Goal: Task Accomplishment & Management: Complete application form

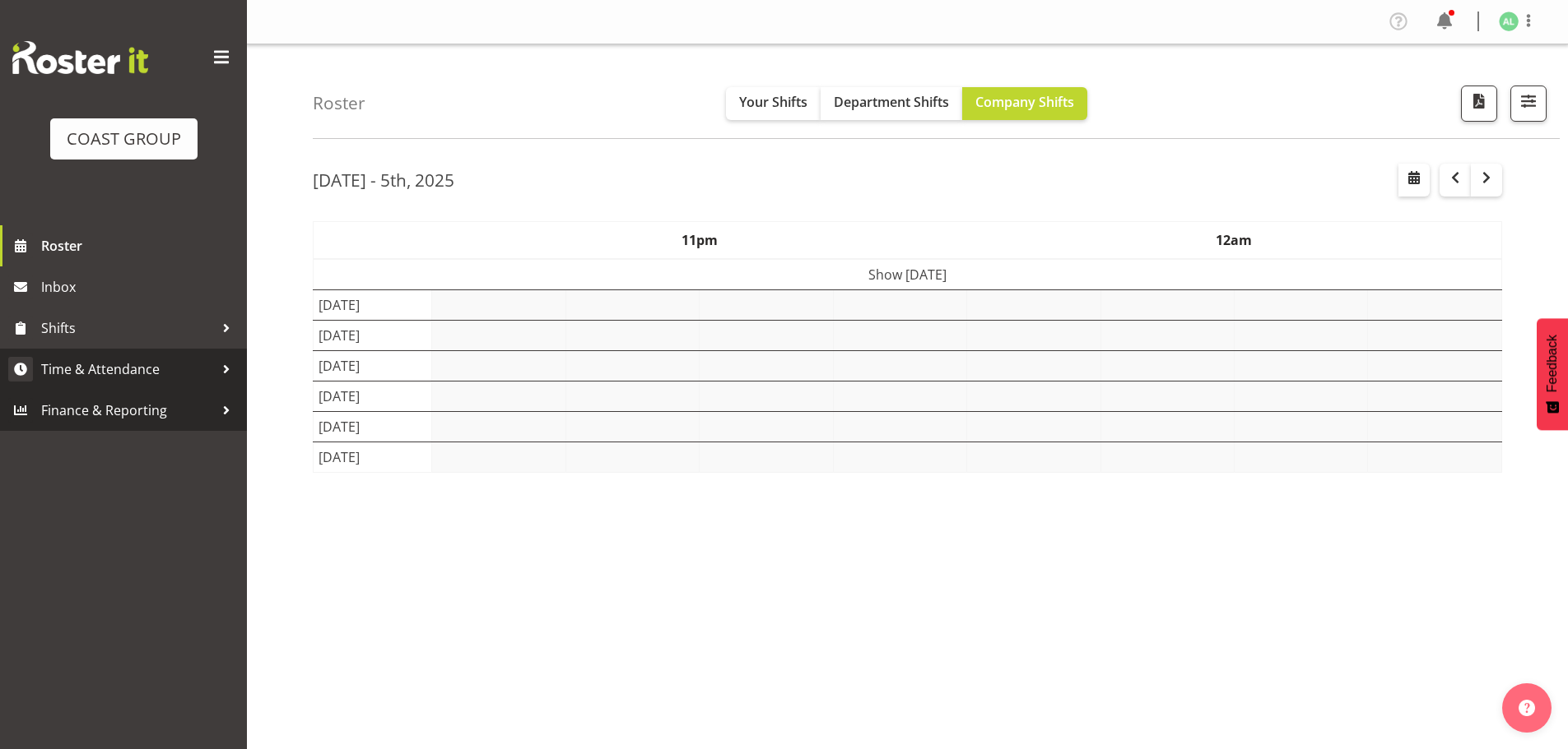
click at [101, 373] on span "Time & Attendance" at bounding box center [127, 369] width 173 height 25
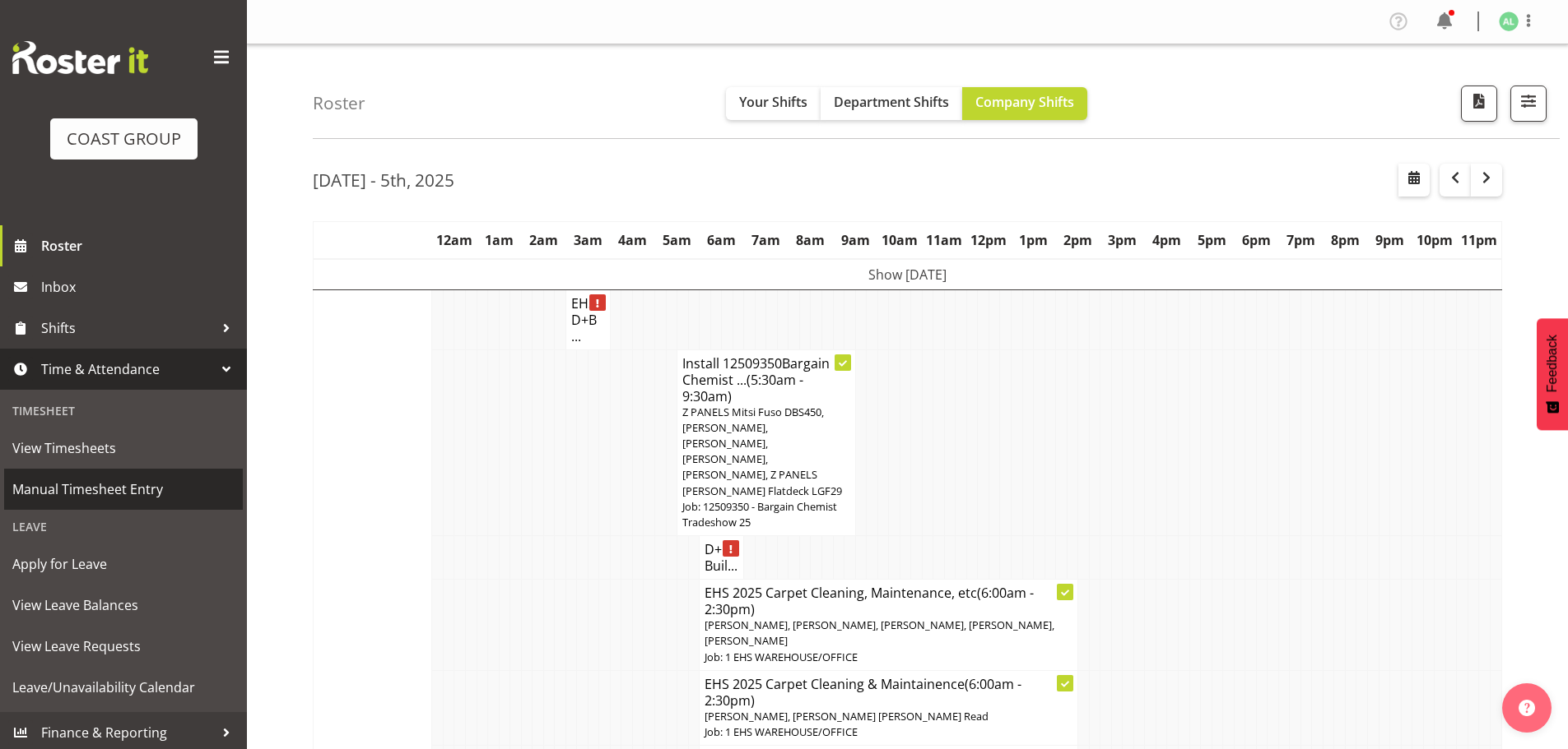
click at [102, 493] on span "Manual Timesheet Entry" at bounding box center [123, 490] width 222 height 25
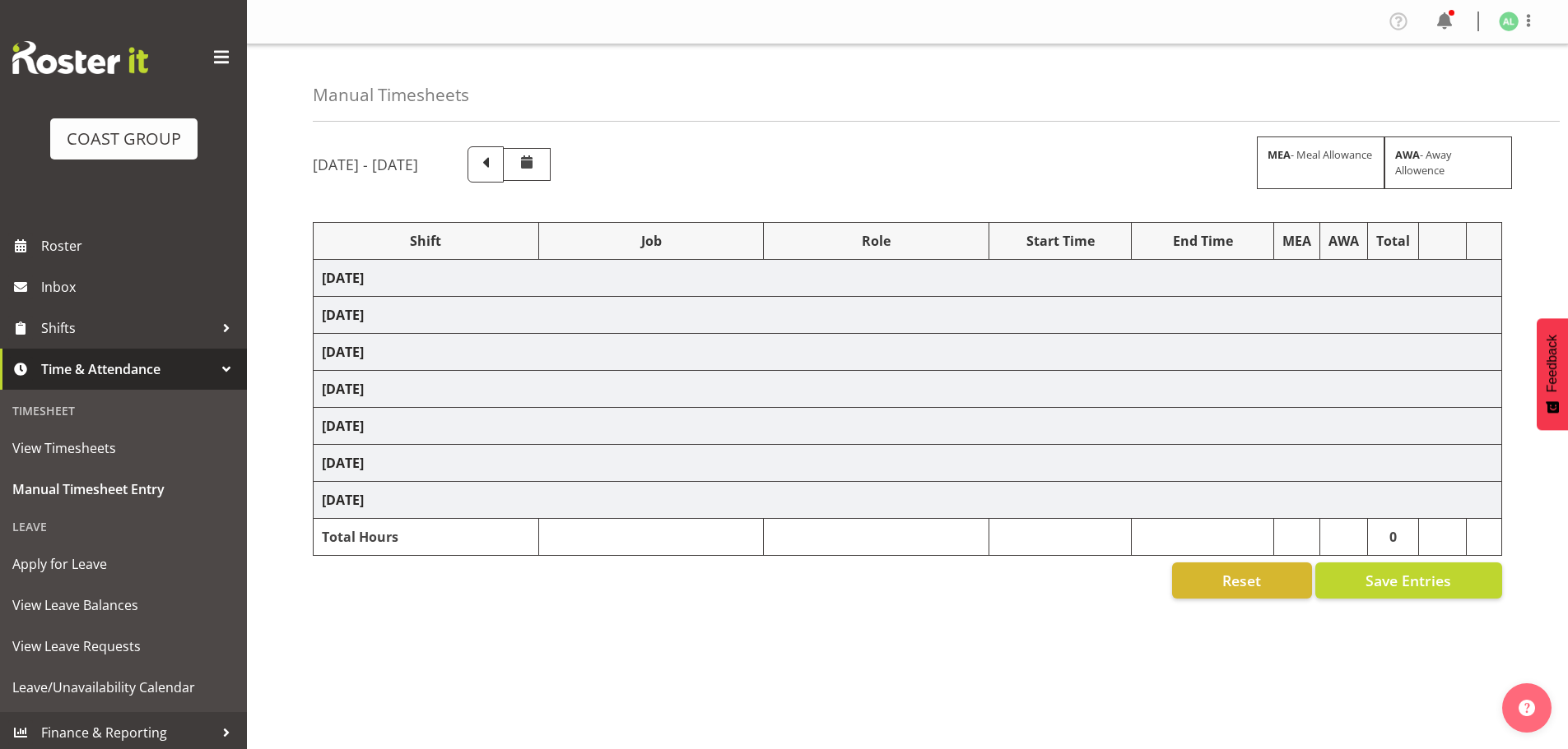
select select "10269"
select select "10684"
select select "10497"
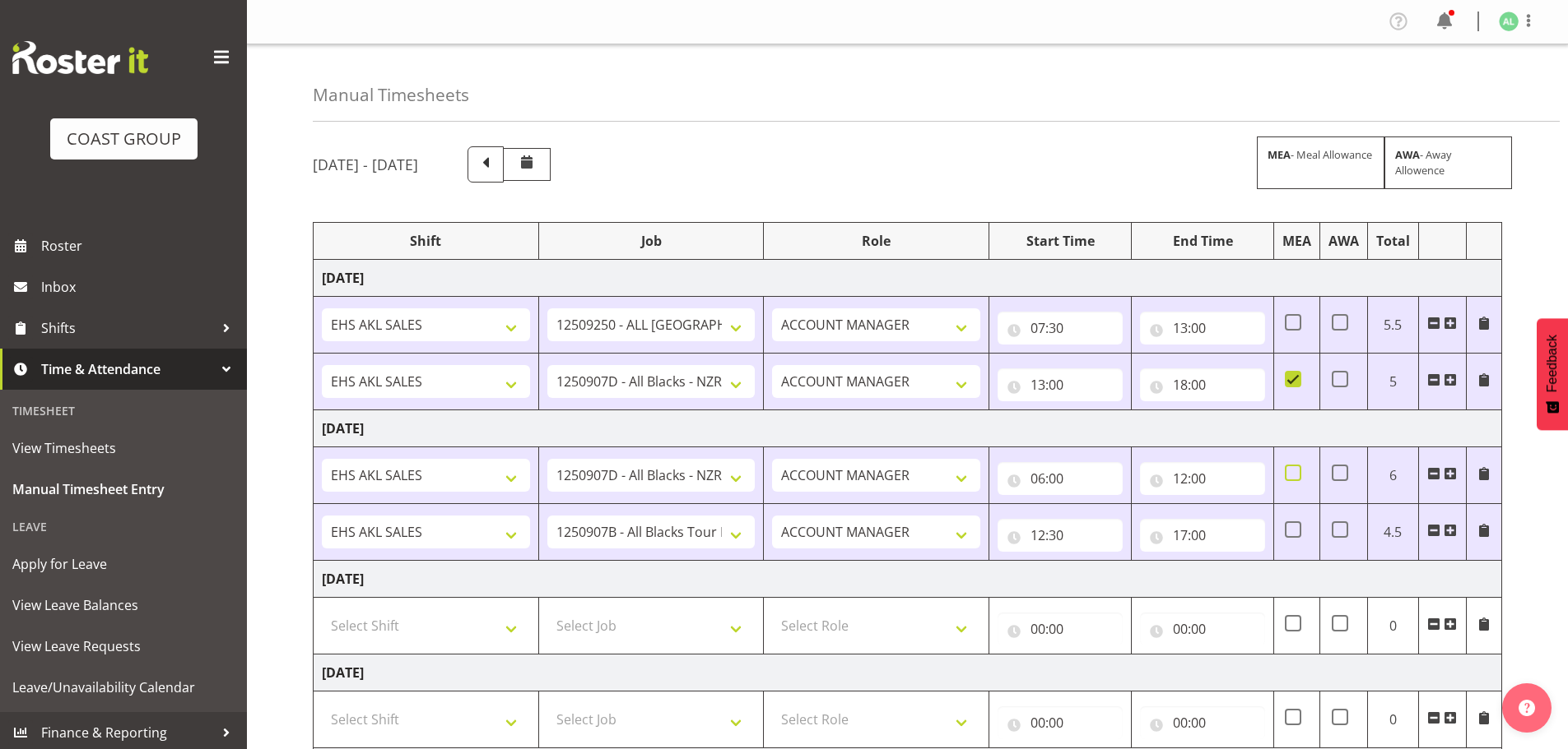
click at [1293, 472] on span at bounding box center [1293, 473] width 17 height 17
click at [1293, 472] on input "checkbox" at bounding box center [1289, 473] width 11 height 11
checkbox input "true"
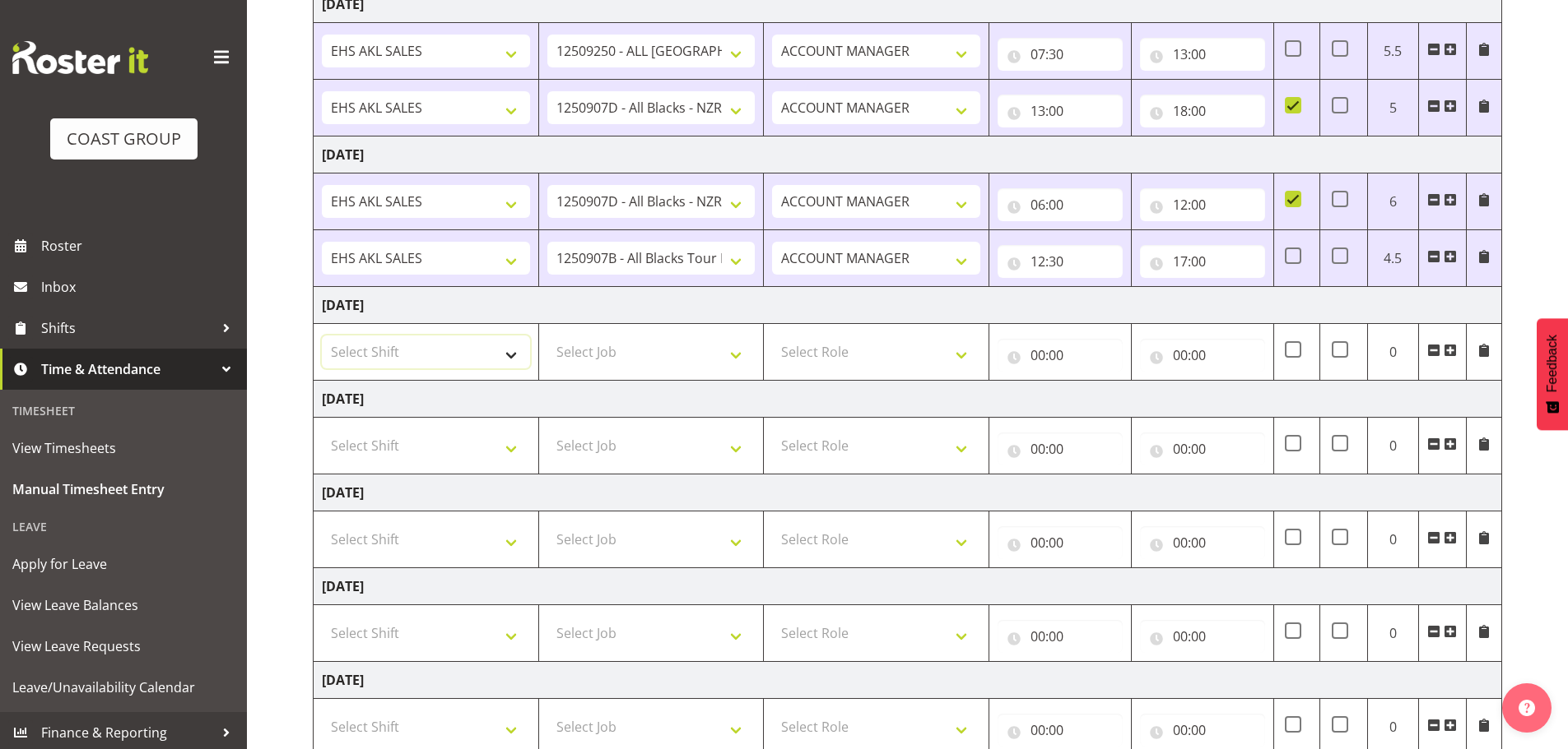
click at [514, 352] on select "Select Shift EHS AKL SALES" at bounding box center [426, 352] width 208 height 33
select select "1327"
click at [322, 336] on select "Select Shift EHS AKL SALES" at bounding box center [426, 352] width 208 height 33
click at [639, 354] on select "Select Job 1 Carlton Events 1 [PERSON_NAME][GEOGRAPHIC_DATA] 1 [PERSON_NAME][GE…" at bounding box center [651, 352] width 208 height 33
select select "10553"
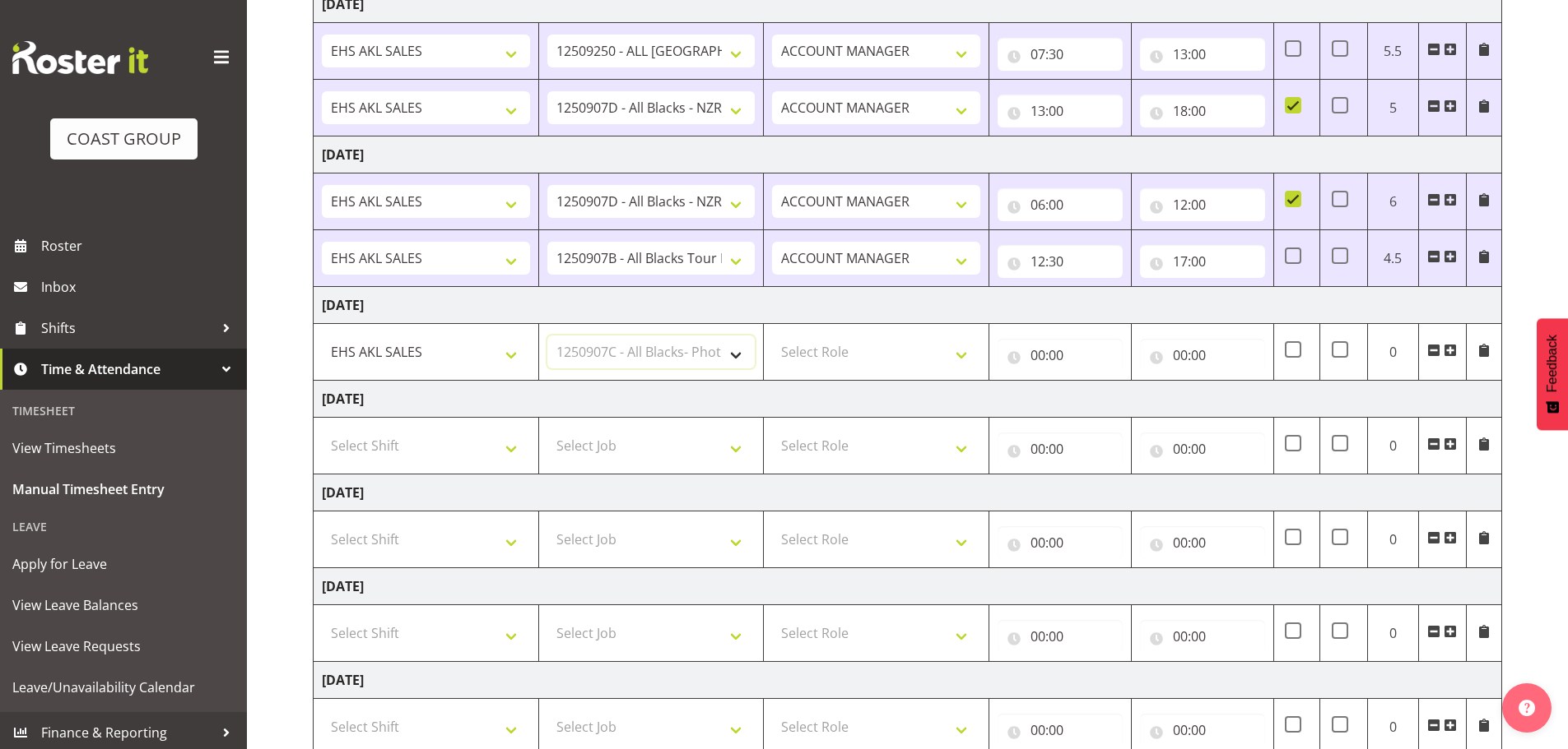
click at [547, 336] on select "Select Job 1 Carlton Events 1 [PERSON_NAME][GEOGRAPHIC_DATA] 1 [PERSON_NAME][GE…" at bounding box center [651, 352] width 208 height 33
click at [822, 354] on select "Select Role ACCOUNT MANAGER Account Manager" at bounding box center [876, 352] width 208 height 33
select select "197"
click at [772, 336] on select "Select Role ACCOUNT MANAGER Account Manager" at bounding box center [876, 352] width 208 height 33
click at [1040, 357] on input "00:00" at bounding box center [1060, 356] width 125 height 33
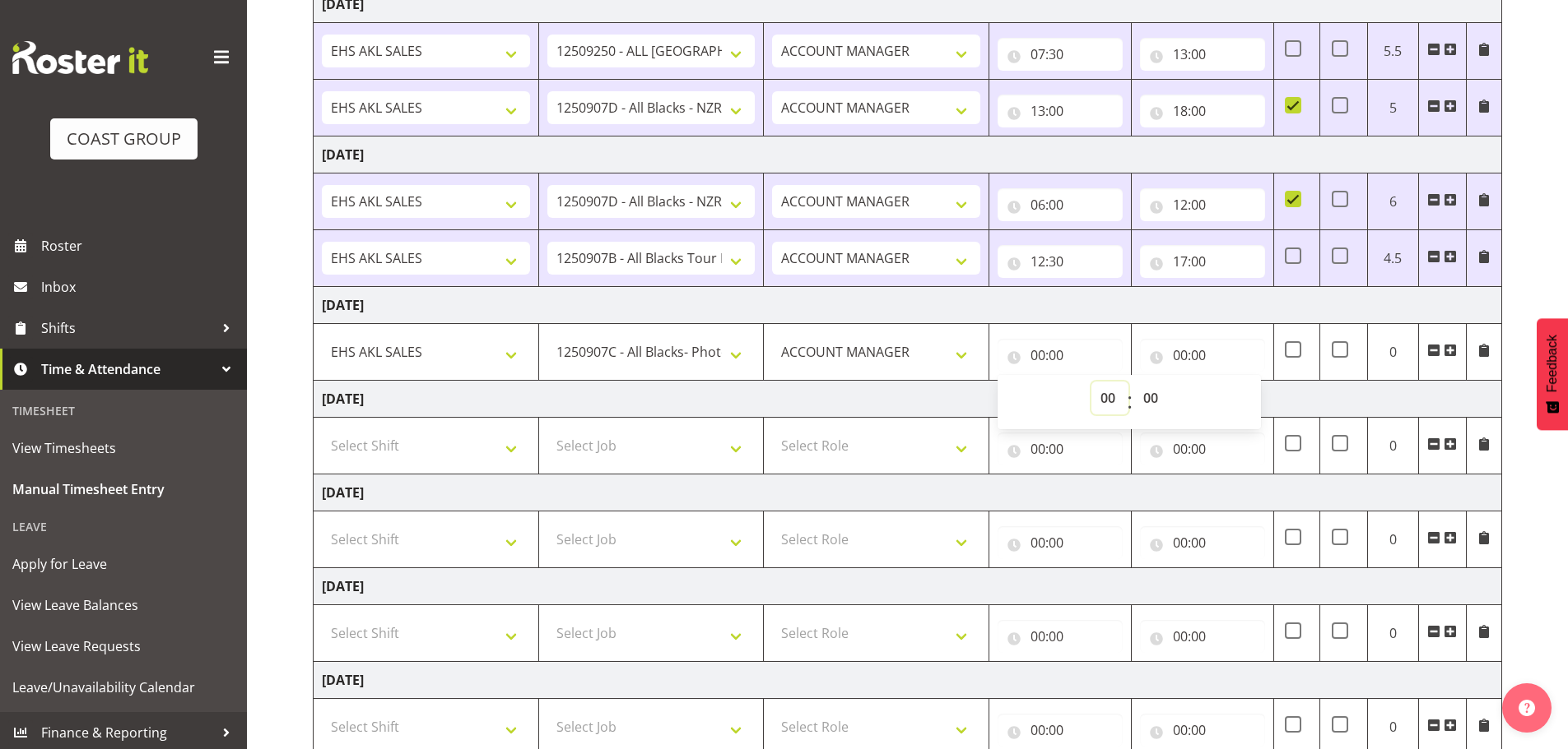
click at [1113, 397] on select "00 01 02 03 04 05 06 07 08 09 10 11 12 13 14 15 16 17 18 19 20 21 22 23" at bounding box center [1110, 398] width 37 height 33
select select "7"
click at [1091, 382] on select "00 01 02 03 04 05 06 07 08 09 10 11 12 13 14 15 16 17 18 19 20 21 22 23" at bounding box center [1110, 398] width 37 height 33
type input "07:00"
click at [1197, 346] on input "00:00" at bounding box center [1202, 356] width 125 height 33
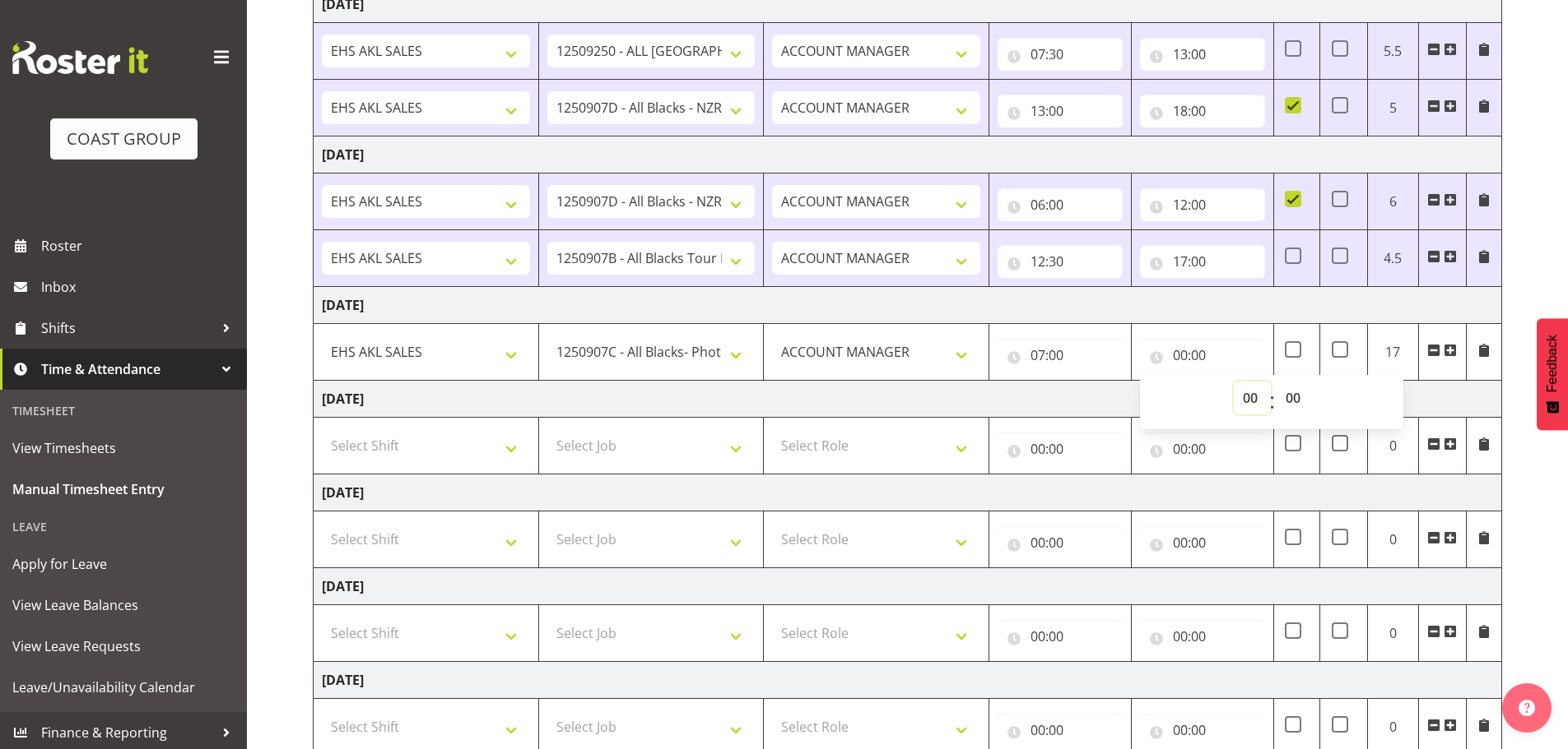
click at [1246, 397] on select "00 01 02 03 04 05 06 07 08 09 10 11 12 13 14 15 16 17 18 19 20 21 22 23" at bounding box center [1252, 398] width 37 height 33
select select "9"
click at [1234, 382] on select "00 01 02 03 04 05 06 07 08 09 10 11 12 13 14 15 16 17 18 19 20 21 22 23" at bounding box center [1252, 398] width 37 height 33
type input "09:00"
click at [1447, 349] on span at bounding box center [1450, 351] width 13 height 13
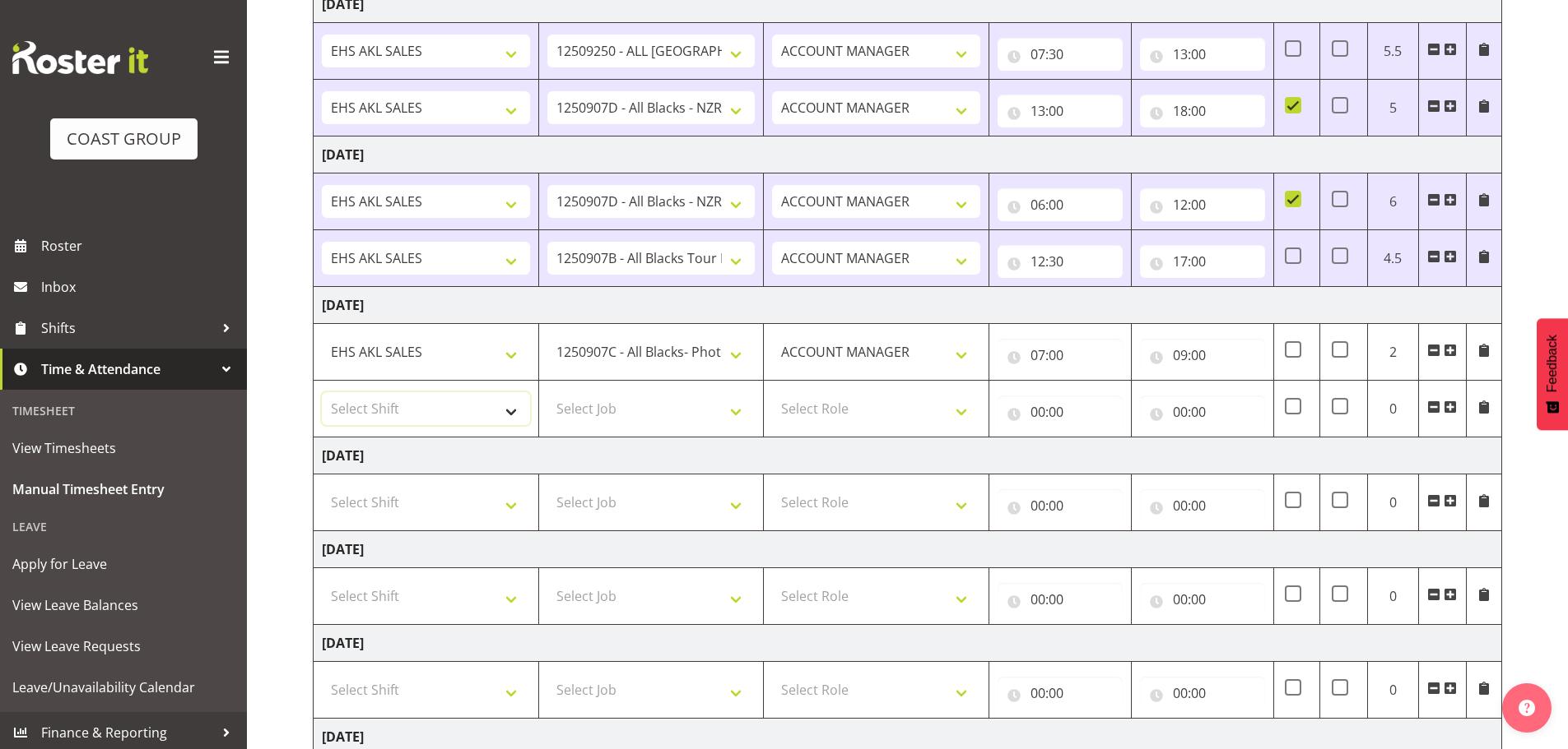
click at [386, 414] on select "Select Shift EHS AKL SALES" at bounding box center [426, 409] width 208 height 33
select select "1327"
click at [322, 392] on select "Select Shift EHS AKL SALES" at bounding box center [426, 409] width 208 height 33
click at [582, 401] on select "Select Job 1 Carlton Events 1 [PERSON_NAME][GEOGRAPHIC_DATA] 1 [PERSON_NAME][GE…" at bounding box center [651, 409] width 208 height 33
select select "10684"
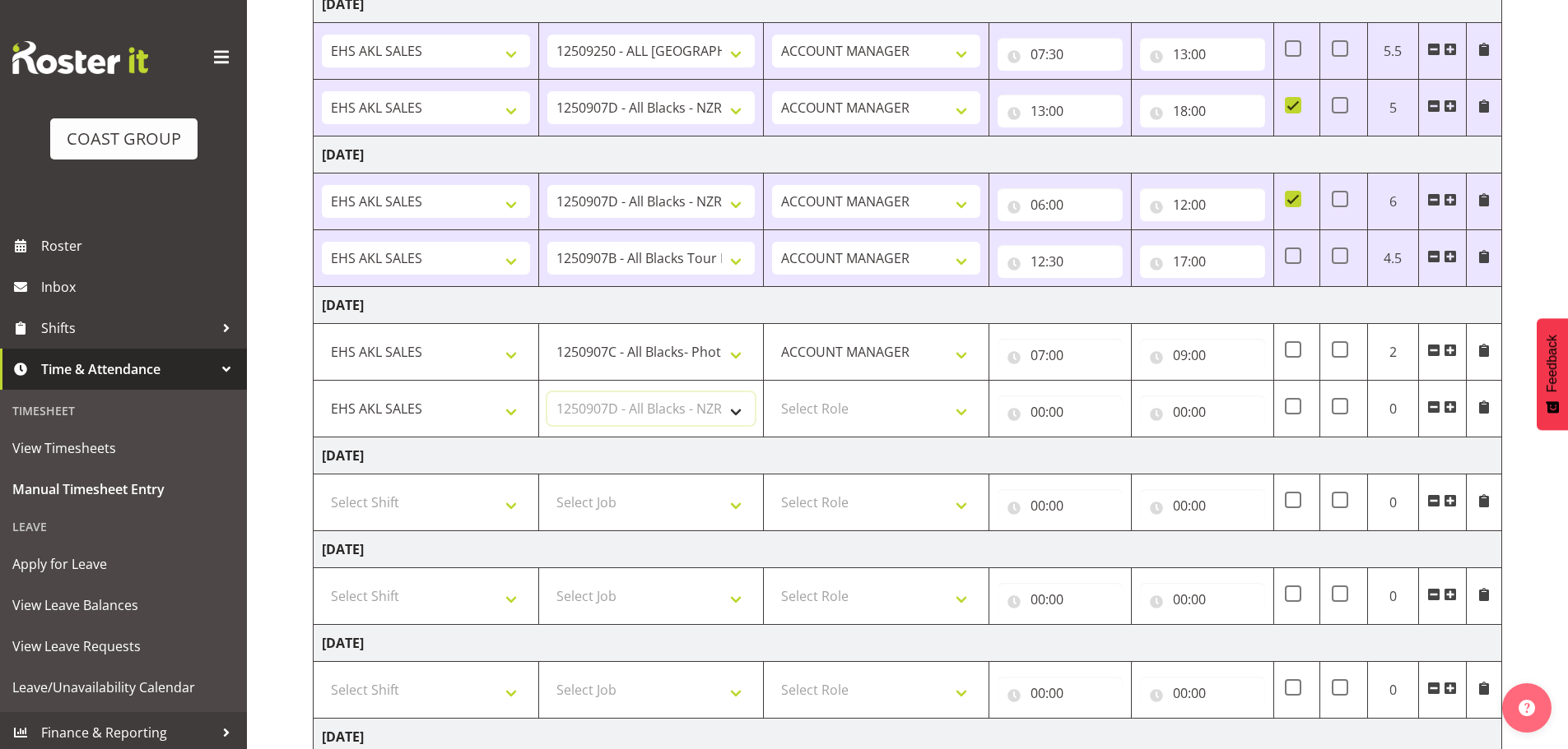
click at [547, 392] on select "Select Job 1 Carlton Events 1 [PERSON_NAME][GEOGRAPHIC_DATA] 1 [PERSON_NAME][GE…" at bounding box center [651, 409] width 208 height 33
click at [853, 412] on select "Select Role ACCOUNT MANAGER Account Manager" at bounding box center [876, 409] width 208 height 33
select select "197"
click at [772, 392] on select "Select Role ACCOUNT MANAGER Account Manager" at bounding box center [876, 409] width 208 height 33
click at [1046, 414] on input "00:00" at bounding box center [1060, 412] width 125 height 33
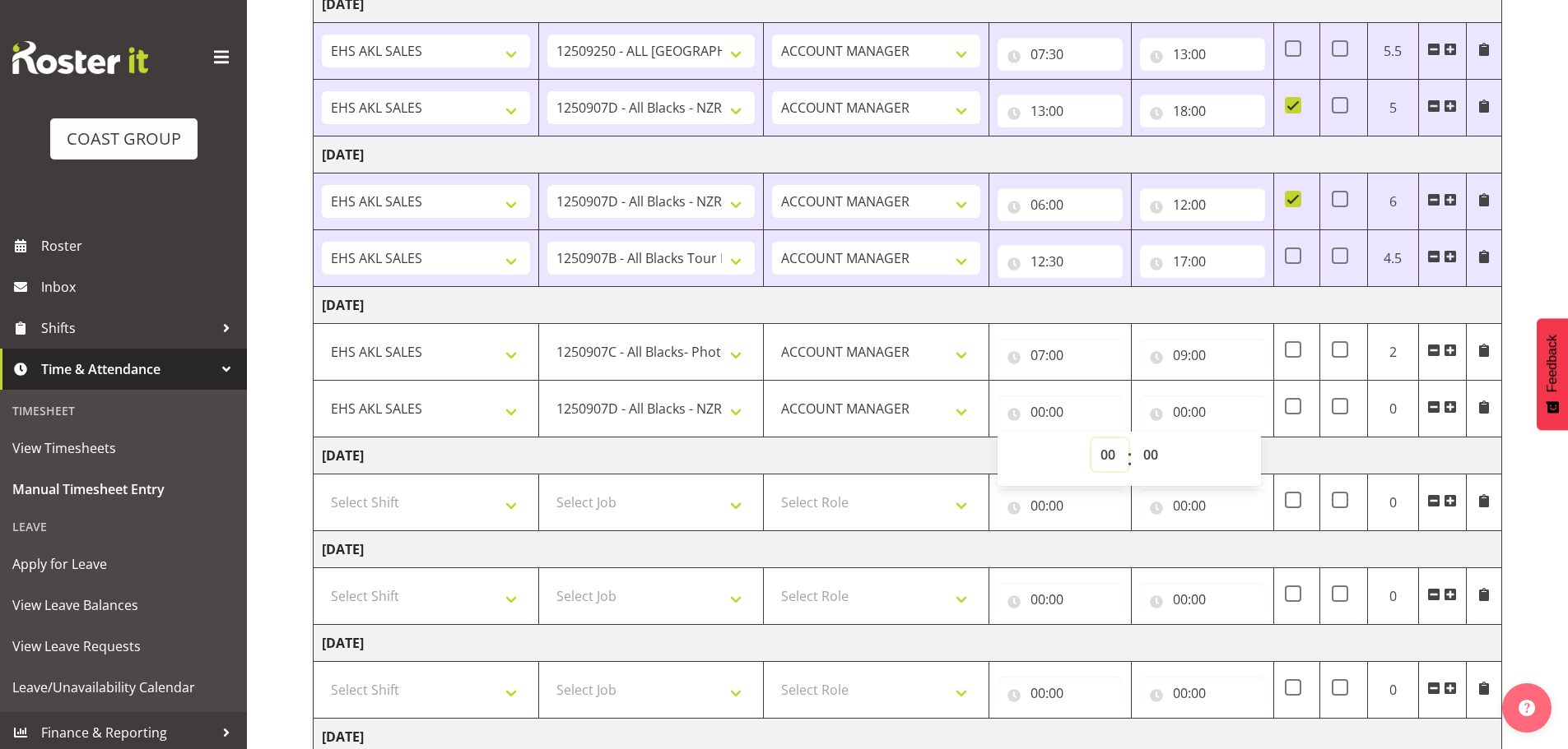
click at [1106, 454] on select "00 01 02 03 04 05 06 07 08 09 10 11 12 13 14 15 16 17 18 19 20 21 22 23" at bounding box center [1110, 455] width 37 height 33
select select "9"
click at [1091, 438] on select "00 01 02 03 04 05 06 07 08 09 10 11 12 13 14 15 16 17 18 19 20 21 22 23" at bounding box center [1110, 455] width 37 height 33
type input "09:00"
click at [1189, 412] on input "00:00" at bounding box center [1202, 412] width 125 height 33
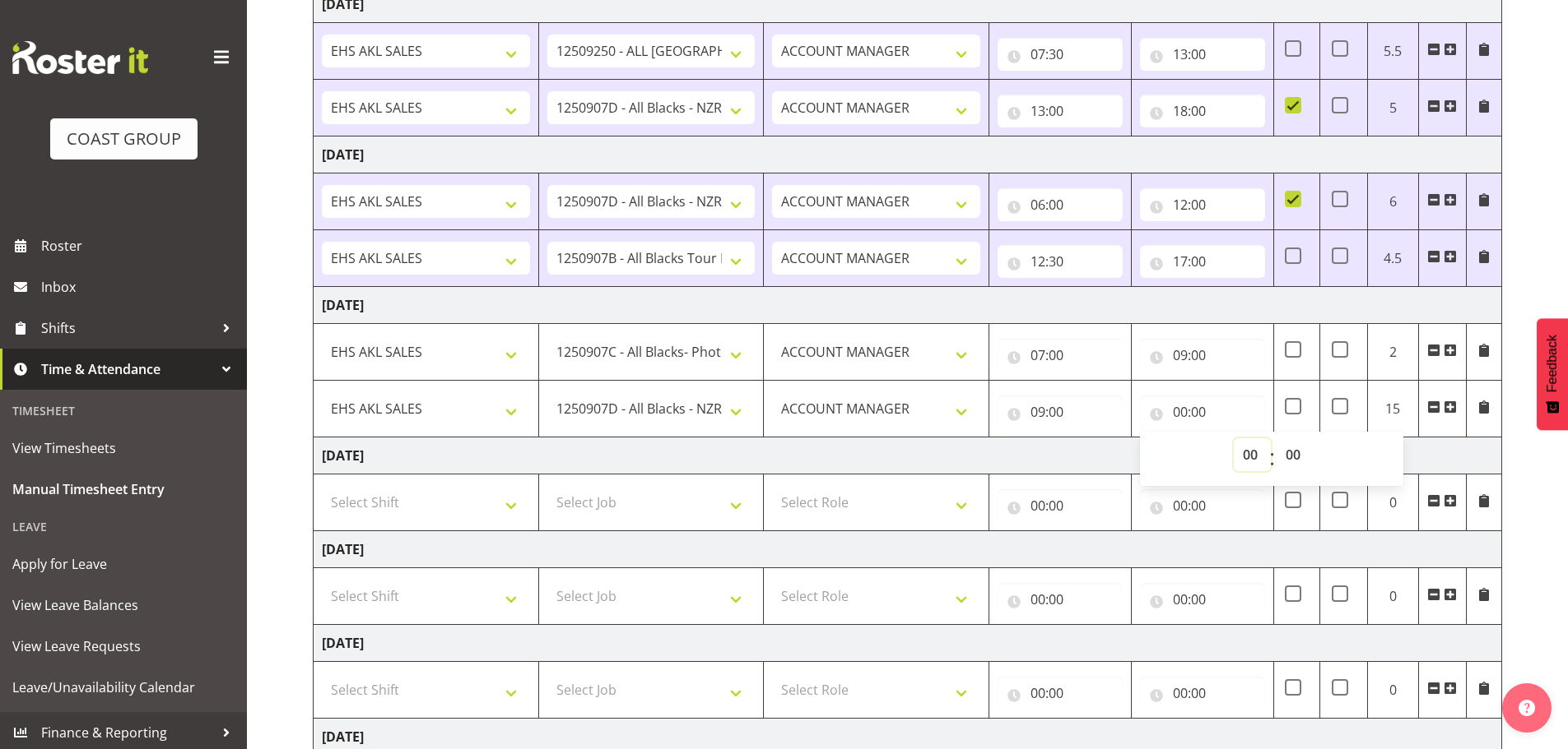
click at [1249, 446] on select "00 01 02 03 04 05 06 07 08 09 10 11 12 13 14 15 16 17 18 19 20 21 22 23" at bounding box center [1252, 455] width 37 height 33
select select "13"
click at [1234, 438] on select "00 01 02 03 04 05 06 07 08 09 10 11 12 13 14 15 16 17 18 19 20 21 22 23" at bounding box center [1252, 455] width 37 height 33
type input "13:00"
click at [1452, 409] on span at bounding box center [1450, 407] width 13 height 13
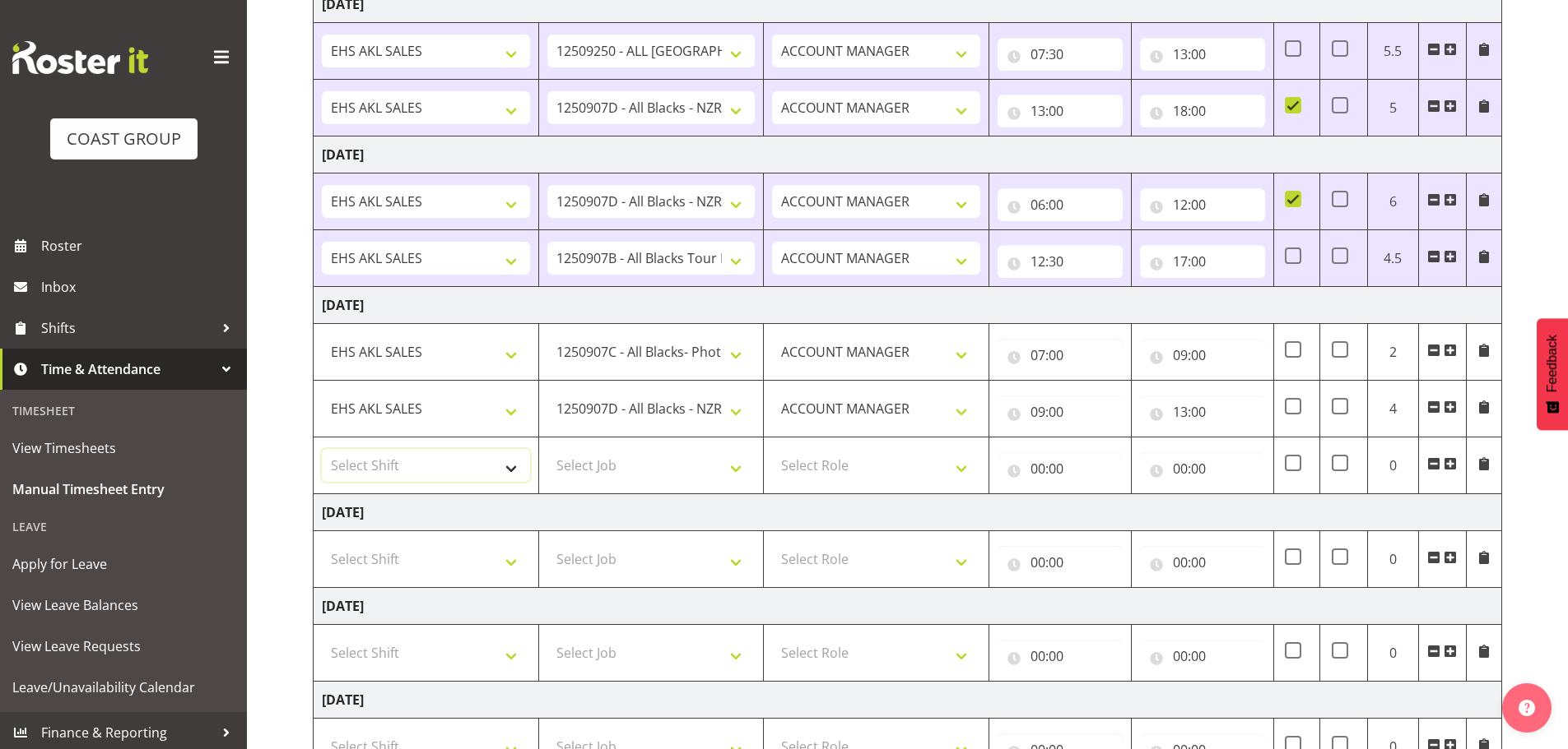
click at [398, 461] on select "Select Shift EHS AKL SALES" at bounding box center [426, 466] width 208 height 33
select select "1327"
click at [322, 449] on select "Select Shift EHS AKL SALES" at bounding box center [426, 466] width 208 height 33
click at [622, 482] on select "Select Job 1 Carlton Events 1 [PERSON_NAME][GEOGRAPHIC_DATA] 1 [PERSON_NAME][GE…" at bounding box center [651, 466] width 208 height 33
select select "10497"
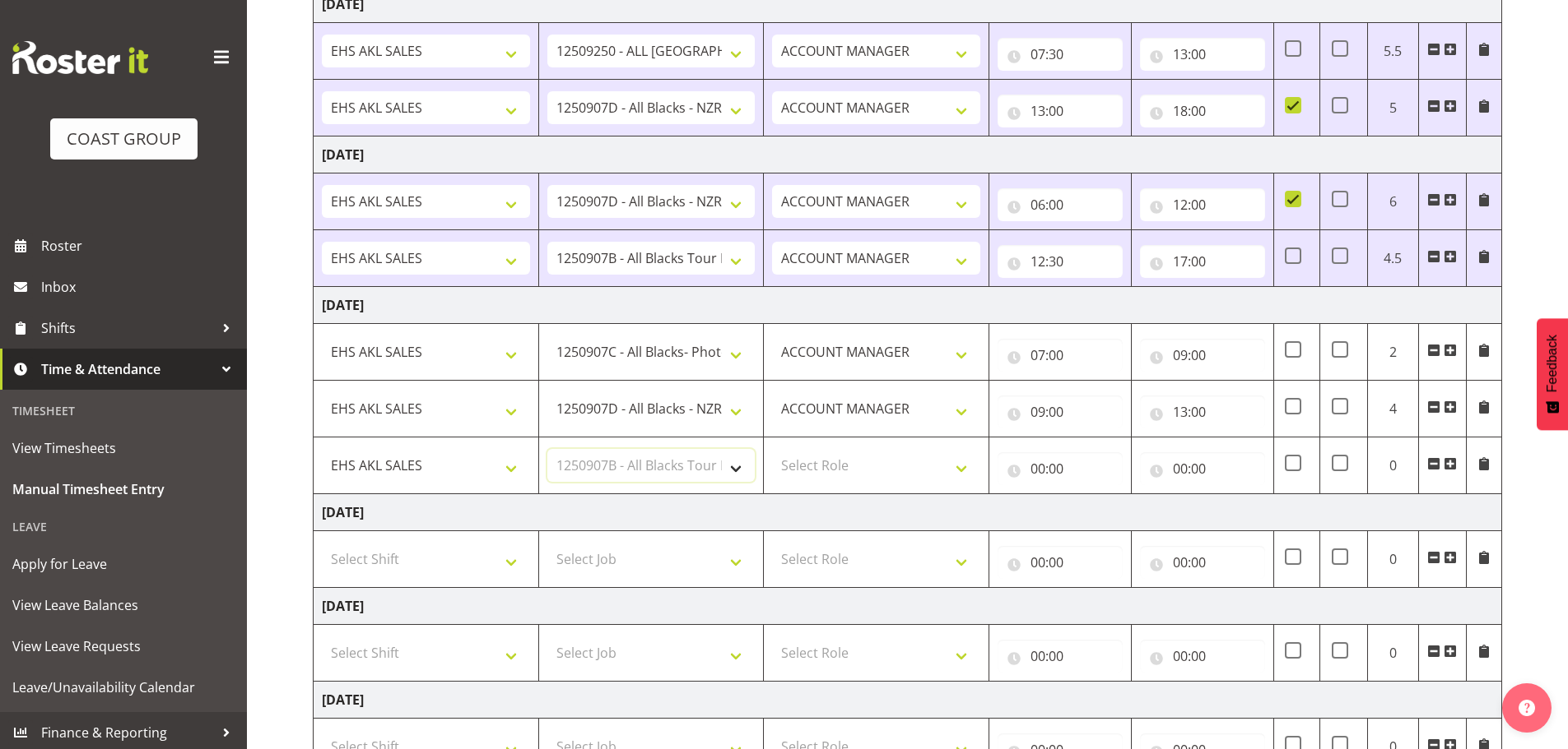
click at [547, 449] on select "Select Job 1 Carlton Events 1 [PERSON_NAME][GEOGRAPHIC_DATA] 1 [PERSON_NAME][GE…" at bounding box center [651, 466] width 208 height 33
click at [837, 464] on select "Select Role ACCOUNT MANAGER Account Manager" at bounding box center [876, 466] width 208 height 33
select select "197"
click at [772, 449] on select "Select Role ACCOUNT MANAGER Account Manager" at bounding box center [876, 466] width 208 height 33
click at [1050, 466] on input "00:00" at bounding box center [1060, 469] width 125 height 33
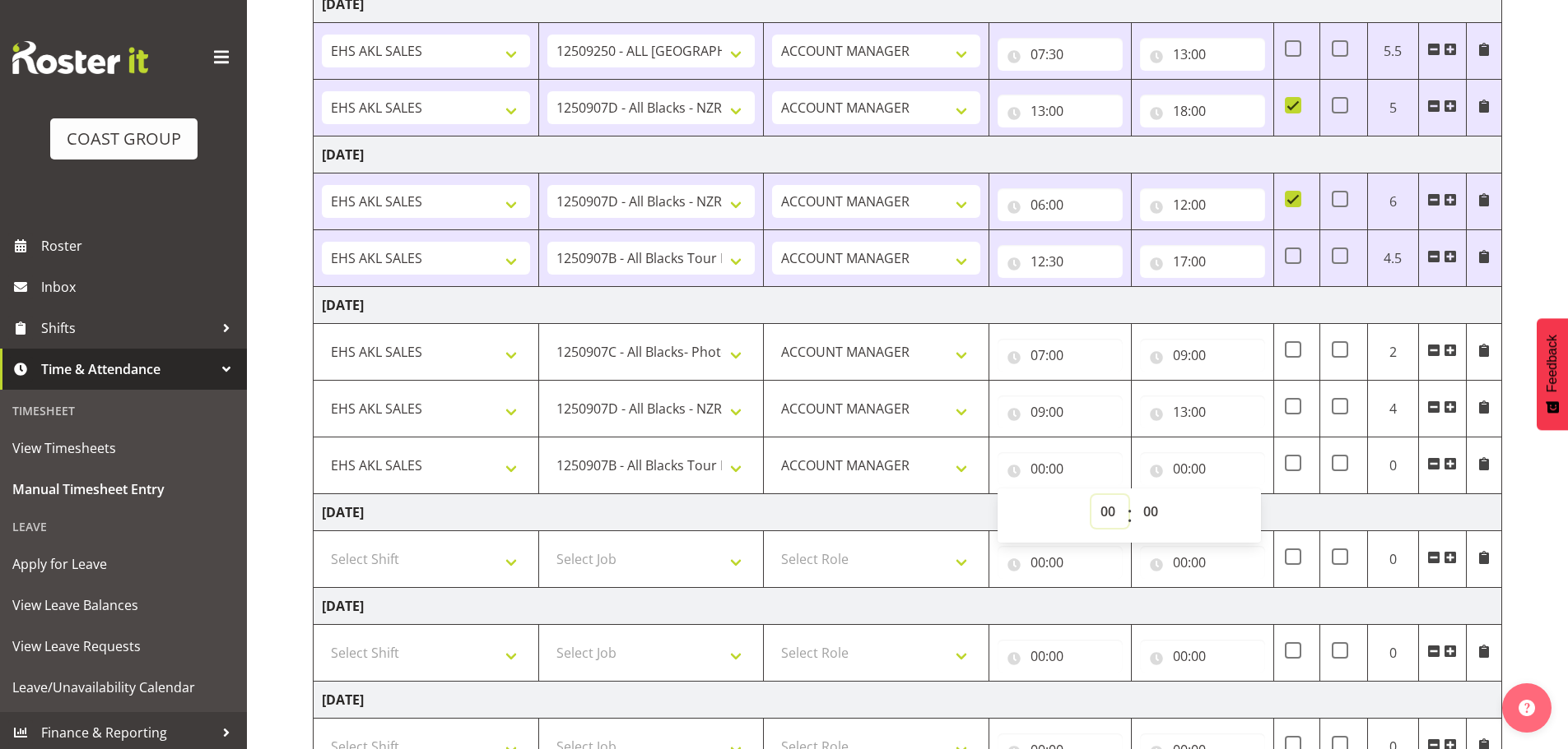
click at [1109, 504] on select "00 01 02 03 04 05 06 07 08 09 10 11 12 13 14 15 16 17 18 19 20 21 22 23" at bounding box center [1110, 512] width 37 height 33
select select "13"
click at [1091, 495] on select "00 01 02 03 04 05 06 07 08 09 10 11 12 13 14 15 16 17 18 19 20 21 22 23" at bounding box center [1110, 512] width 37 height 33
type input "13:00"
click at [1183, 466] on input "00:00" at bounding box center [1202, 469] width 125 height 33
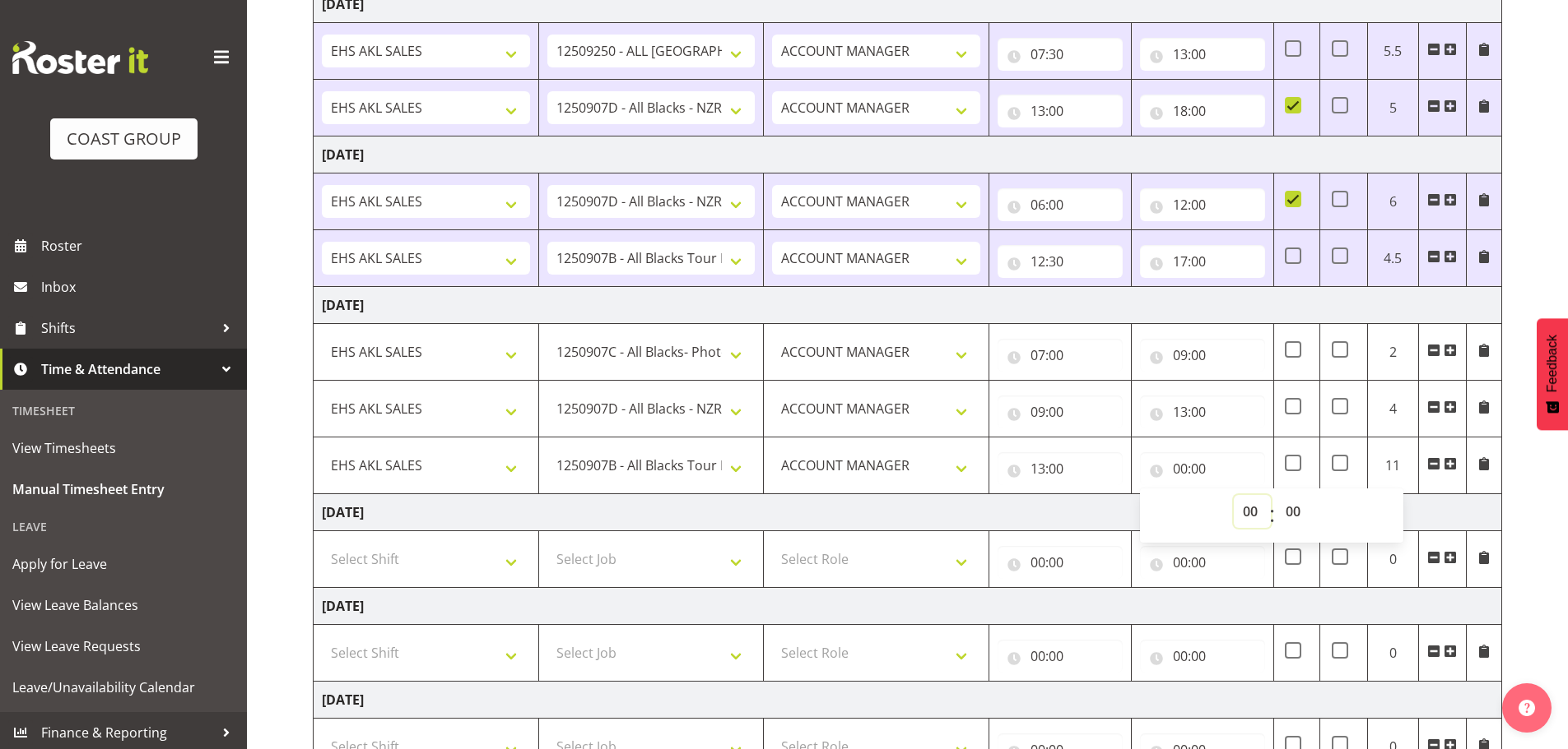
click at [1246, 503] on select "00 01 02 03 04 05 06 07 08 09 10 11 12 13 14 15 16 17 18 19 20 21 22 23" at bounding box center [1252, 512] width 37 height 33
select select "19"
click at [1234, 495] on select "00 01 02 03 04 05 06 07 08 09 10 11 12 13 14 15 16 17 18 19 20 21 22 23" at bounding box center [1252, 512] width 37 height 33
type input "19:00"
click at [1105, 503] on td "[DATE]" at bounding box center [908, 513] width 1189 height 37
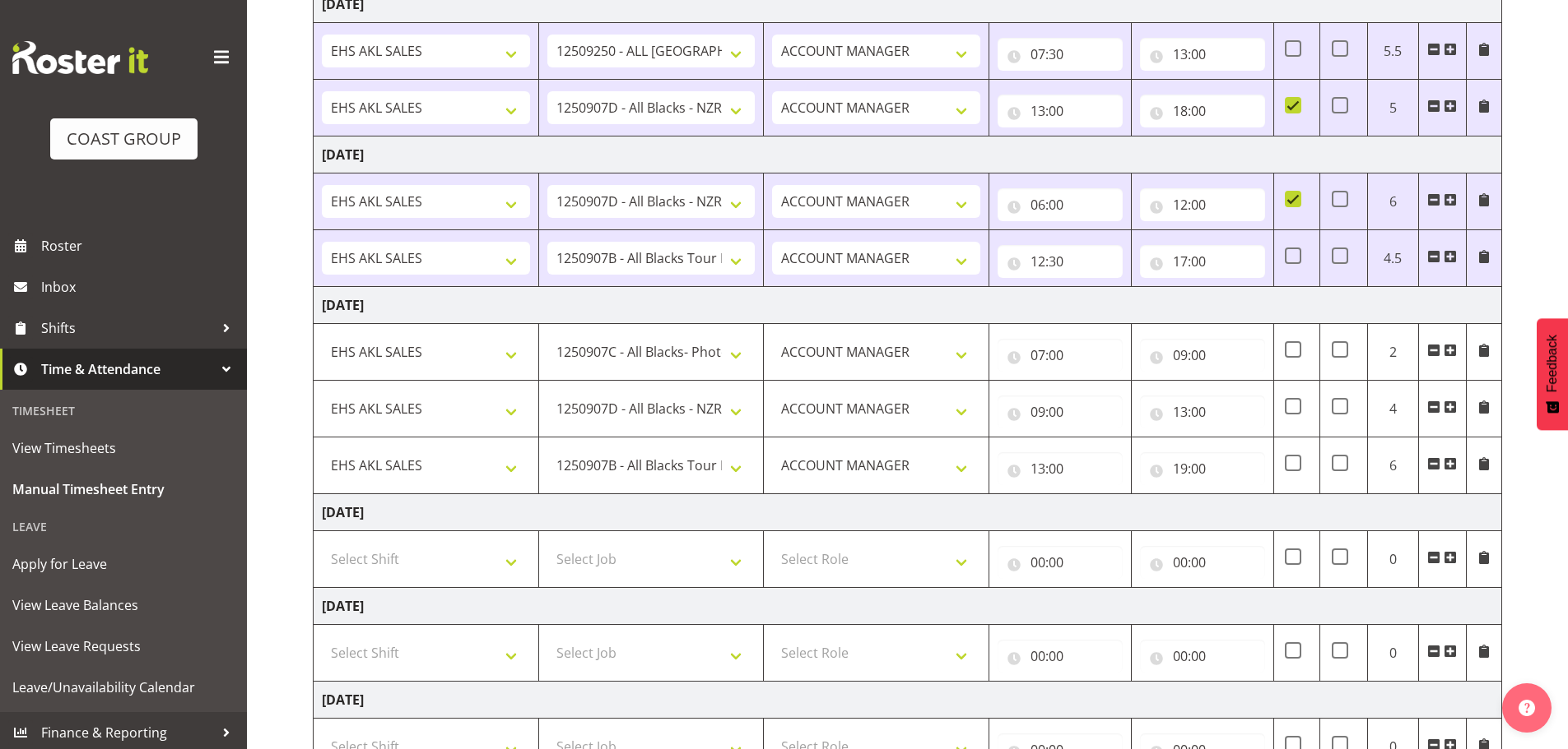
scroll to position [499, 0]
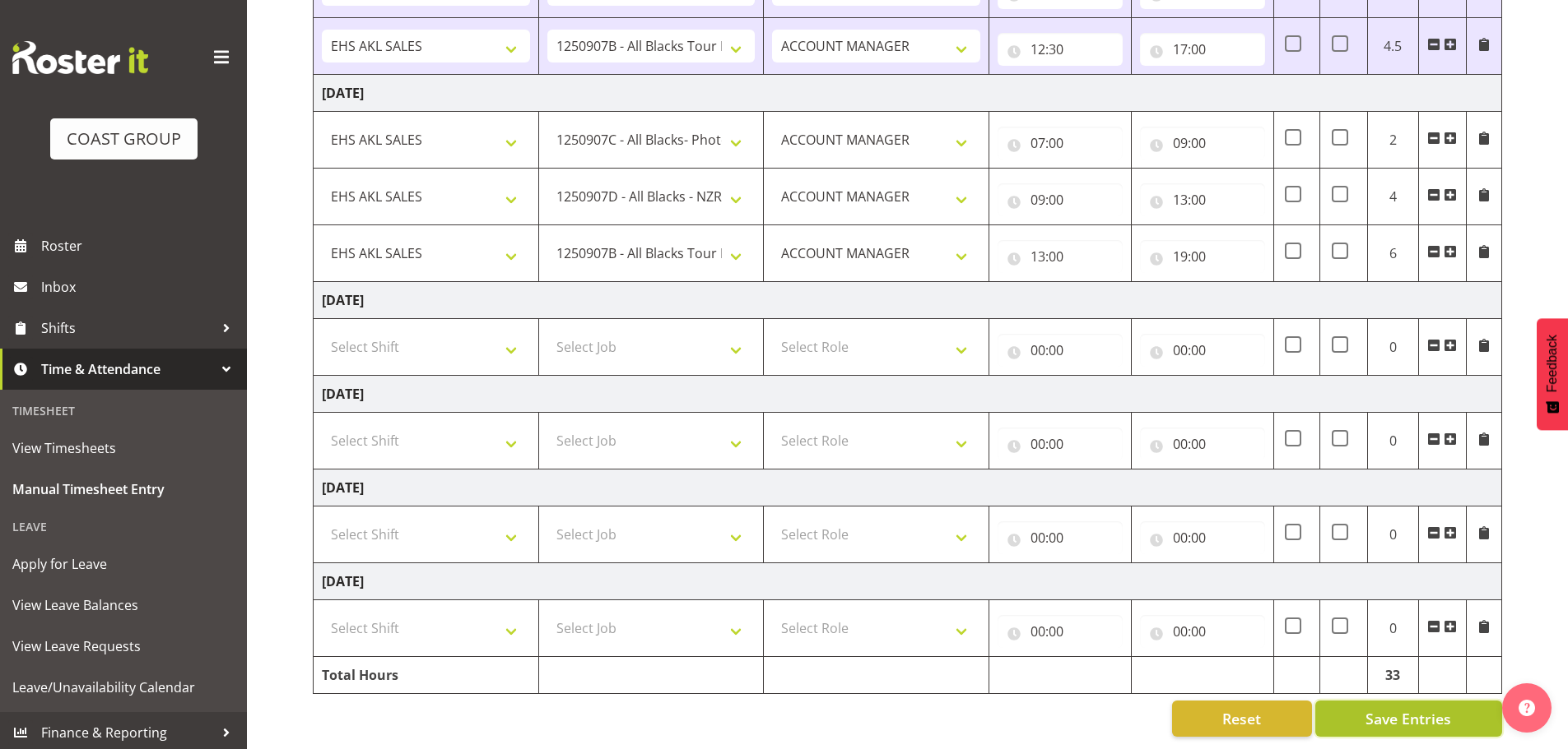
click at [1363, 701] on button "Save Entries" at bounding box center [1408, 719] width 187 height 37
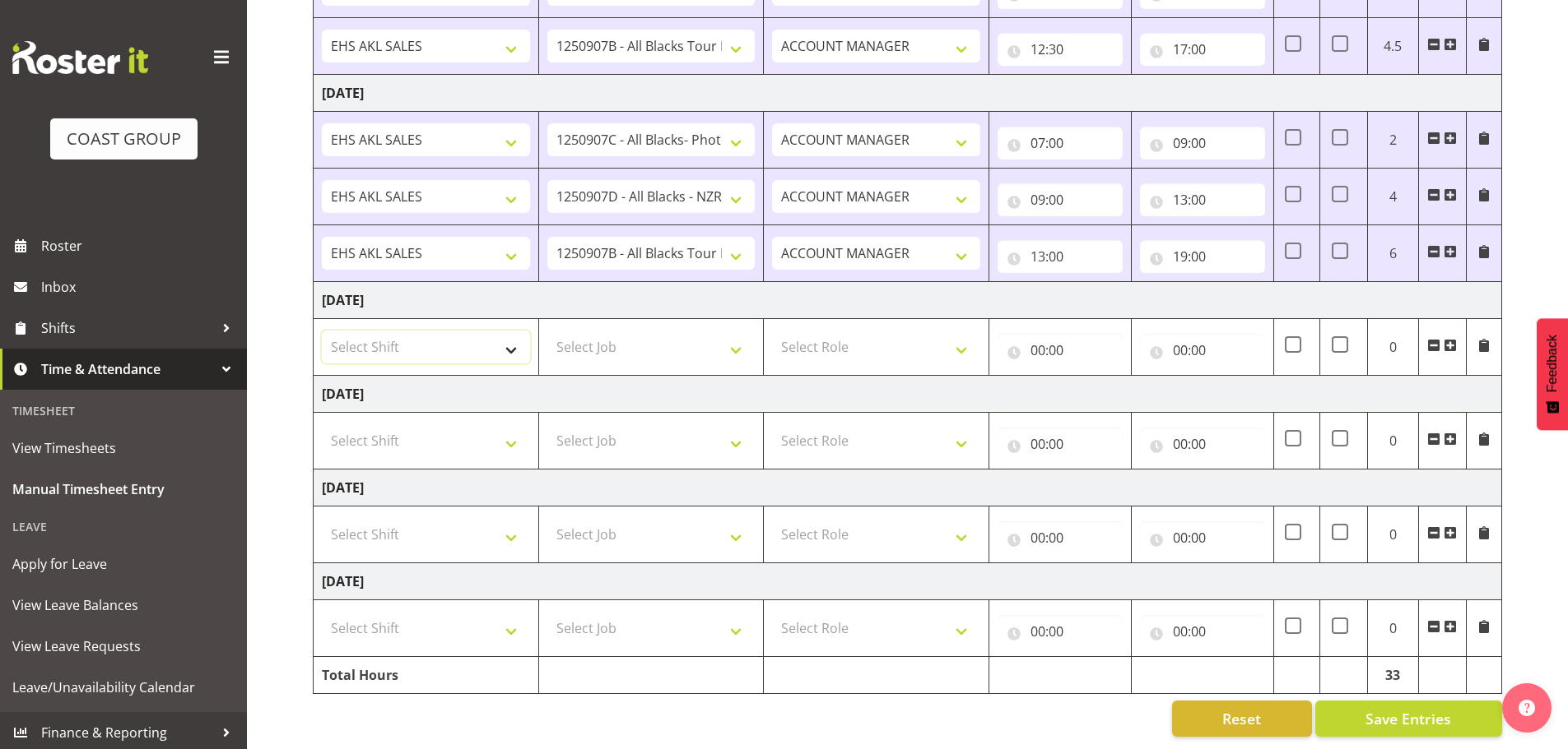
click at [354, 342] on select "Select Shift EHS AKL SALES" at bounding box center [426, 347] width 208 height 33
select select "1327"
click at [322, 331] on select "Select Shift EHS AKL SALES" at bounding box center [426, 347] width 208 height 33
click at [623, 342] on select "Select Job 1 Carlton Events 1 [PERSON_NAME][GEOGRAPHIC_DATA] 1 [PERSON_NAME][GE…" at bounding box center [651, 347] width 208 height 33
select select "10497"
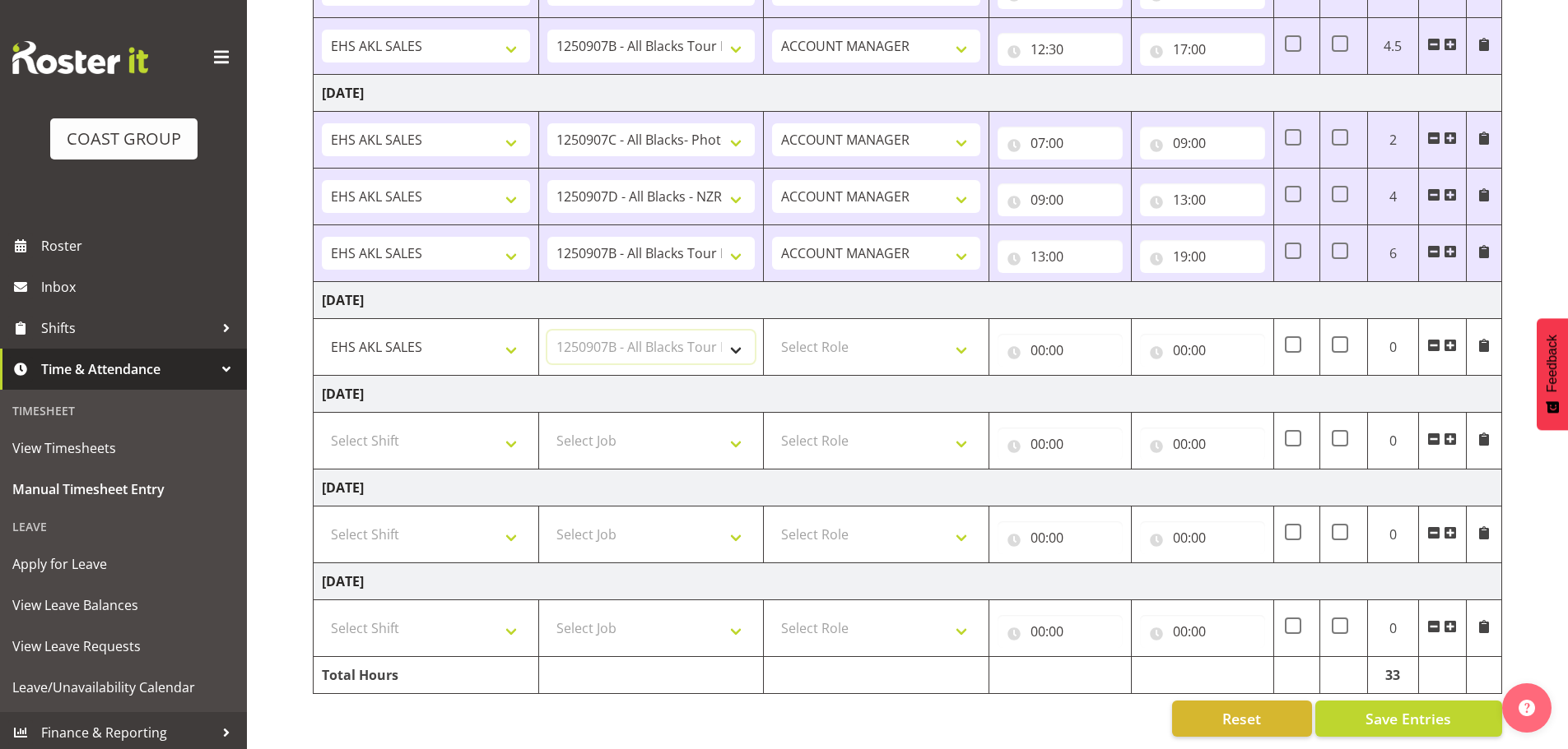
click at [547, 331] on select "Select Job 1 Carlton Events 1 [PERSON_NAME][GEOGRAPHIC_DATA] 1 [PERSON_NAME][GE…" at bounding box center [651, 347] width 208 height 33
click at [843, 337] on select "Select Role ACCOUNT MANAGER Account Manager" at bounding box center [876, 347] width 208 height 33
select select "197"
click at [772, 331] on select "Select Role ACCOUNT MANAGER Account Manager" at bounding box center [876, 347] width 208 height 33
click at [1046, 340] on input "00:00" at bounding box center [1060, 351] width 125 height 33
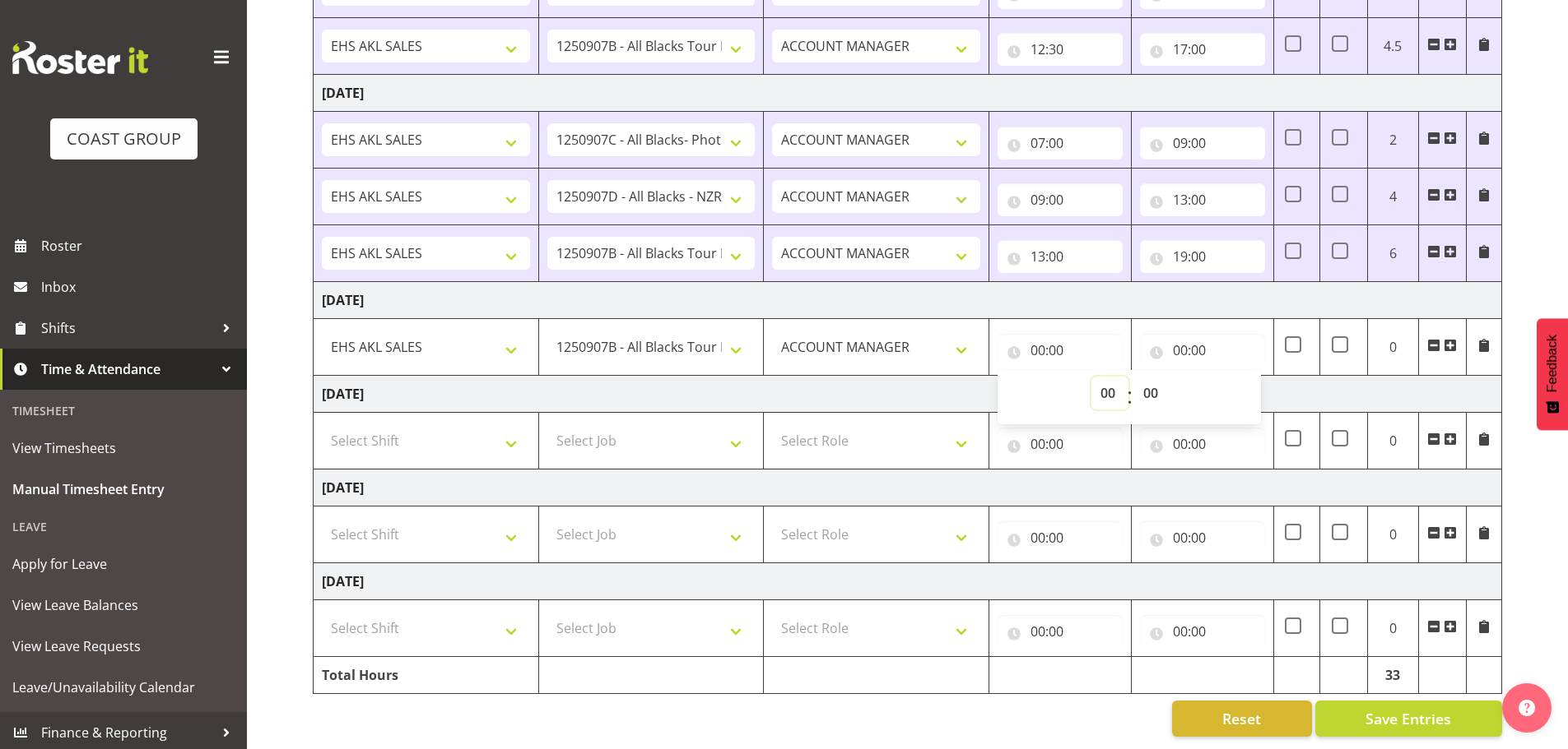
click at [1108, 379] on select "00 01 02 03 04 05 06 07 08 09 10 11 12 13 14 15 16 17 18 19 20 21 22 23" at bounding box center [1110, 393] width 37 height 33
select select "7"
click at [1091, 377] on select "00 01 02 03 04 05 06 07 08 09 10 11 12 13 14 15 16 17 18 19 20 21 22 23" at bounding box center [1110, 393] width 37 height 33
type input "07:00"
click at [1150, 378] on select "00 01 02 03 04 05 06 07 08 09 10 11 12 13 14 15 16 17 18 19 20 21 22 23 24 25 2…" at bounding box center [1152, 393] width 37 height 33
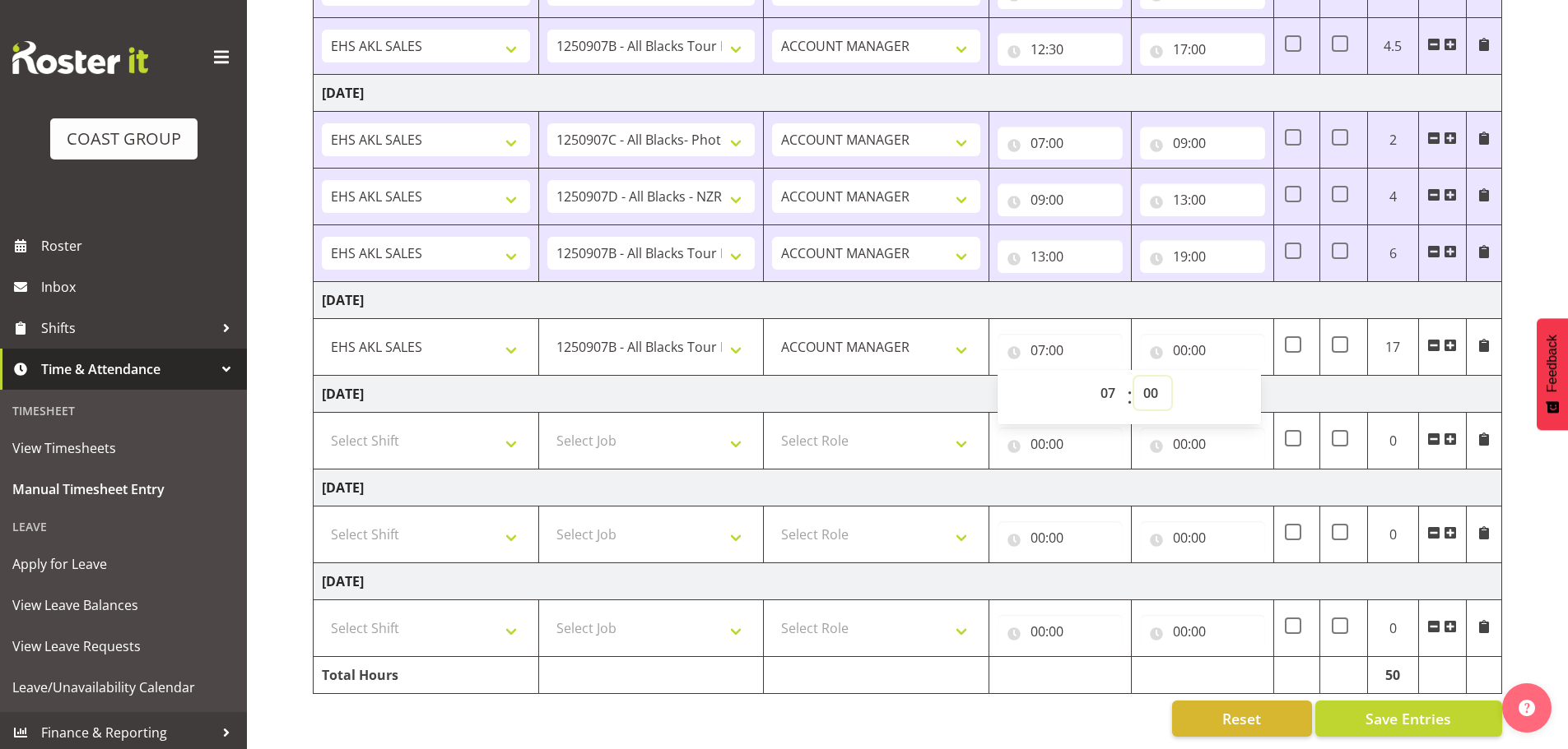
select select "30"
click at [1134, 377] on select "00 01 02 03 04 05 06 07 08 09 10 11 12 13 14 15 16 17 18 19 20 21 22 23 24 25 2…" at bounding box center [1152, 393] width 37 height 33
type input "07:30"
click at [1176, 345] on input "00:00" at bounding box center [1202, 351] width 125 height 33
click at [1250, 381] on select "00 01 02 03 04 05 06 07 08 09 10 11 12 13 14 15 16 17 18 19 20 21 22 23" at bounding box center [1252, 393] width 37 height 33
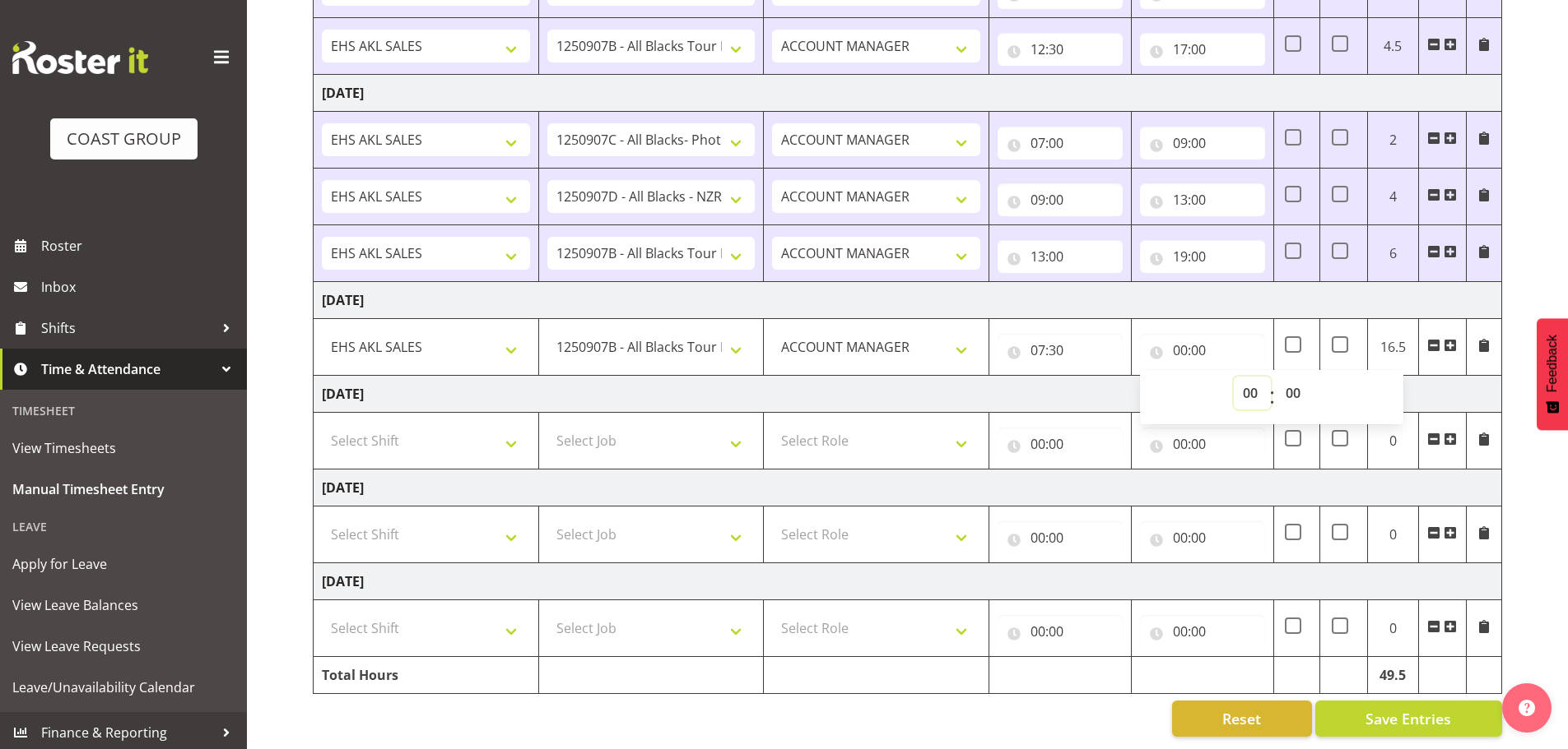
select select "10"
click at [1234, 377] on select "00 01 02 03 04 05 06 07 08 09 10 11 12 13 14 15 16 17 18 19 20 21 22 23" at bounding box center [1252, 393] width 37 height 33
type input "10:00"
click at [1447, 339] on span at bounding box center [1450, 346] width 13 height 13
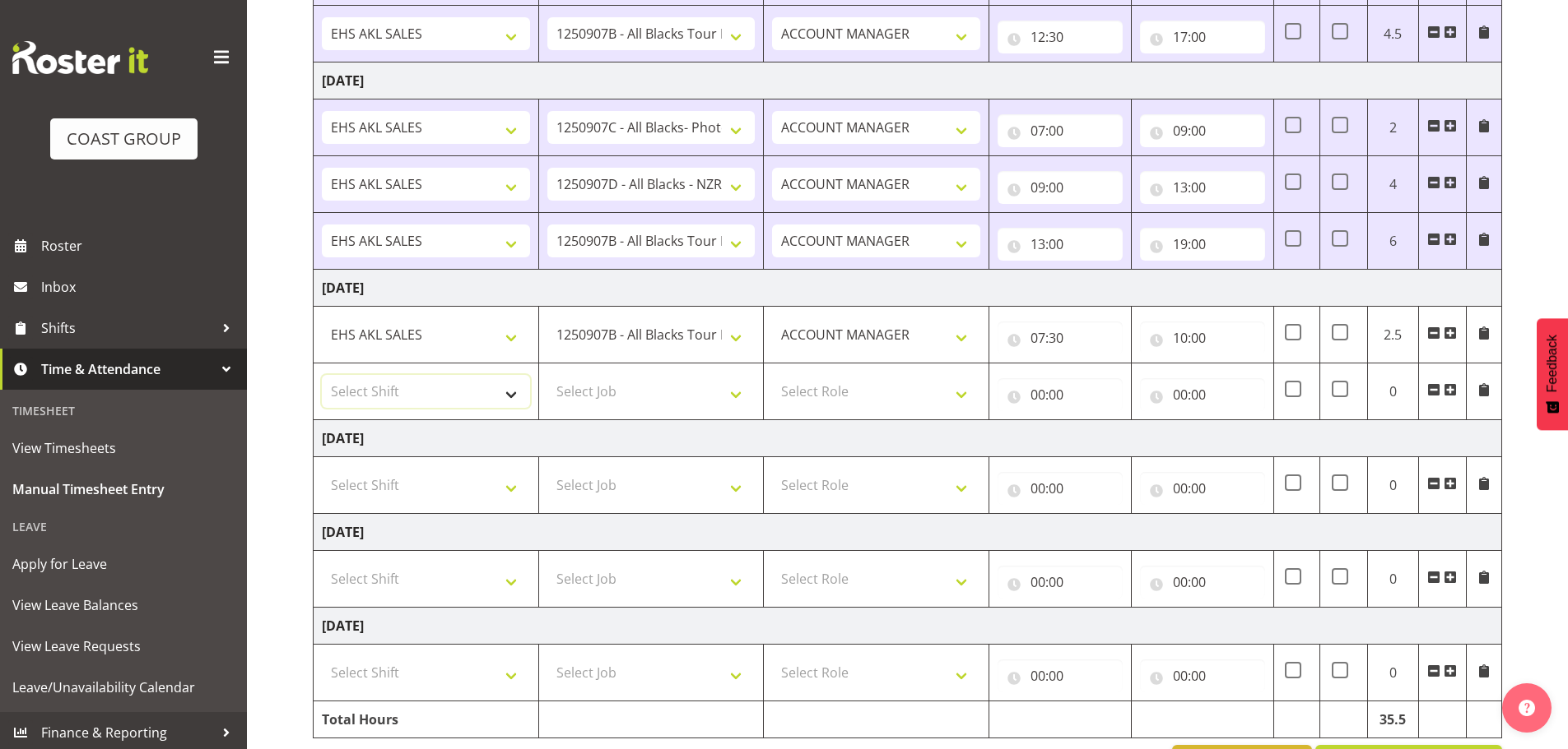
click at [383, 388] on select "Select Shift EHS AKL SALES" at bounding box center [426, 392] width 208 height 33
select select "1327"
click at [322, 375] on select "Select Shift EHS AKL SALES" at bounding box center [426, 392] width 208 height 33
click at [594, 392] on select "Select Job 1 Carlton Events 1 [PERSON_NAME][GEOGRAPHIC_DATA] 1 [PERSON_NAME][GE…" at bounding box center [651, 392] width 208 height 33
select select "10553"
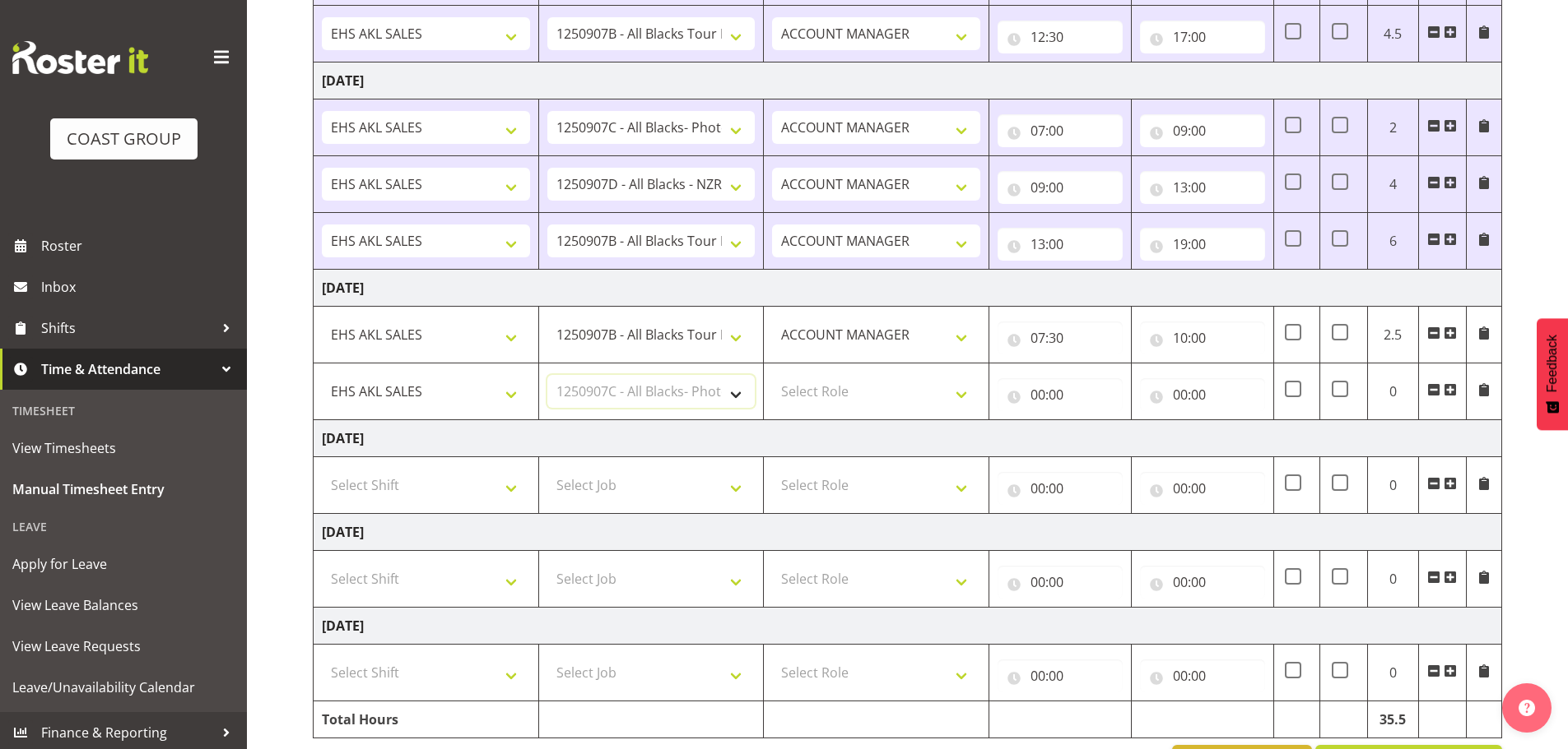
click at [547, 375] on select "Select Job 1 Carlton Events 1 [PERSON_NAME][GEOGRAPHIC_DATA] 1 [PERSON_NAME][GE…" at bounding box center [651, 392] width 208 height 33
click at [818, 394] on select "Select Role ACCOUNT MANAGER Account Manager" at bounding box center [876, 392] width 208 height 33
select select "197"
click at [772, 375] on select "Select Role ACCOUNT MANAGER Account Manager" at bounding box center [876, 392] width 208 height 33
click at [1046, 387] on input "00:00" at bounding box center [1060, 395] width 125 height 33
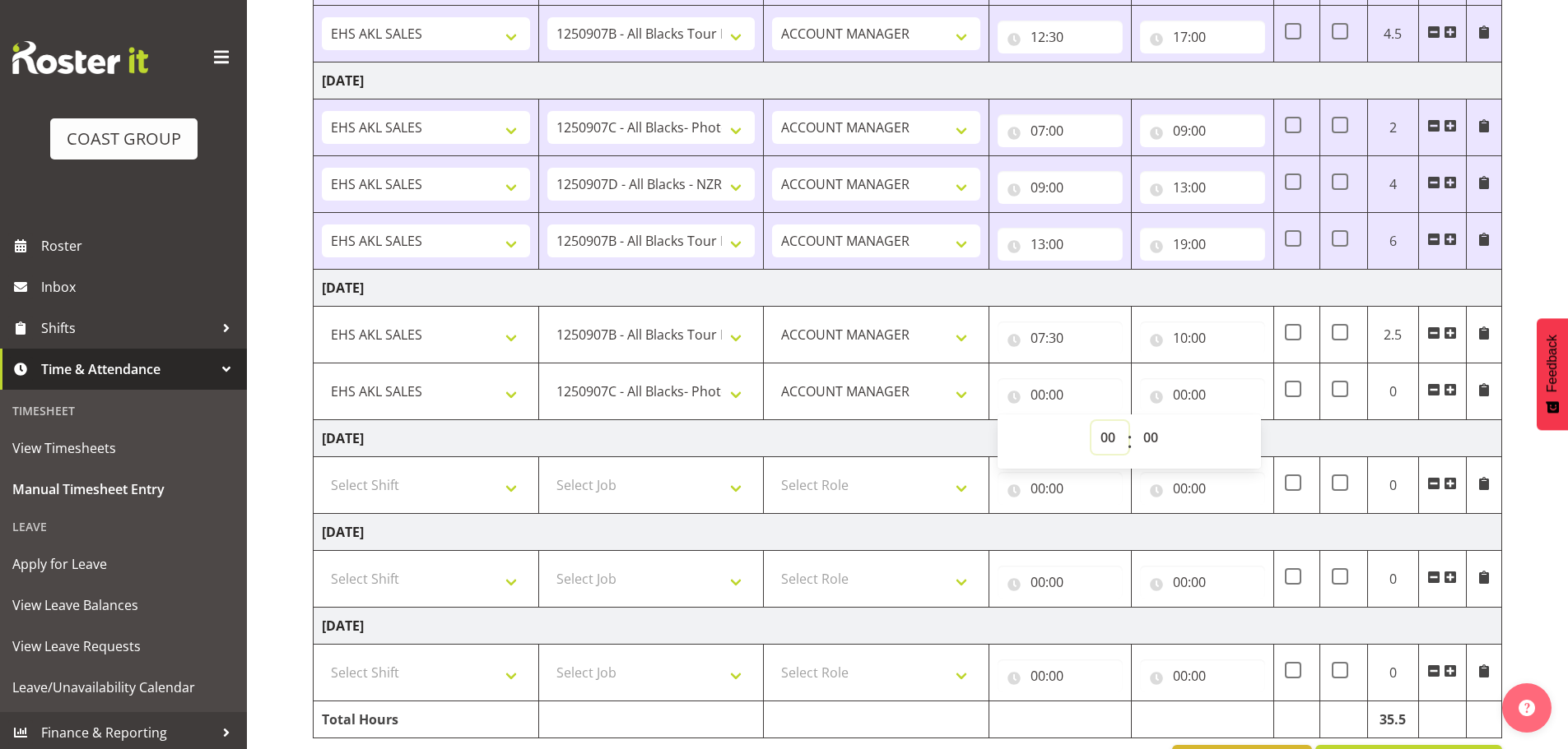
click at [1106, 438] on select "00 01 02 03 04 05 06 07 08 09 10 11 12 13 14 15 16 17 18 19 20 21 22 23" at bounding box center [1110, 438] width 37 height 33
select select "10"
click at [1091, 421] on select "00 01 02 03 04 05 06 07 08 09 10 11 12 13 14 15 16 17 18 19 20 21 22 23" at bounding box center [1110, 438] width 37 height 33
type input "10:00"
click at [1194, 391] on input "00:00" at bounding box center [1202, 395] width 125 height 33
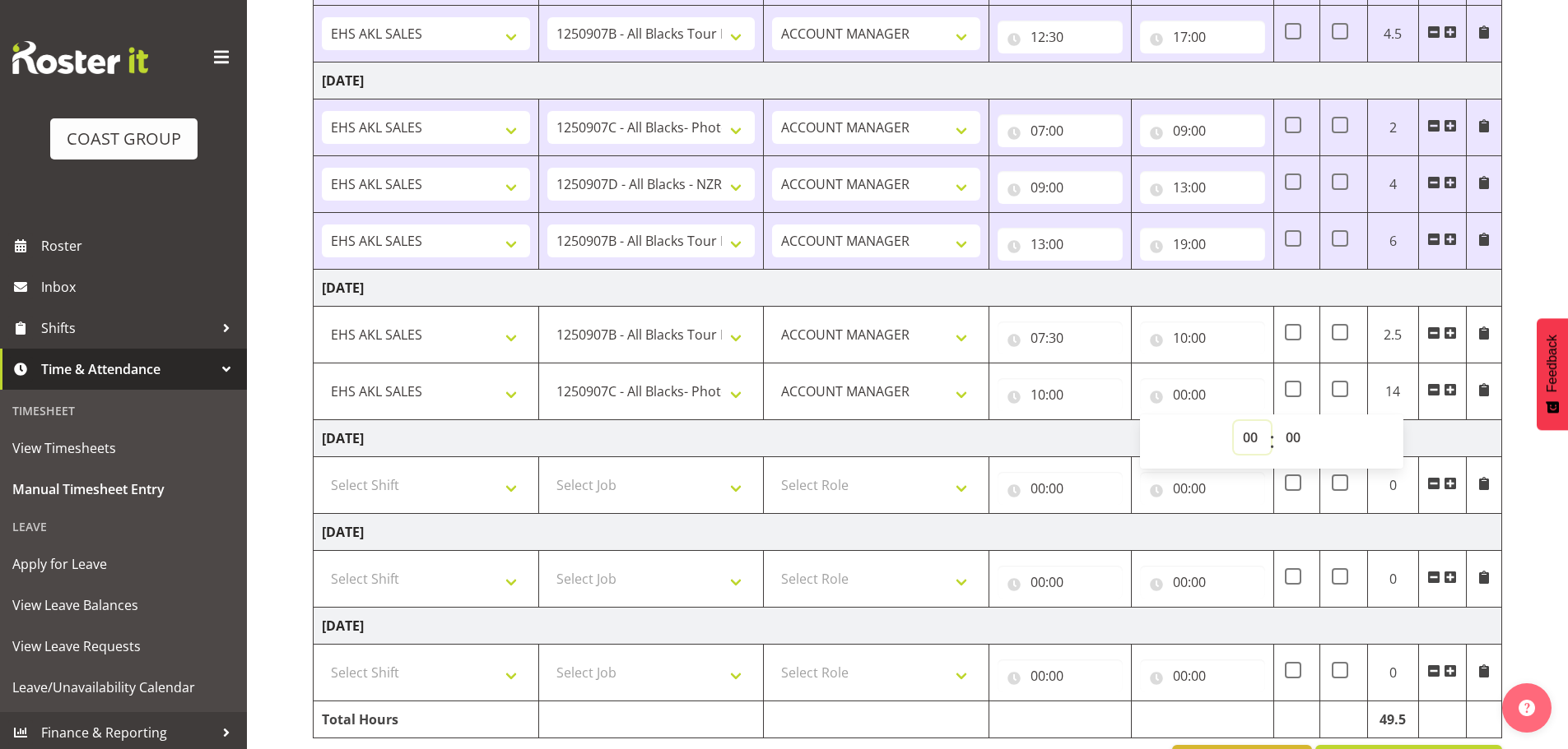
click at [1242, 440] on select "00 01 02 03 04 05 06 07 08 09 10 11 12 13 14 15 16 17 18 19 20 21 22 23" at bounding box center [1252, 438] width 37 height 33
select select "11"
click at [1234, 421] on select "00 01 02 03 04 05 06 07 08 09 10 11 12 13 14 15 16 17 18 19 20 21 22 23" at bounding box center [1252, 438] width 37 height 33
type input "11:00"
click at [1452, 386] on span at bounding box center [1450, 390] width 13 height 13
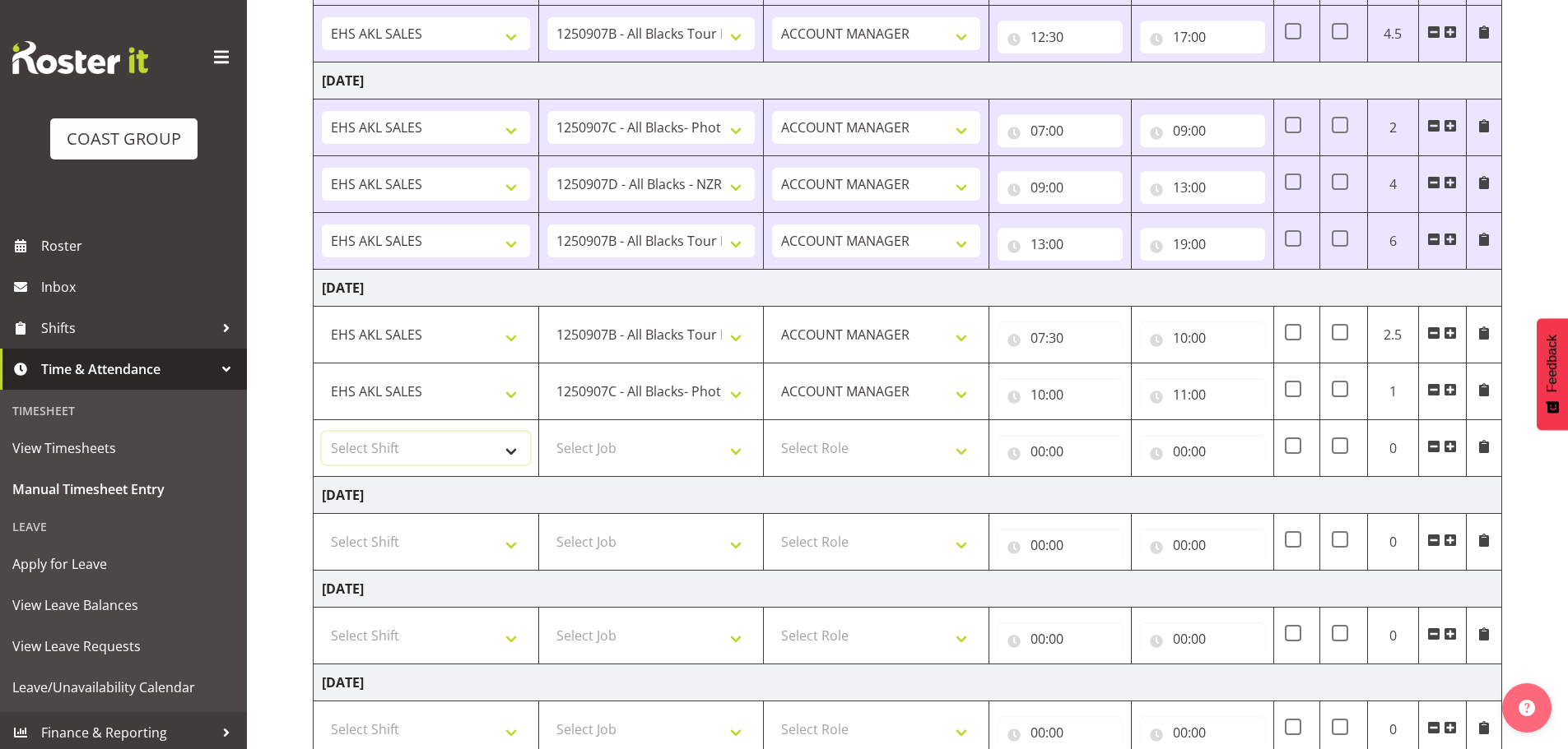
click at [398, 438] on select "Select Shift EHS AKL SALES" at bounding box center [426, 448] width 208 height 33
select select "1327"
click at [322, 431] on select "Select Shift EHS AKL SALES" at bounding box center [426, 448] width 208 height 33
click at [625, 456] on select "Select Job 1 Carlton Events 1 [PERSON_NAME][GEOGRAPHIC_DATA] 1 [PERSON_NAME][GE…" at bounding box center [651, 448] width 208 height 33
select select "10684"
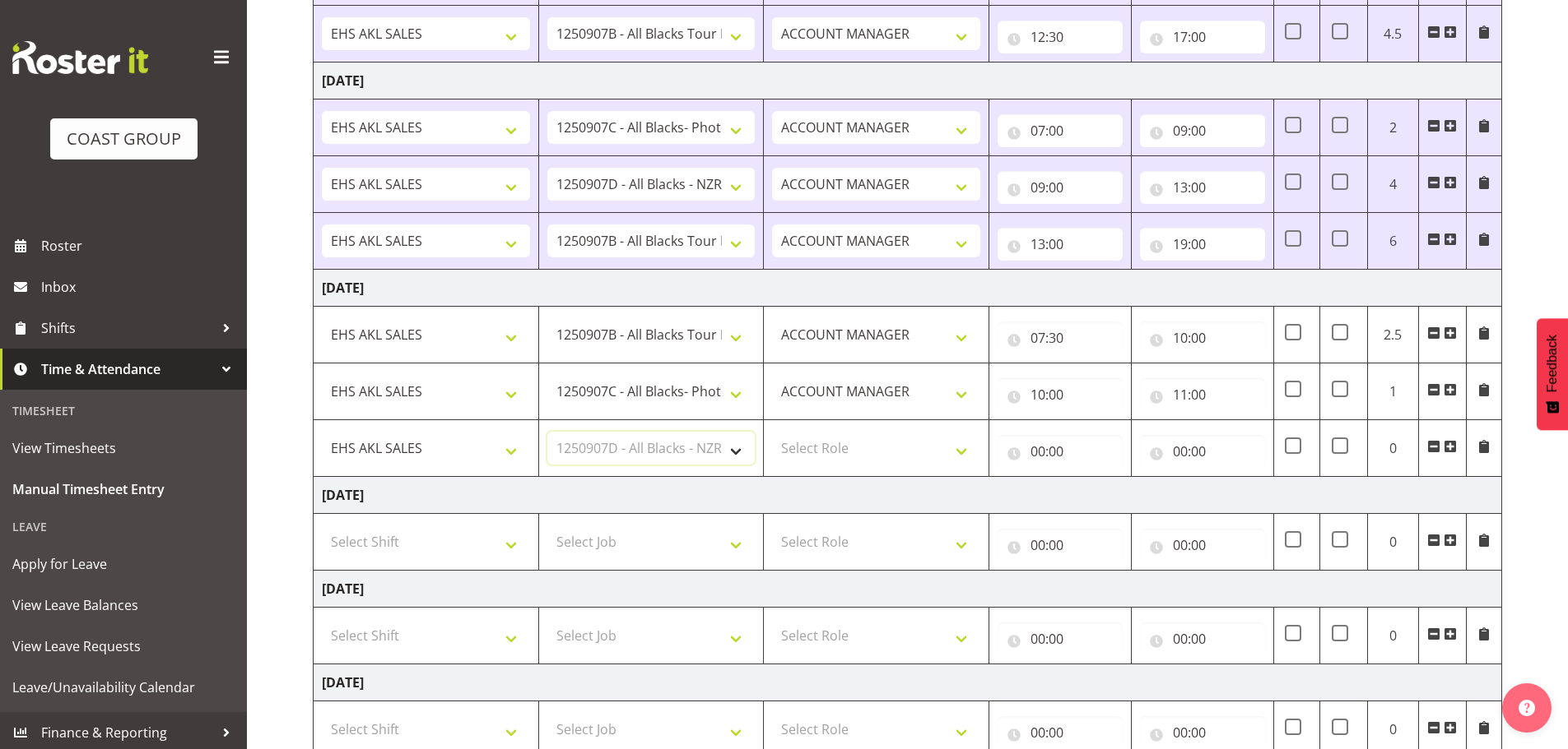
click at [547, 431] on select "Select Job 1 Carlton Events 1 [PERSON_NAME][GEOGRAPHIC_DATA] 1 [PERSON_NAME][GE…" at bounding box center [651, 448] width 208 height 33
click at [735, 335] on select "1 Carlton Events 1 [PERSON_NAME] 1 [PERSON_NAME][GEOGRAPHIC_DATA] 1 EHS WAREHOU…" at bounding box center [651, 335] width 208 height 33
click at [799, 444] on select "Select Role ACCOUNT MANAGER Account Manager" at bounding box center [876, 448] width 208 height 33
select select "197"
click at [772, 431] on select "Select Role ACCOUNT MANAGER Account Manager" at bounding box center [876, 448] width 208 height 33
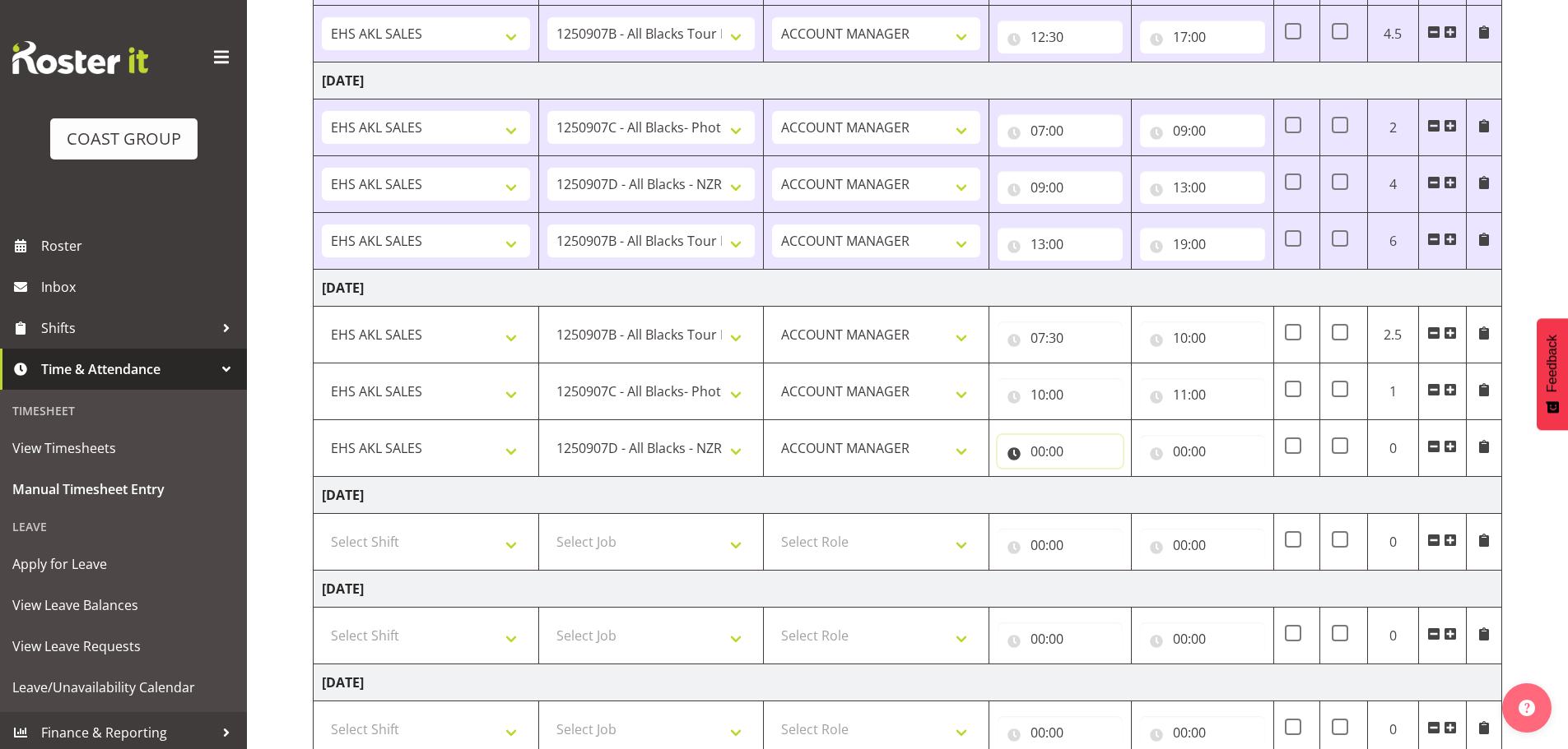
click at [1046, 451] on input "00:00" at bounding box center [1060, 451] width 125 height 33
click at [1199, 388] on input "11:00" at bounding box center [1202, 395] width 125 height 33
click at [1179, 337] on input "10:00" at bounding box center [1202, 338] width 125 height 33
click at [1250, 373] on select "00 01 02 03 04 05 06 07 08 09 10 11 12 13 14 15 16 17 18 19 20 21 22 23" at bounding box center [1252, 381] width 37 height 33
select select "11"
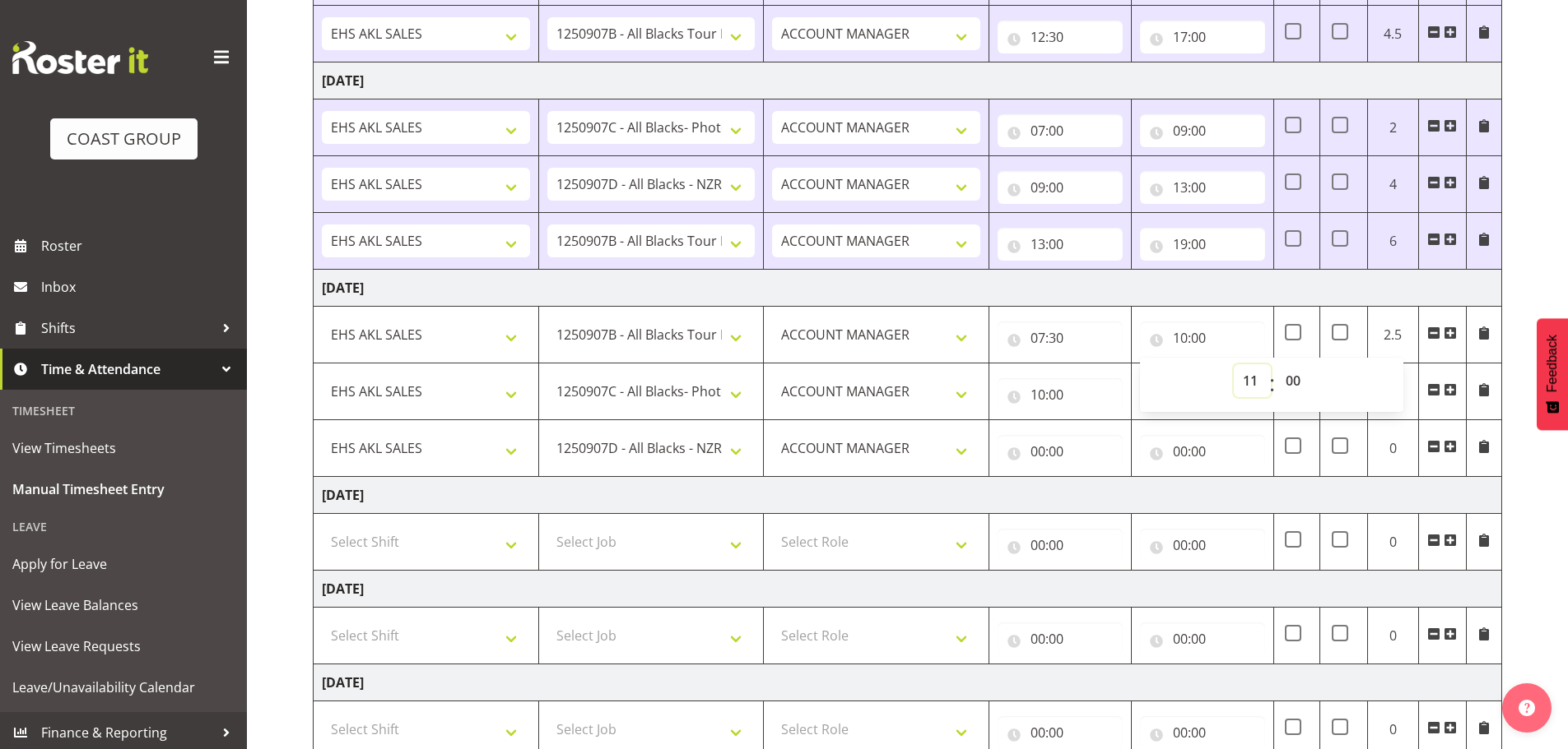
click at [1234, 364] on select "00 01 02 03 04 05 06 07 08 09 10 11 12 13 14 15 16 17 18 19 20 21 22 23" at bounding box center [1252, 381] width 37 height 33
type input "11:00"
click at [1056, 399] on input "10:00" at bounding box center [1060, 395] width 125 height 33
click at [1103, 440] on select "00 01 02 03 04 05 06 07 08 09 10 11 12 13 14 15 16 17 18 19 20 21 22 23" at bounding box center [1110, 438] width 37 height 33
select select "11"
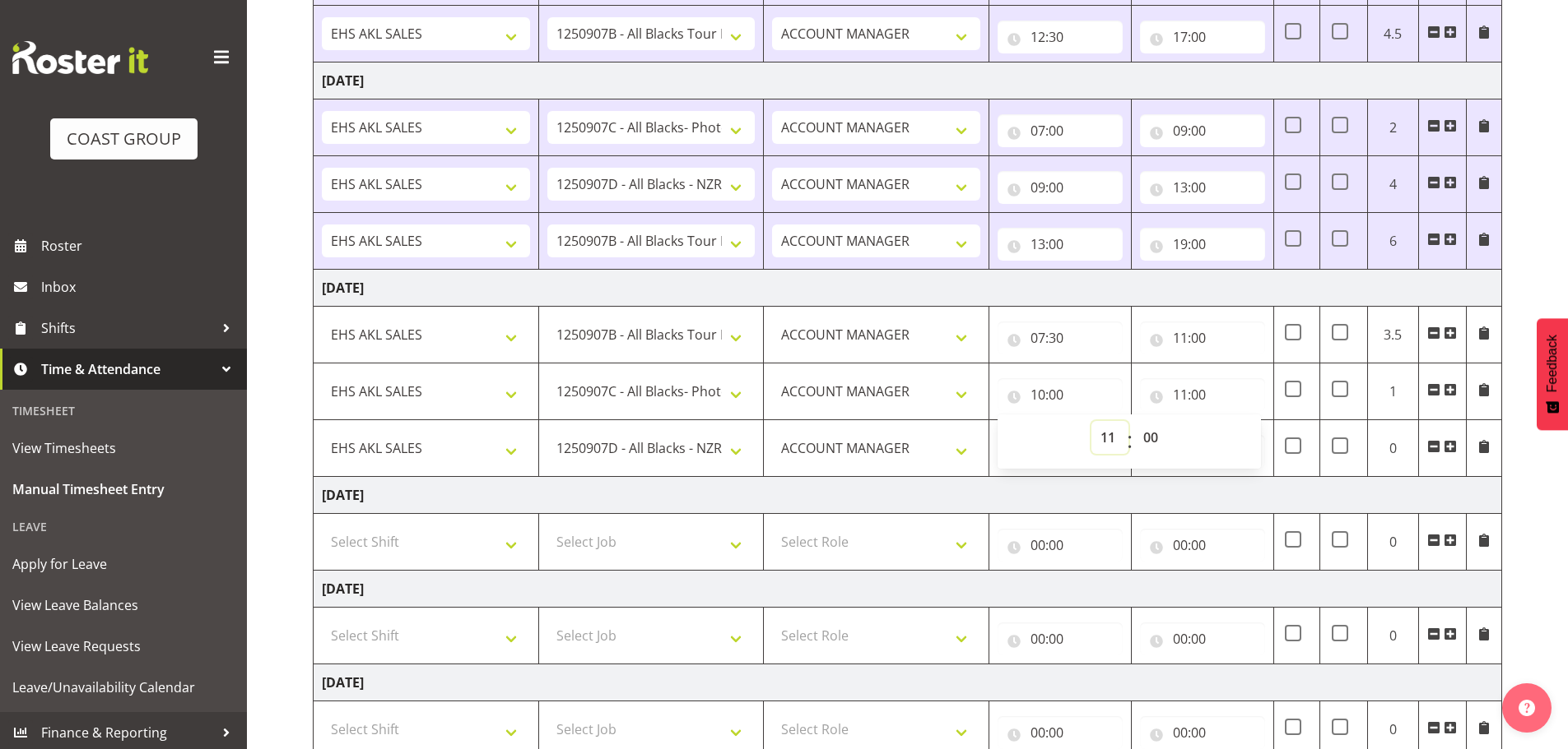
click at [1091, 421] on select "00 01 02 03 04 05 06 07 08 09 10 11 12 13 14 15 16 17 18 19 20 21 22 23" at bounding box center [1110, 438] width 37 height 33
type input "11:00"
click at [1180, 390] on input "11:00" at bounding box center [1202, 395] width 125 height 33
click at [1249, 436] on select "00 01 02 03 04 05 06 07 08 09 10 11 12 13 14 15 16 17 18 19 20 21 22 23" at bounding box center [1252, 438] width 37 height 33
select select "12"
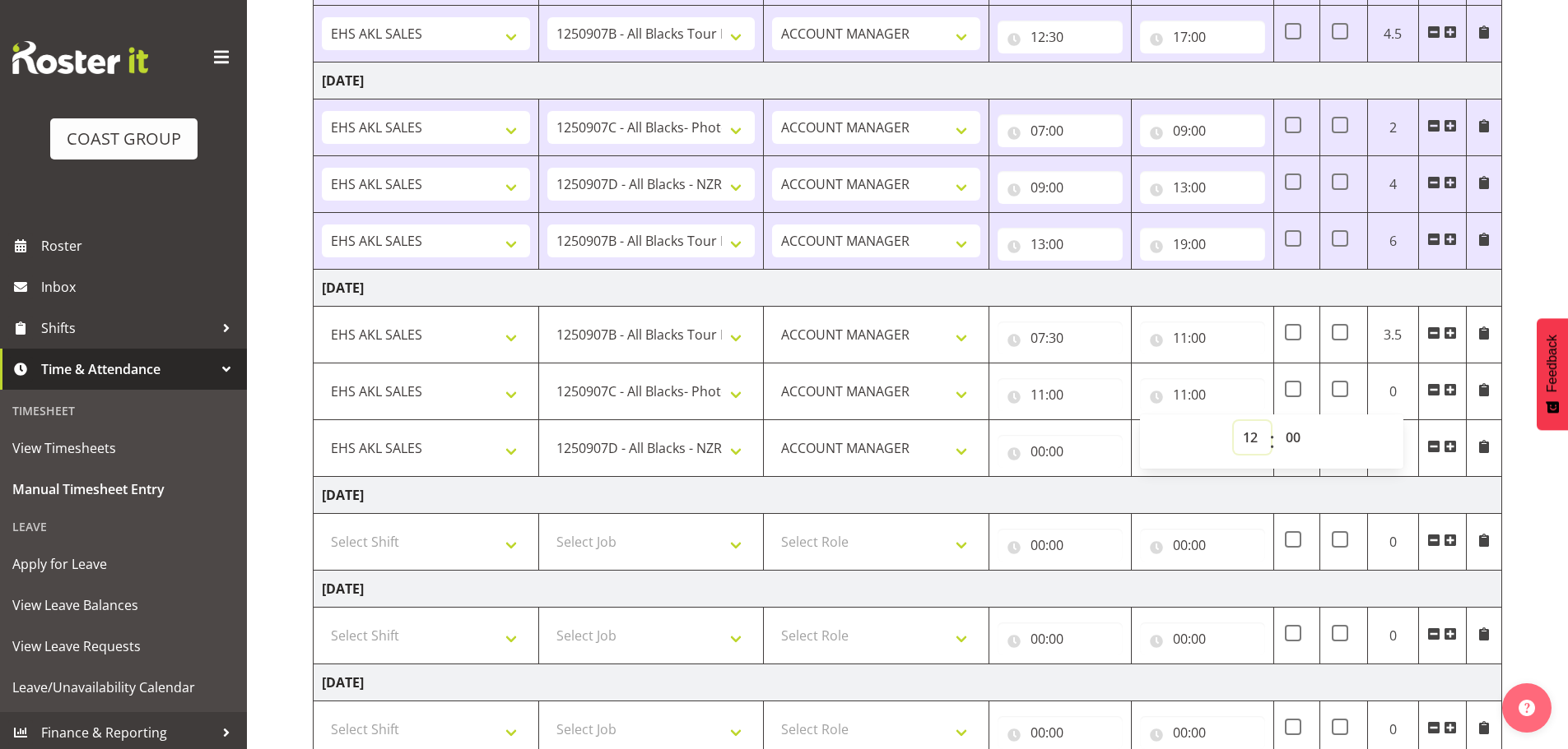
click at [1234, 421] on select "00 01 02 03 04 05 06 07 08 09 10 11 12 13 14 15 16 17 18 19 20 21 22 23" at bounding box center [1252, 438] width 37 height 33
type input "12:00"
click at [1036, 449] on input "00:00" at bounding box center [1060, 451] width 125 height 33
click at [1103, 492] on select "00 01 02 03 04 05 06 07 08 09 10 11 12 13 14 15 16 17 18 19 20 21 22 23" at bounding box center [1110, 495] width 37 height 33
select select "12"
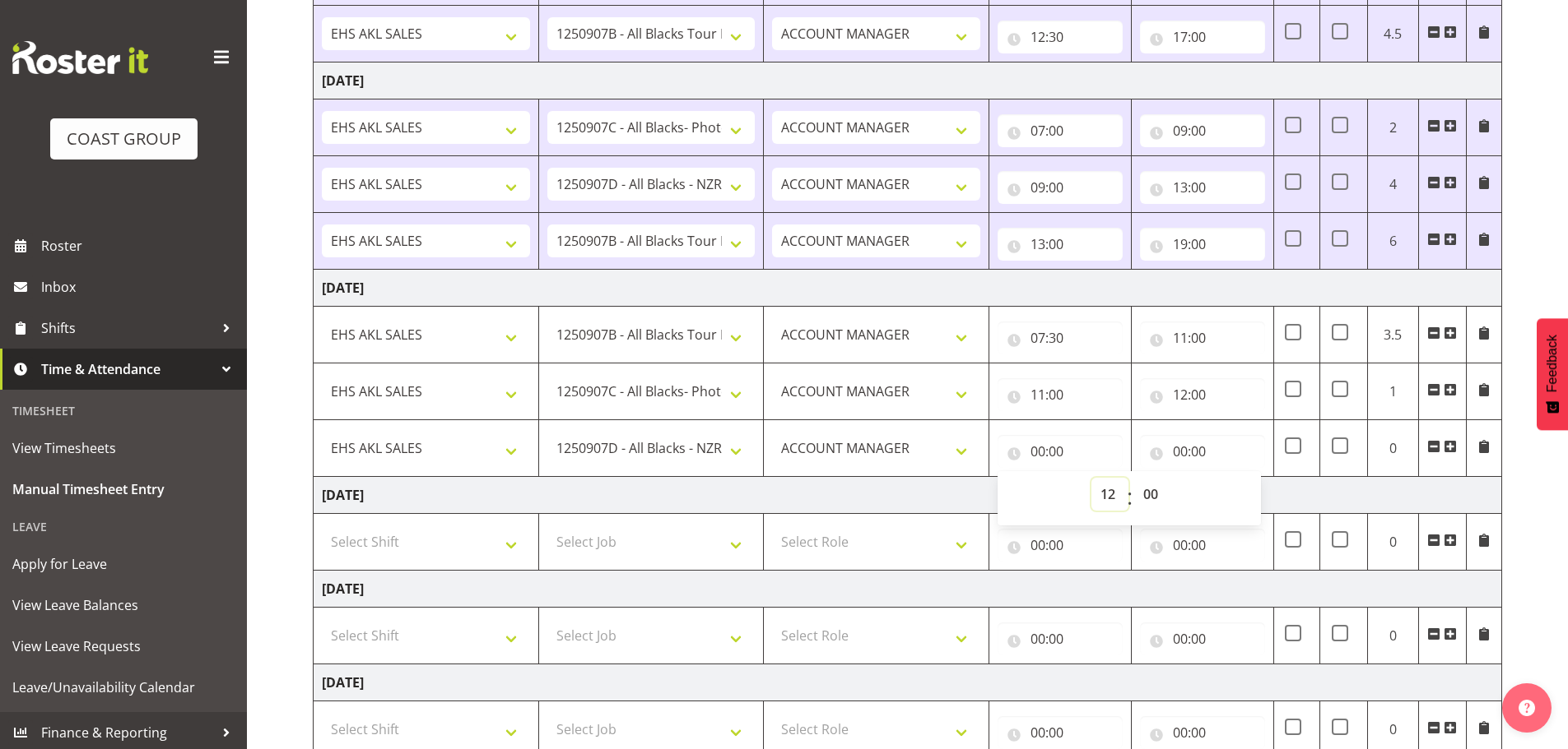
click at [1091, 478] on select "00 01 02 03 04 05 06 07 08 09 10 11 12 13 14 15 16 17 18 19 20 21 22 23" at bounding box center [1110, 495] width 37 height 33
type input "12:00"
click at [1191, 453] on input "00:00" at bounding box center [1202, 451] width 125 height 33
click at [1249, 498] on select "00 01 02 03 04 05 06 07 08 09 10 11 12 13 14 15 16 17 18 19 20 21 22 23" at bounding box center [1252, 495] width 37 height 33
select select "14"
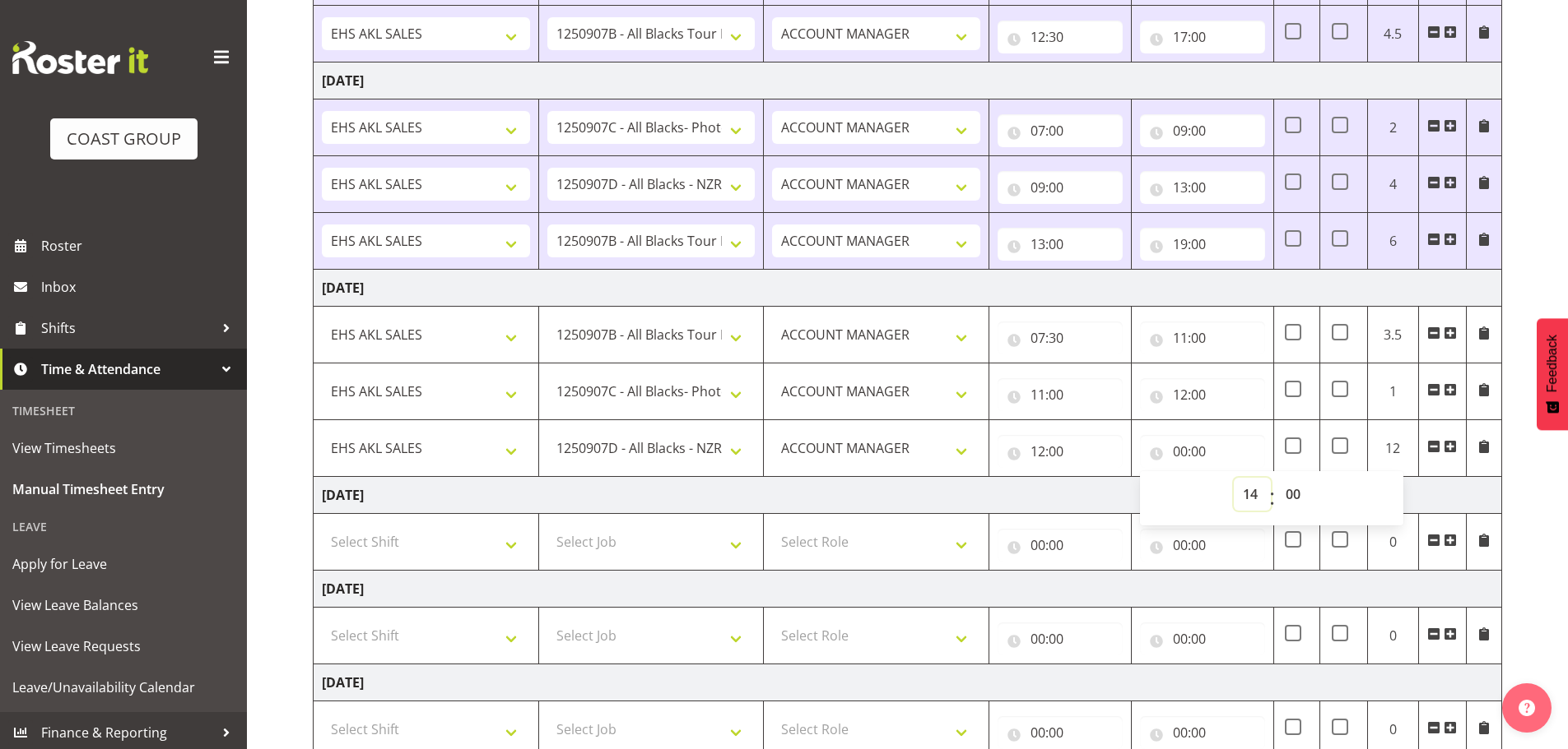
click at [1234, 478] on select "00 01 02 03 04 05 06 07 08 09 10 11 12 13 14 15 16 17 18 19 20 21 22 23" at bounding box center [1252, 495] width 37 height 33
type input "14:00"
click at [1040, 502] on td "[DATE]" at bounding box center [908, 495] width 1189 height 37
click at [1205, 457] on input "14:00" at bounding box center [1202, 451] width 125 height 33
click at [1303, 490] on select "00 01 02 03 04 05 06 07 08 09 10 11 12 13 14 15 16 17 18 19 20 21 22 23 24 25 2…" at bounding box center [1295, 495] width 37 height 33
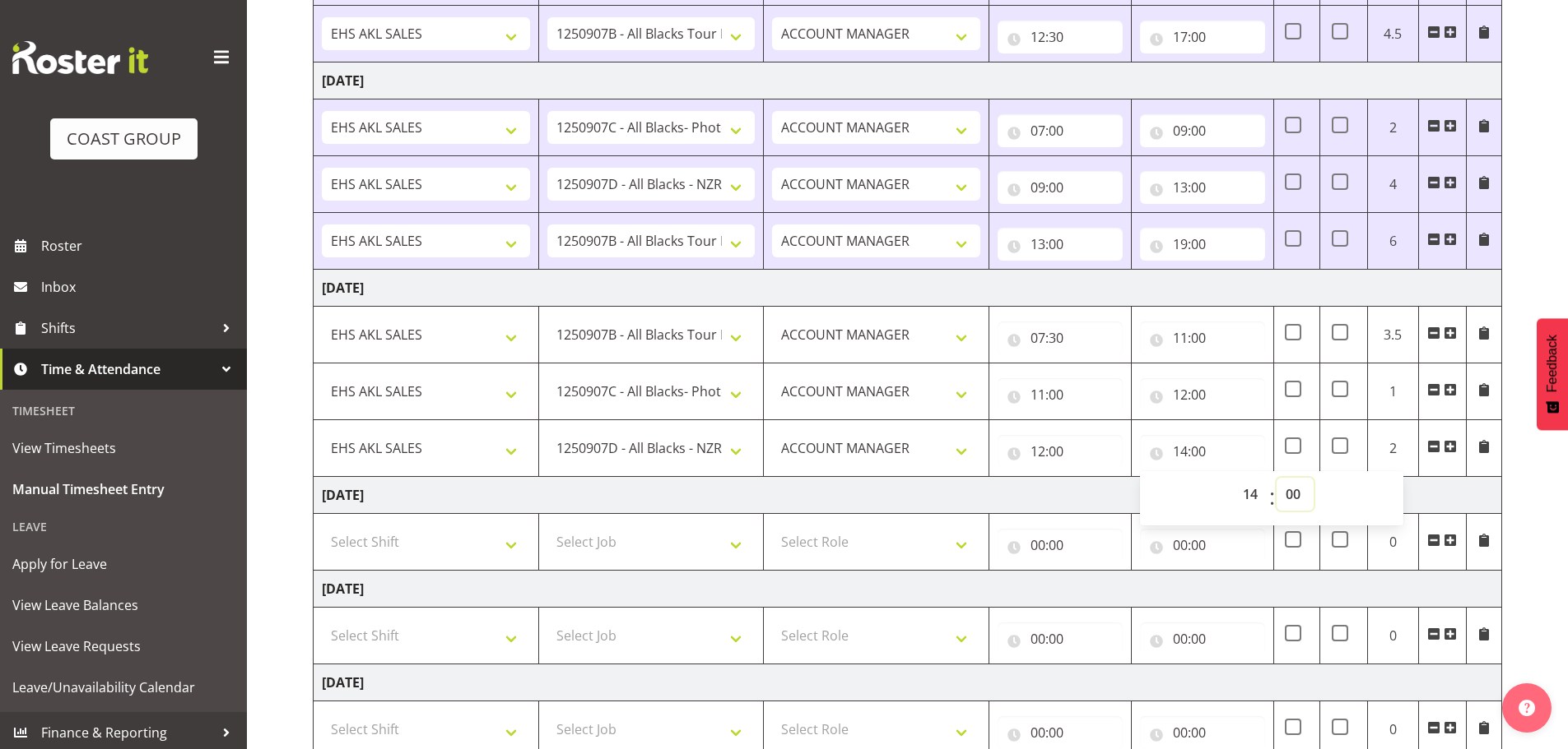
select select "30"
click at [1277, 478] on select "00 01 02 03 04 05 06 07 08 09 10 11 12 13 14 15 16 17 18 19 20 21 22 23 24 25 2…" at bounding box center [1295, 495] width 37 height 33
type input "14:30"
click at [1074, 498] on td "[DATE]" at bounding box center [908, 495] width 1189 height 37
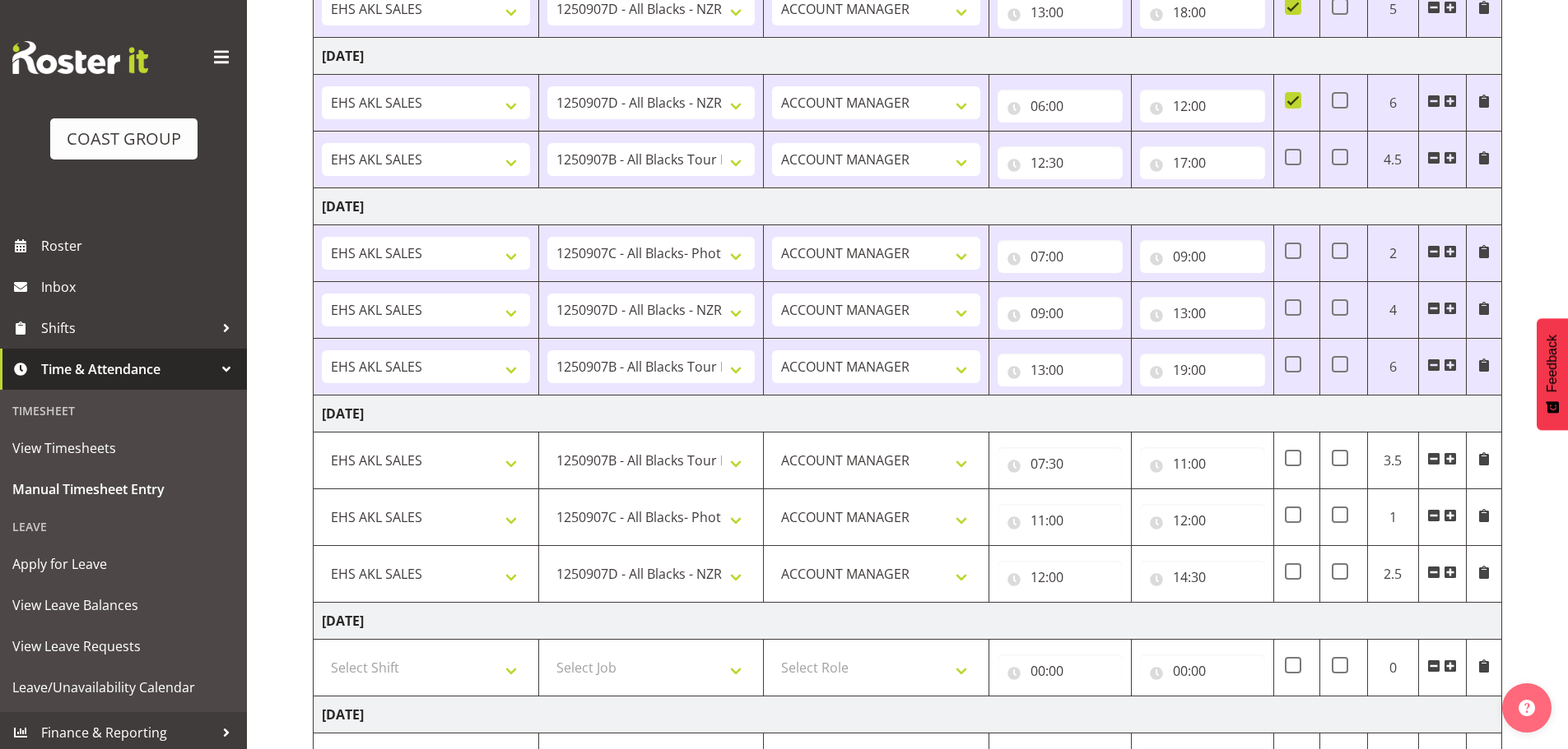
scroll to position [338, 0]
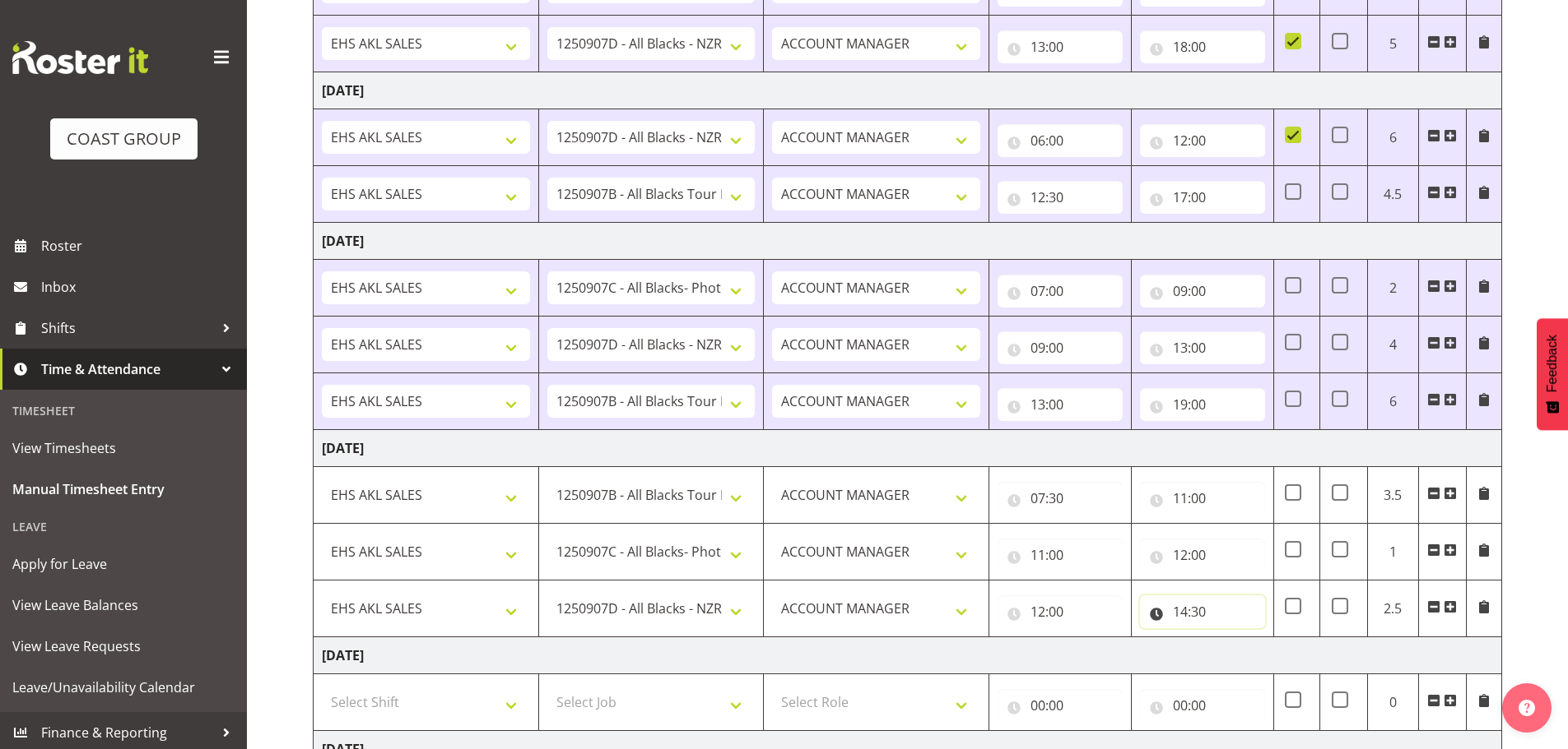
click at [1198, 612] on input "14:30" at bounding box center [1202, 612] width 125 height 33
click at [1247, 653] on select "00 01 02 03 04 05 06 07 08 09 10 11 12 13 14 15 16 17 18 19 20 21 22 23" at bounding box center [1252, 655] width 37 height 33
select select "16"
click at [1234, 638] on select "00 01 02 03 04 05 06 07 08 09 10 11 12 13 14 15 16 17 18 19 20 21 22 23" at bounding box center [1252, 655] width 37 height 33
type input "16:30"
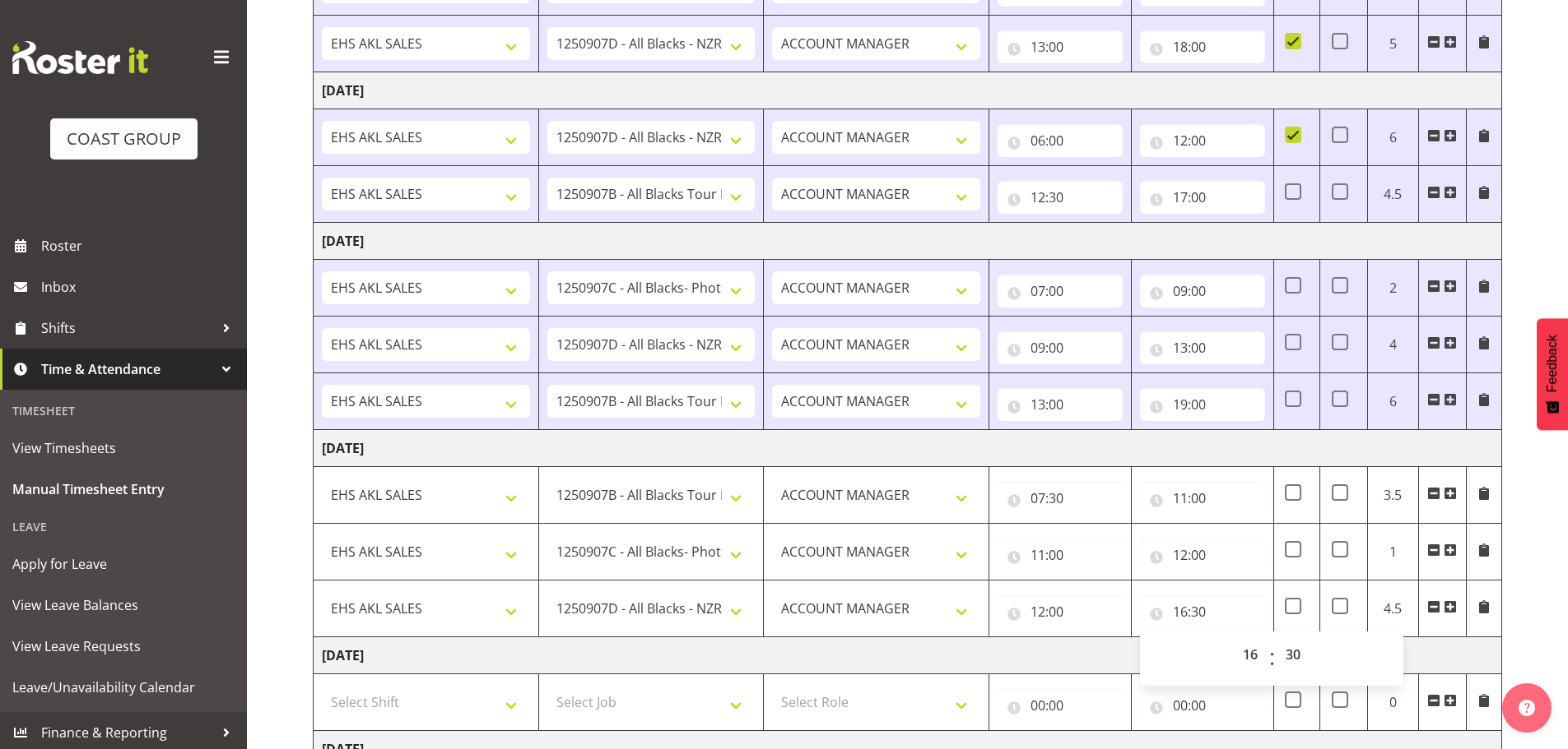
click at [997, 647] on td "[DATE]" at bounding box center [908, 656] width 1189 height 37
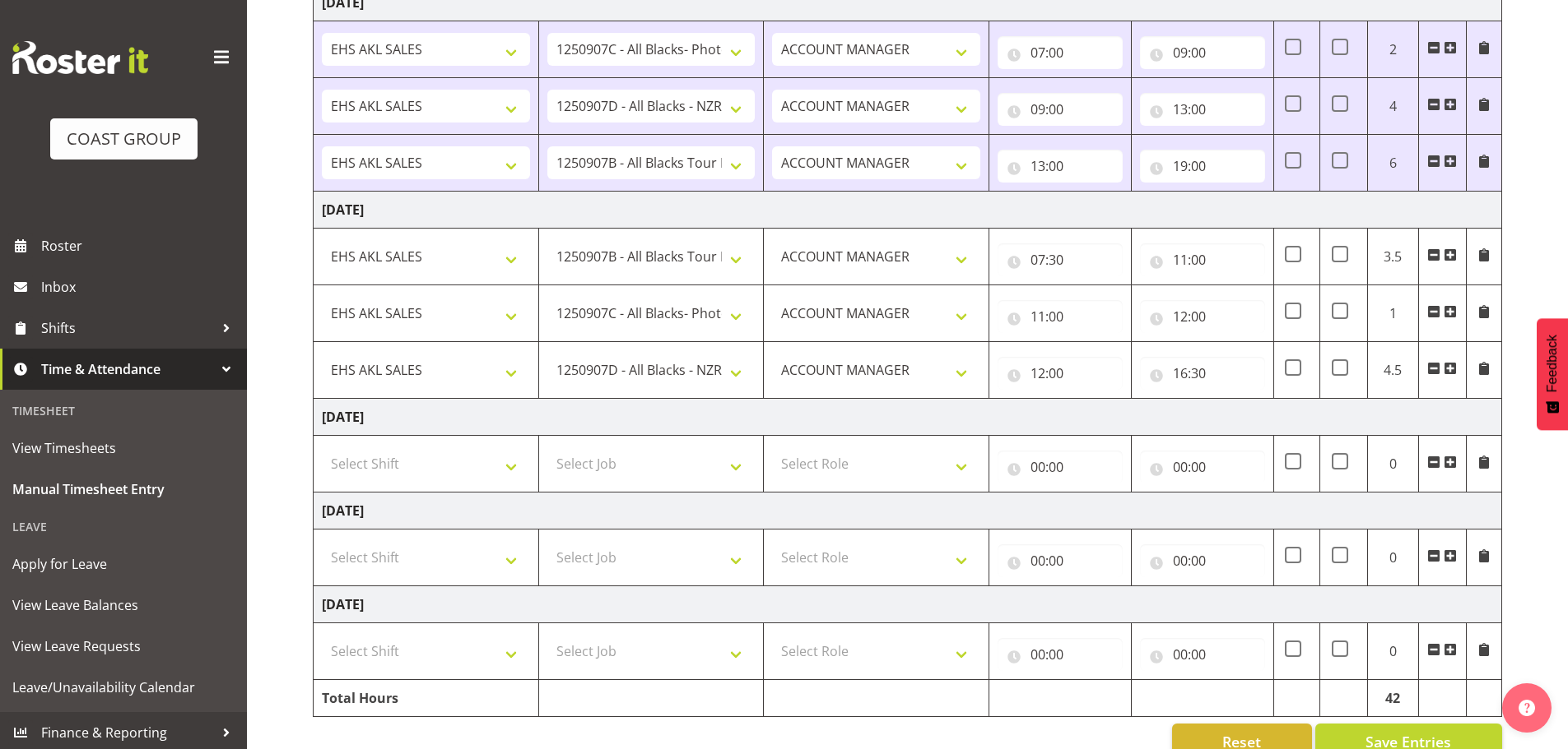
scroll to position [612, 0]
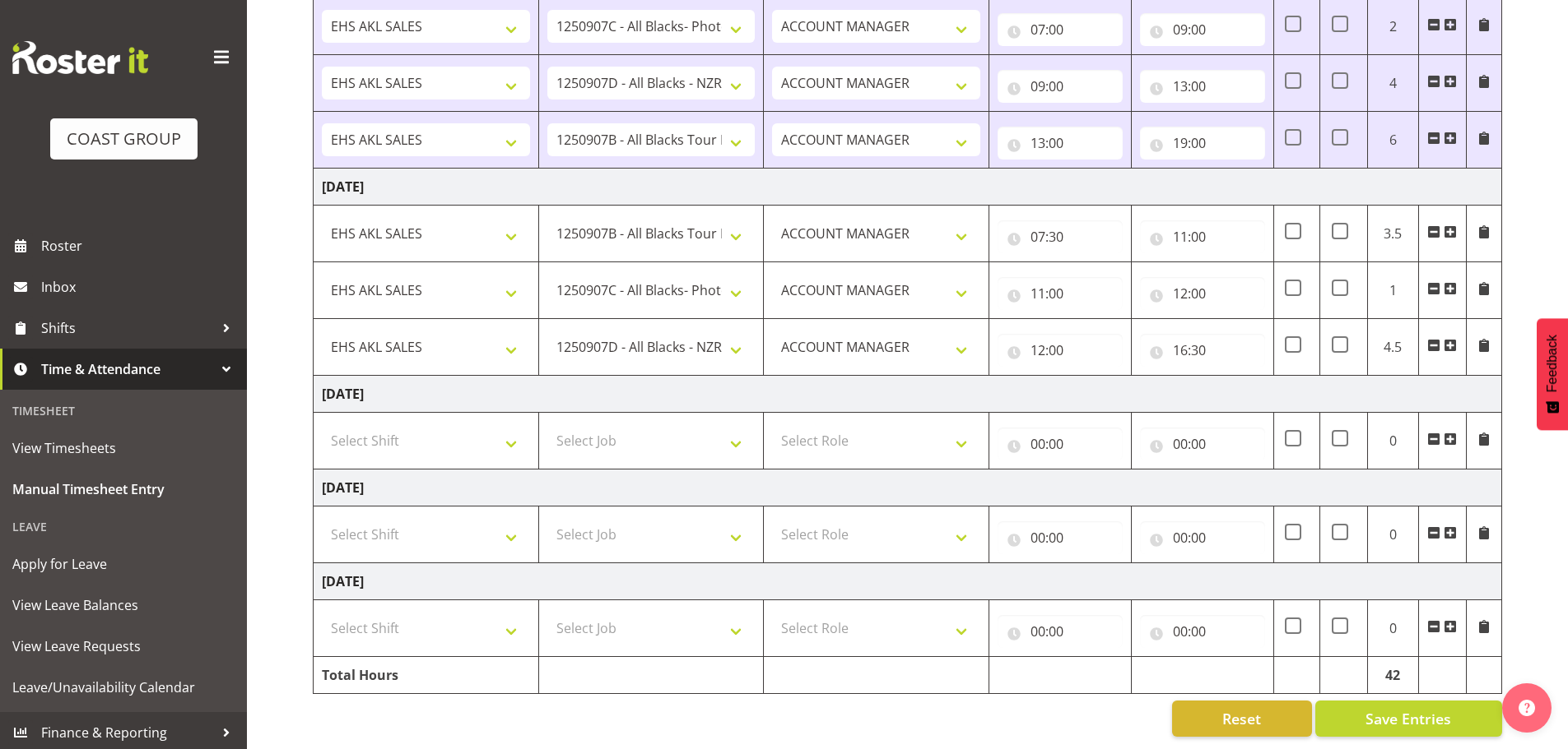
click at [1451, 339] on span at bounding box center [1450, 346] width 13 height 13
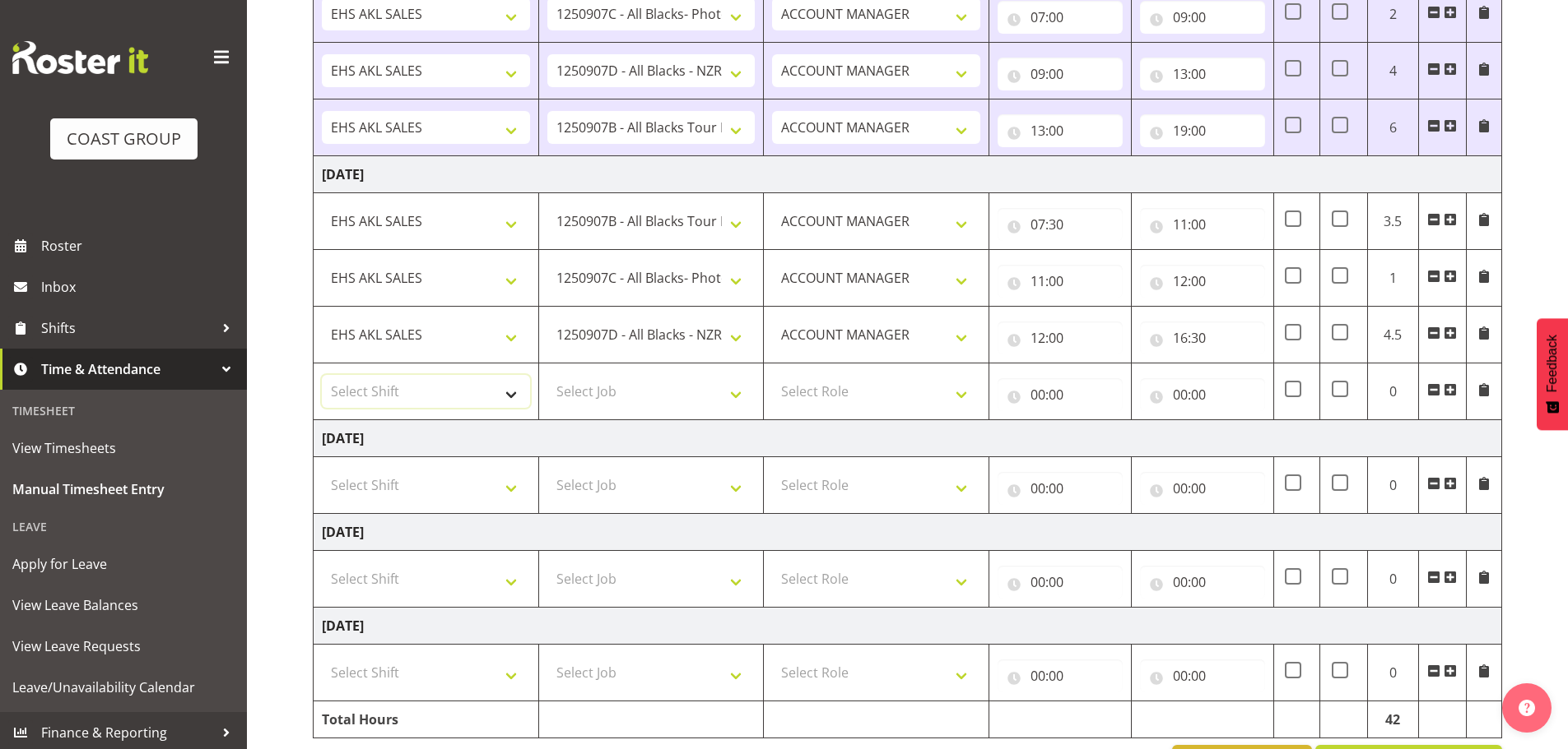
click at [354, 378] on select "Select Shift EHS AKL SALES" at bounding box center [426, 392] width 208 height 33
select select "1327"
click at [322, 375] on select "Select Shift EHS AKL SALES" at bounding box center [426, 392] width 208 height 33
click at [595, 394] on select "Select Job 1 Carlton Events 1 [PERSON_NAME][GEOGRAPHIC_DATA] 1 [PERSON_NAME][GE…" at bounding box center [651, 392] width 208 height 33
select select "10497"
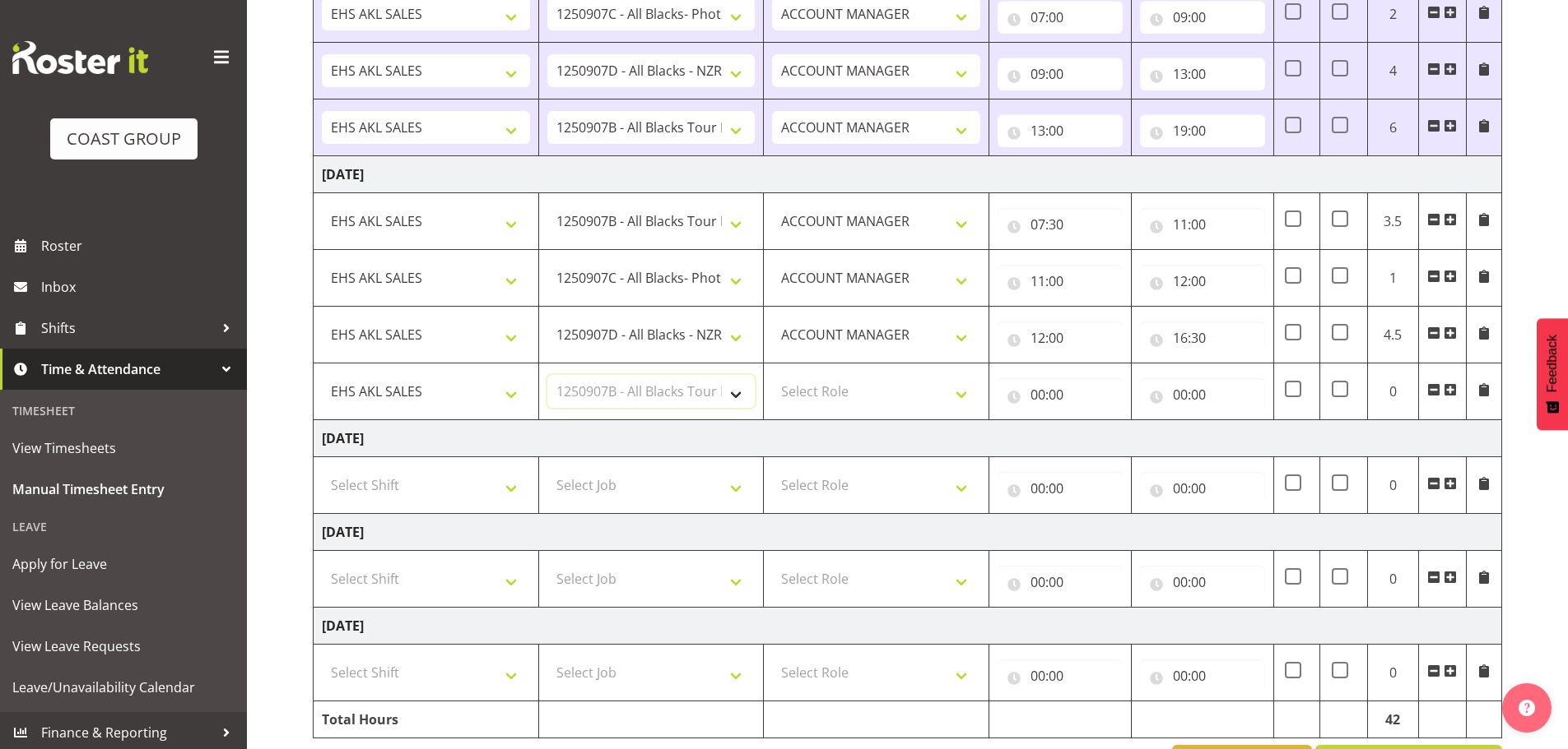
click at [547, 375] on select "Select Job 1 Carlton Events 1 [PERSON_NAME][GEOGRAPHIC_DATA] 1 [PERSON_NAME][GE…" at bounding box center [651, 392] width 208 height 33
click at [831, 392] on select "Select Role ACCOUNT MANAGER Account Manager" at bounding box center [876, 392] width 208 height 33
select select "197"
click at [772, 375] on select "Select Role ACCOUNT MANAGER Account Manager" at bounding box center [876, 392] width 208 height 33
click at [1051, 401] on input "00:00" at bounding box center [1060, 395] width 125 height 33
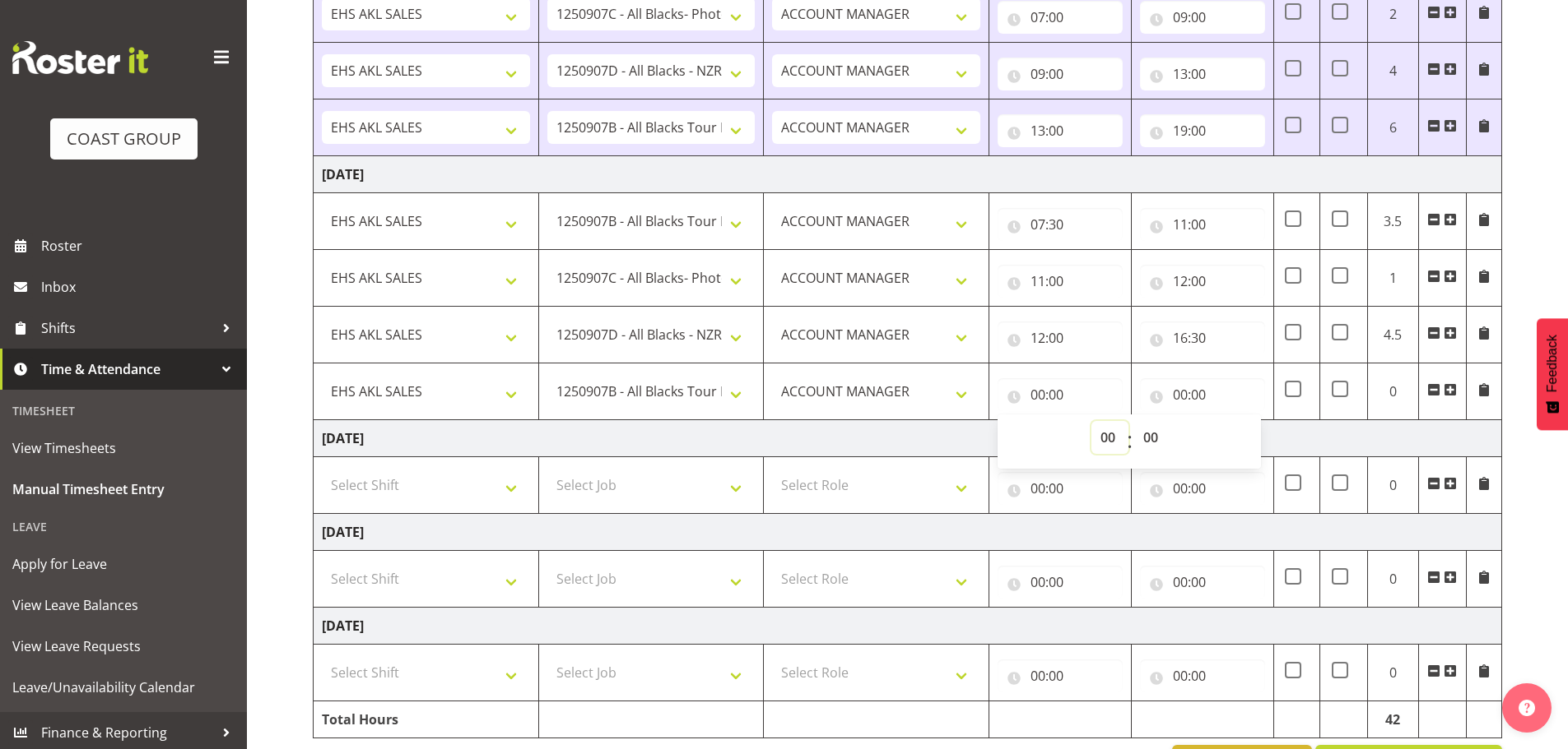
click at [1103, 436] on select "00 01 02 03 04 05 06 07 08 09 10 11 12 13 14 15 16 17 18 19 20 21 22 23" at bounding box center [1110, 438] width 37 height 33
select select "16"
click at [1091, 421] on select "00 01 02 03 04 05 06 07 08 09 10 11 12 13 14 15 16 17 18 19 20 21 22 23" at bounding box center [1110, 438] width 37 height 33
type input "16:00"
click at [1147, 434] on select "00 01 02 03 04 05 06 07 08 09 10 11 12 13 14 15 16 17 18 19 20 21 22 23 24 25 2…" at bounding box center [1152, 438] width 37 height 33
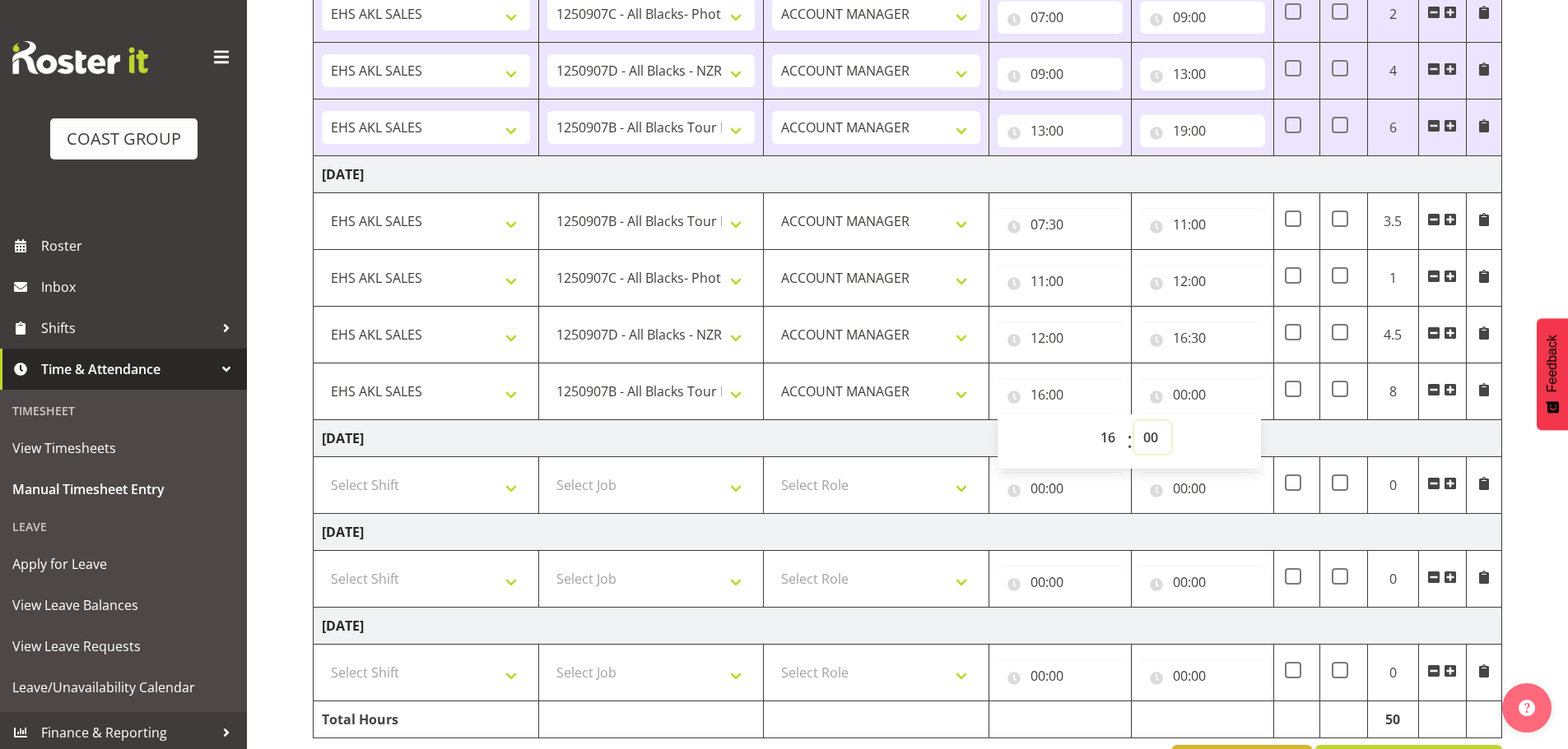
select select "30"
click at [1134, 421] on select "00 01 02 03 04 05 06 07 08 09 10 11 12 13 14 15 16 17 18 19 20 21 22 23 24 25 2…" at bounding box center [1152, 438] width 37 height 33
type input "16:30"
click at [1180, 401] on input "00:00" at bounding box center [1202, 395] width 125 height 33
click at [1256, 433] on select "00 01 02 03 04 05 06 07 08 09 10 11 12 13 14 15 16 17 18 19 20 21 22 23" at bounding box center [1252, 438] width 37 height 33
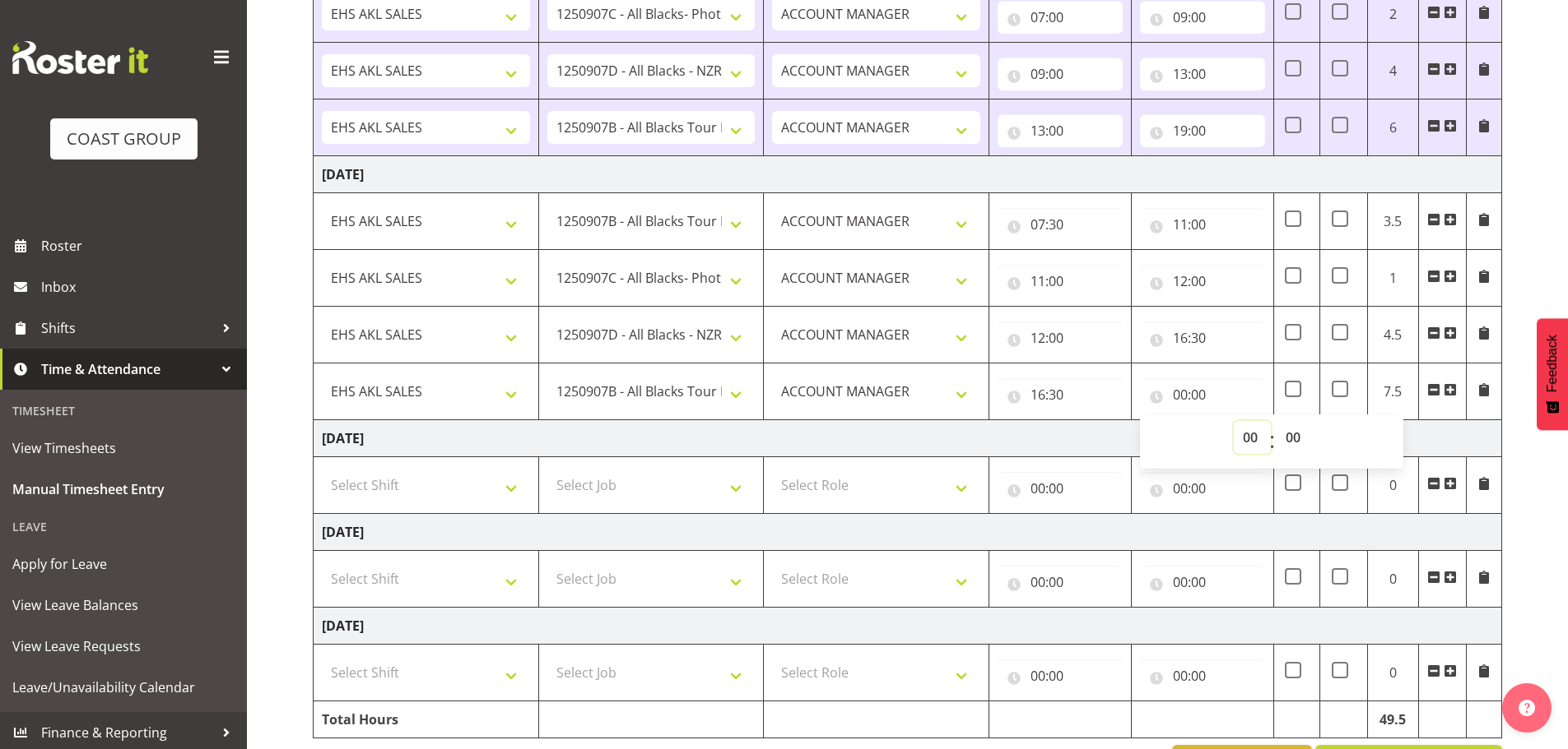
select select "20"
click at [1234, 421] on select "00 01 02 03 04 05 06 07 08 09 10 11 12 13 14 15 16 17 18 19 20 21 22 23" at bounding box center [1252, 438] width 37 height 33
type input "20:00"
click at [1079, 445] on td "[DATE]" at bounding box center [908, 439] width 1189 height 37
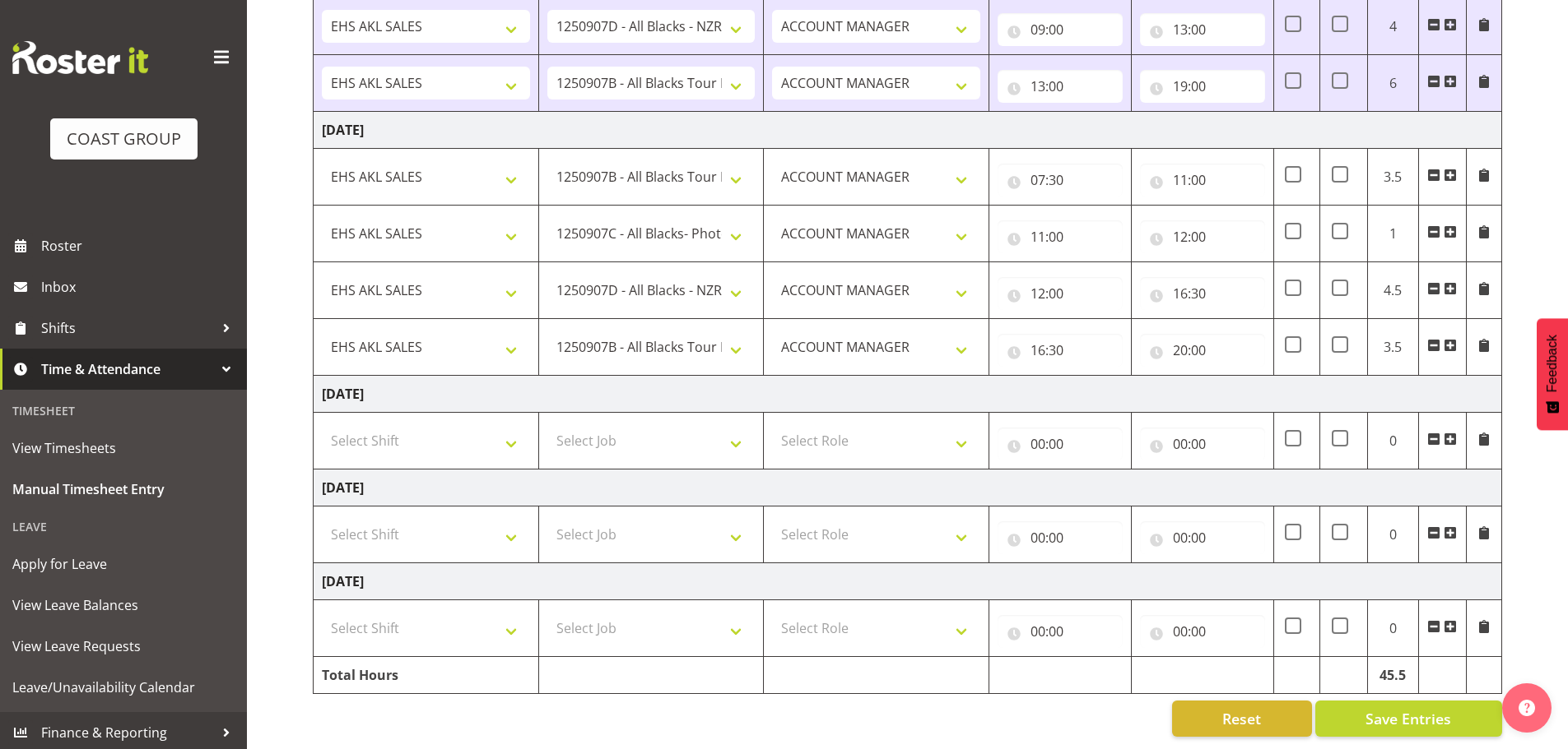
scroll to position [120, 0]
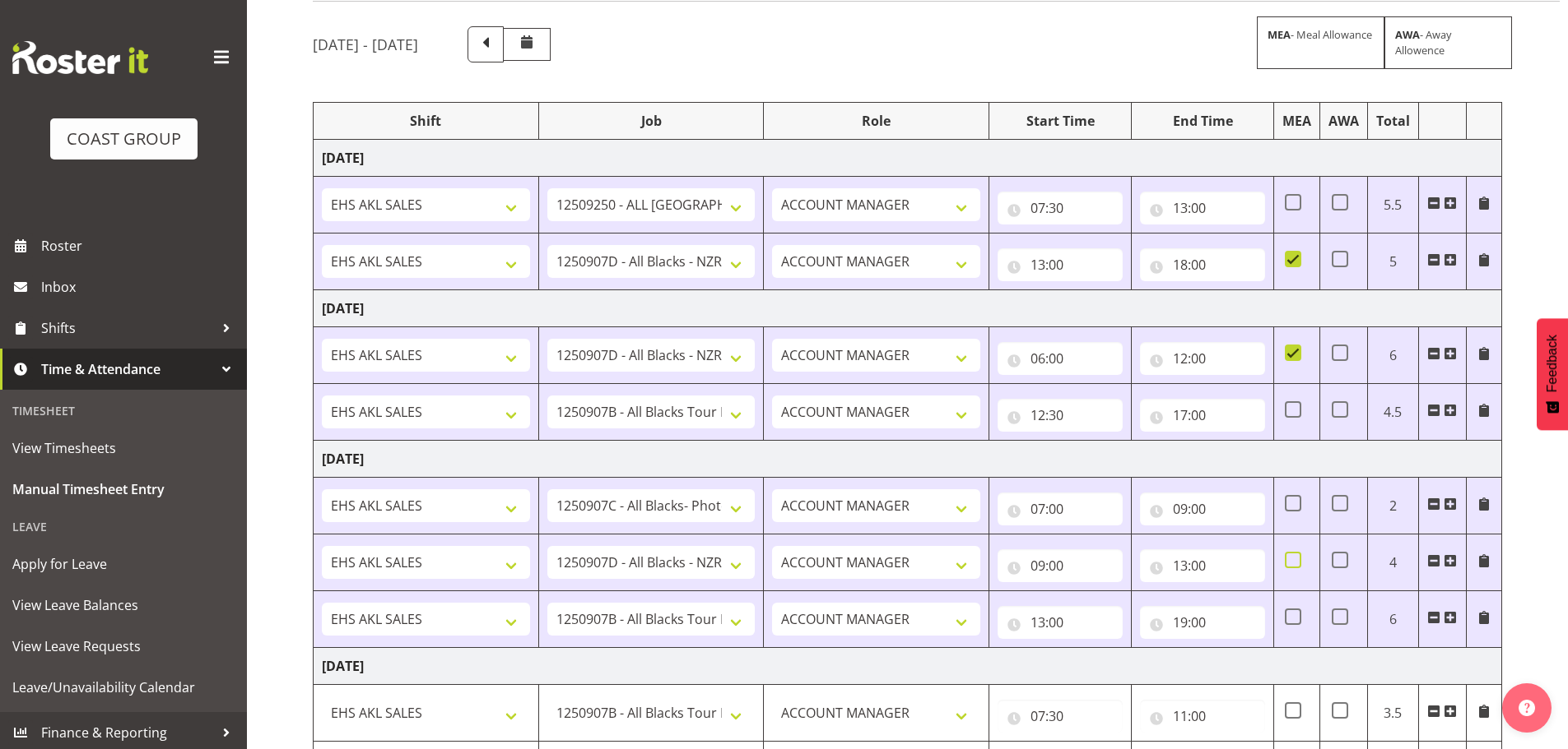
click at [1297, 554] on span at bounding box center [1293, 560] width 17 height 17
click at [1295, 555] on input "checkbox" at bounding box center [1289, 560] width 11 height 11
click at [1288, 561] on span at bounding box center [1293, 560] width 17 height 17
click at [1288, 561] on input "checkbox" at bounding box center [1289, 560] width 11 height 11
checkbox input "false"
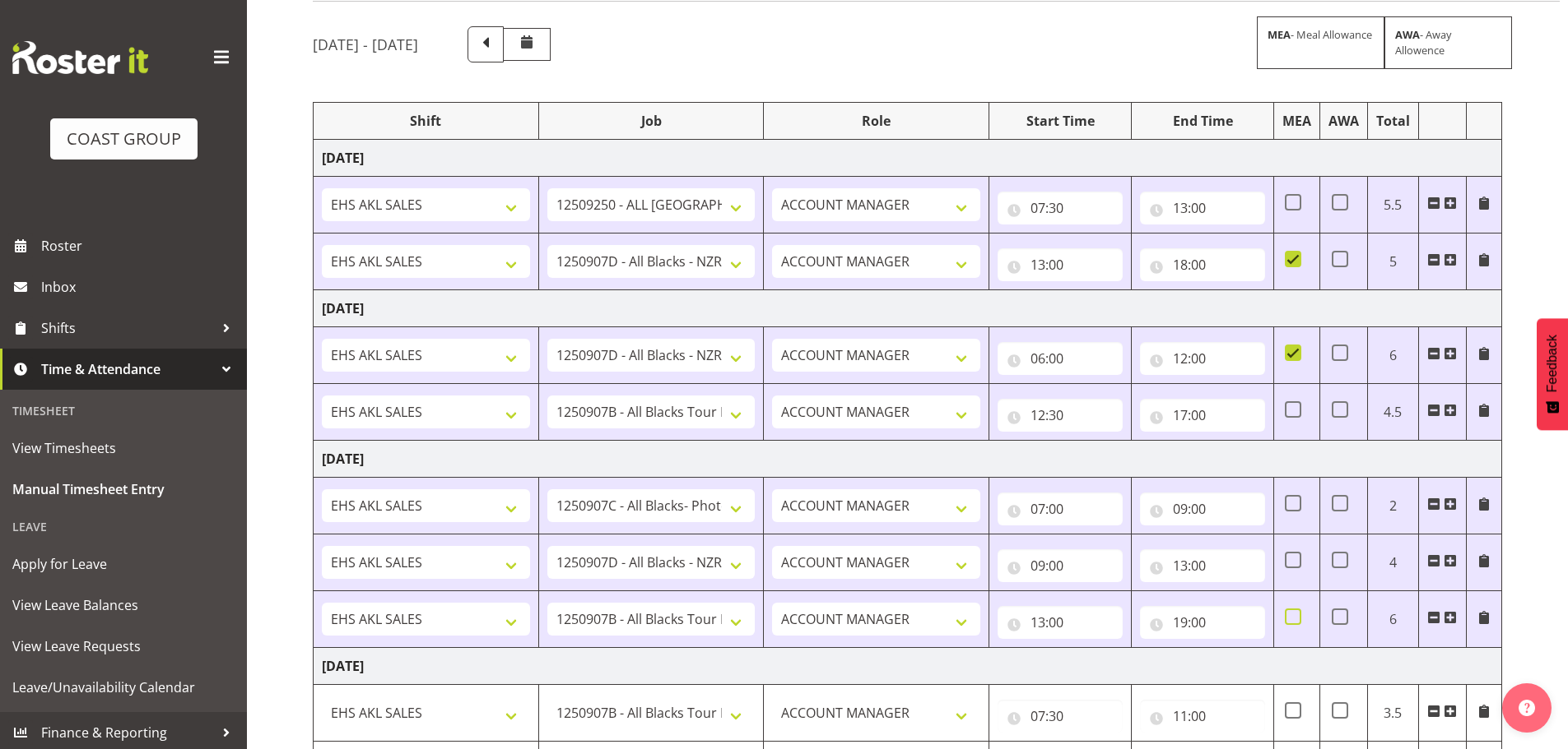
click at [1289, 615] on span at bounding box center [1293, 617] width 17 height 17
click at [1289, 615] on input "checkbox" at bounding box center [1289, 617] width 11 height 11
checkbox input "true"
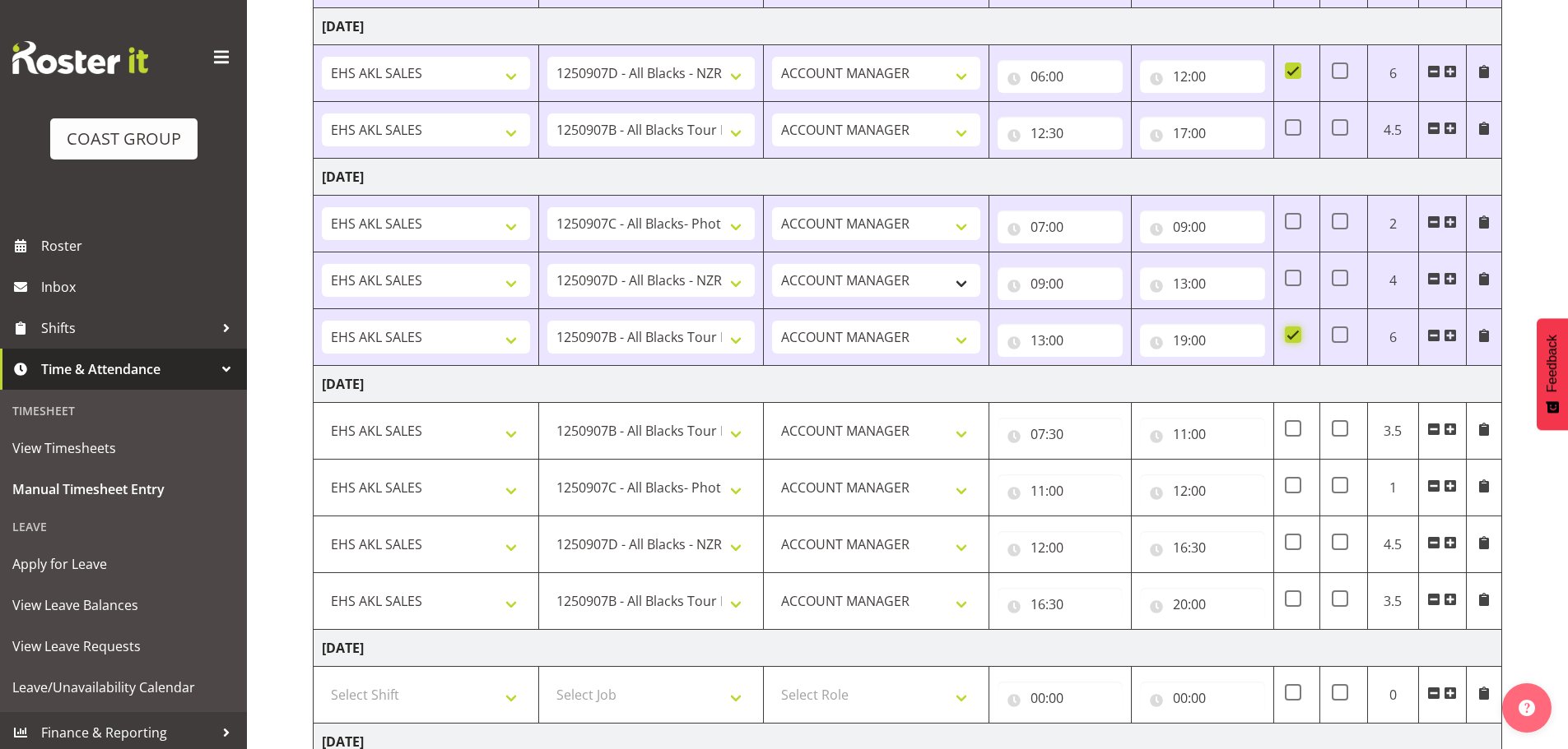
scroll to position [668, 0]
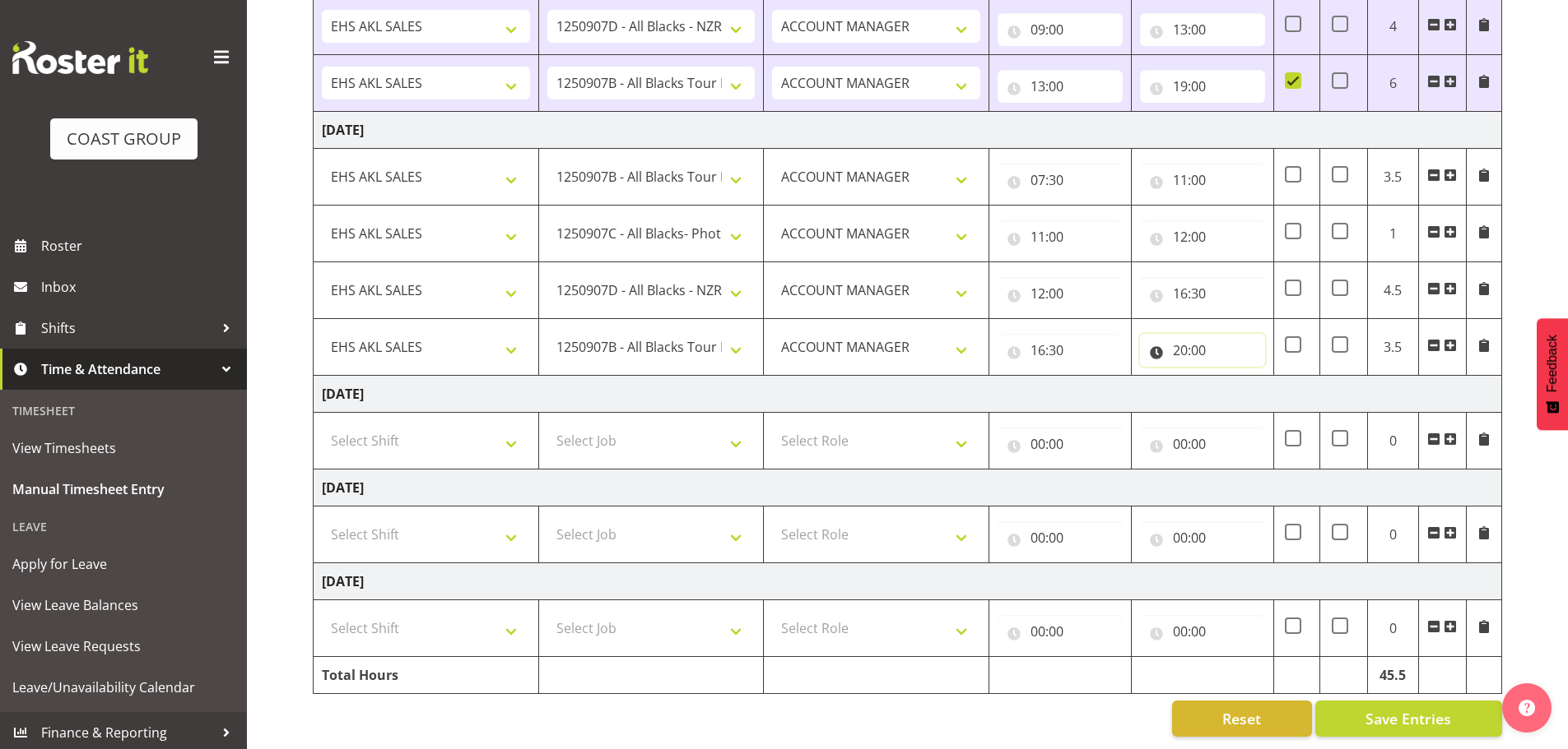
click at [1196, 342] on input "20:00" at bounding box center [1202, 351] width 125 height 33
click at [1298, 377] on select "00 01 02 03 04 05 06 07 08 09 10 11 12 13 14 15 16 17 18 19 20 21 22 23 24 25 2…" at bounding box center [1295, 393] width 37 height 33
click at [1102, 376] on td "[DATE]" at bounding box center [908, 394] width 1189 height 37
click at [378, 425] on select "Select Shift EHS AKL SALES" at bounding box center [426, 441] width 208 height 33
select select "1327"
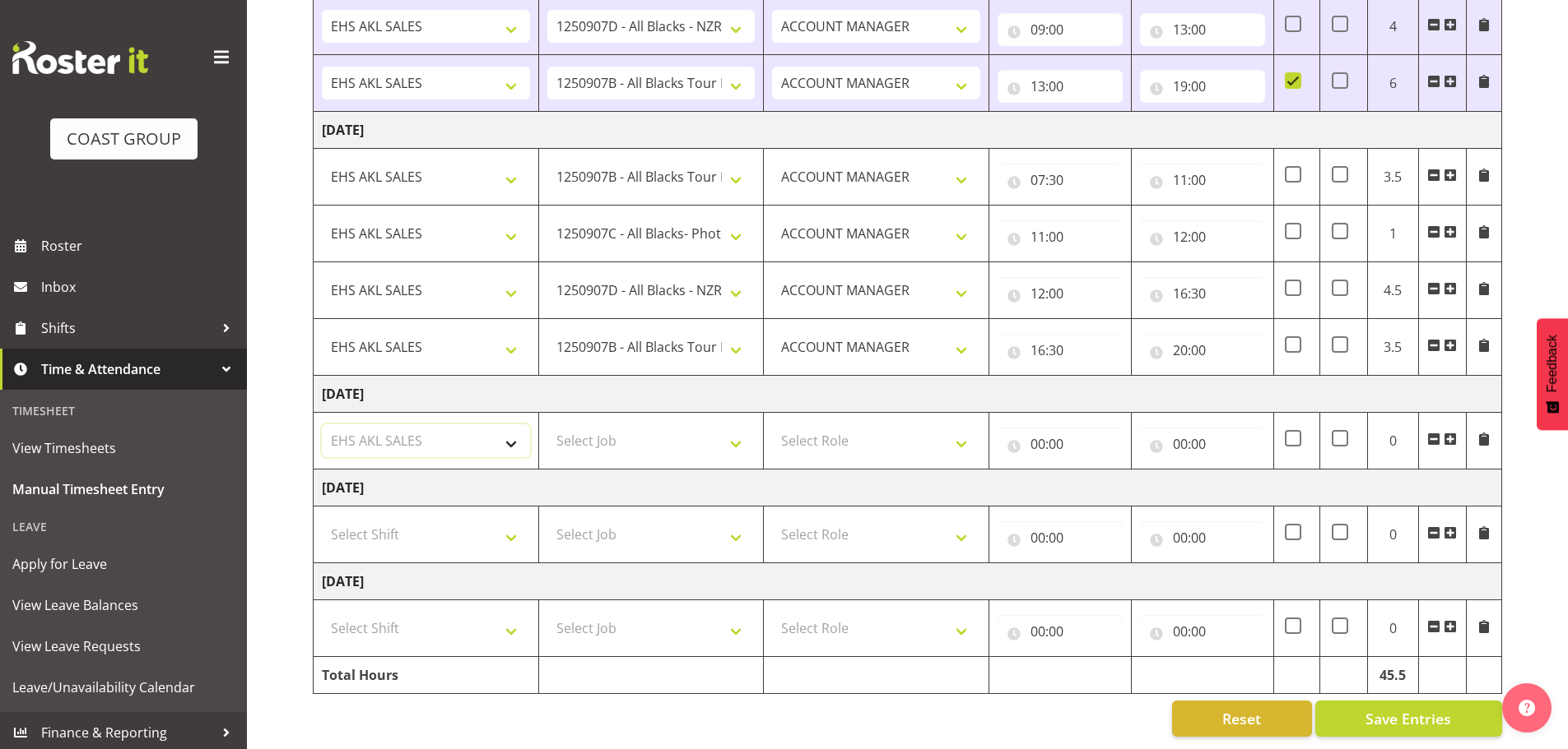
click at [322, 425] on select "Select Shift EHS AKL SALES" at bounding box center [426, 441] width 208 height 33
click at [601, 430] on select "Select Job 1 Carlton Events 1 [PERSON_NAME][GEOGRAPHIC_DATA] 1 [PERSON_NAME][GE…" at bounding box center [651, 441] width 208 height 33
select select "10684"
click at [547, 425] on select "Select Job 1 Carlton Events 1 [PERSON_NAME][GEOGRAPHIC_DATA] 1 [PERSON_NAME][GE…" at bounding box center [651, 441] width 208 height 33
click at [814, 435] on select "Select Role ACCOUNT MANAGER Account Manager" at bounding box center [876, 441] width 208 height 33
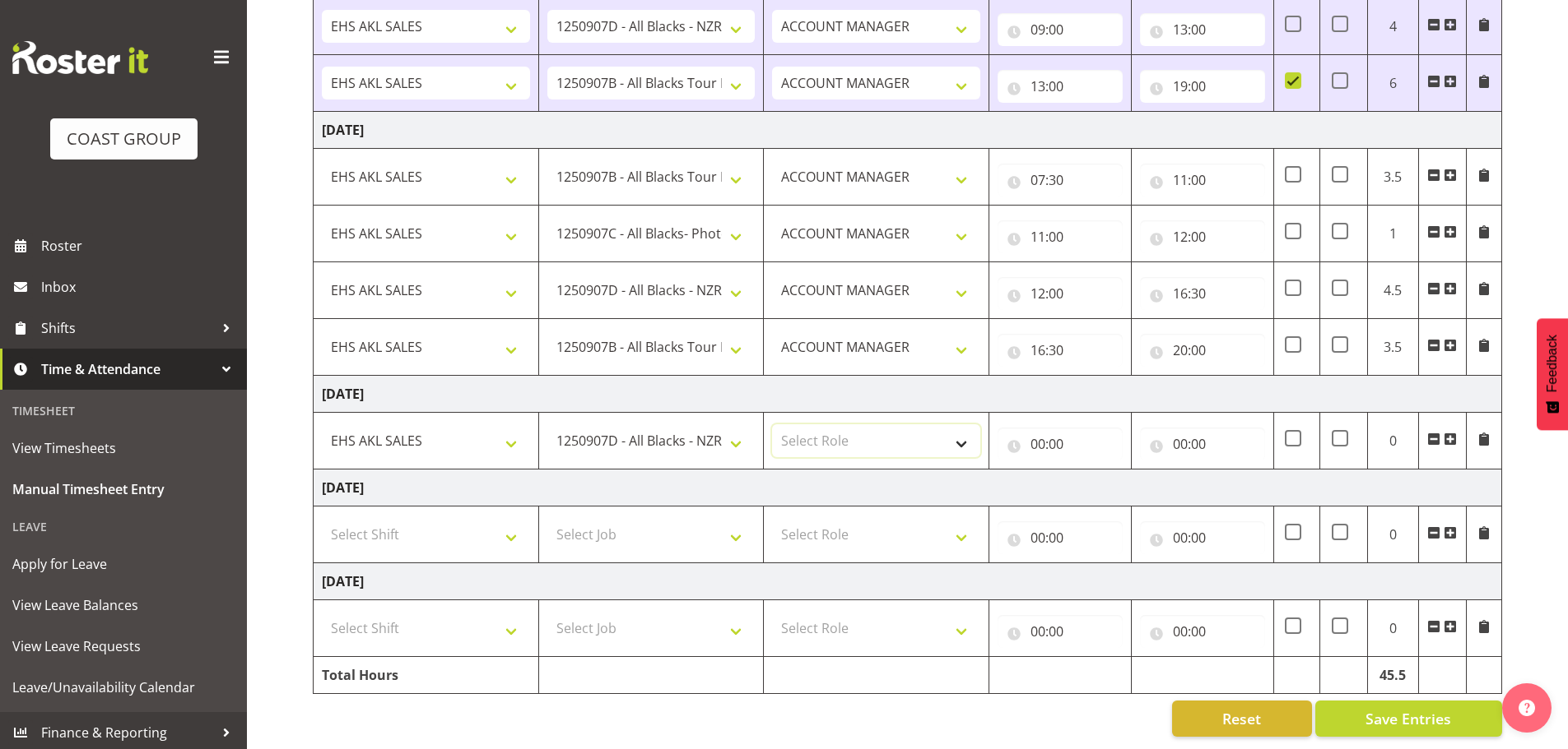
select select "197"
click at [772, 425] on select "Select Role ACCOUNT MANAGER Account Manager" at bounding box center [876, 441] width 208 height 33
click at [1042, 428] on input "00:00" at bounding box center [1060, 444] width 125 height 33
click at [1104, 472] on select "00 01 02 03 04 05 06 07 08 09 10 11 12 13 14 15 16 17 18 19 20 21 22 23" at bounding box center [1110, 487] width 37 height 33
select select "7"
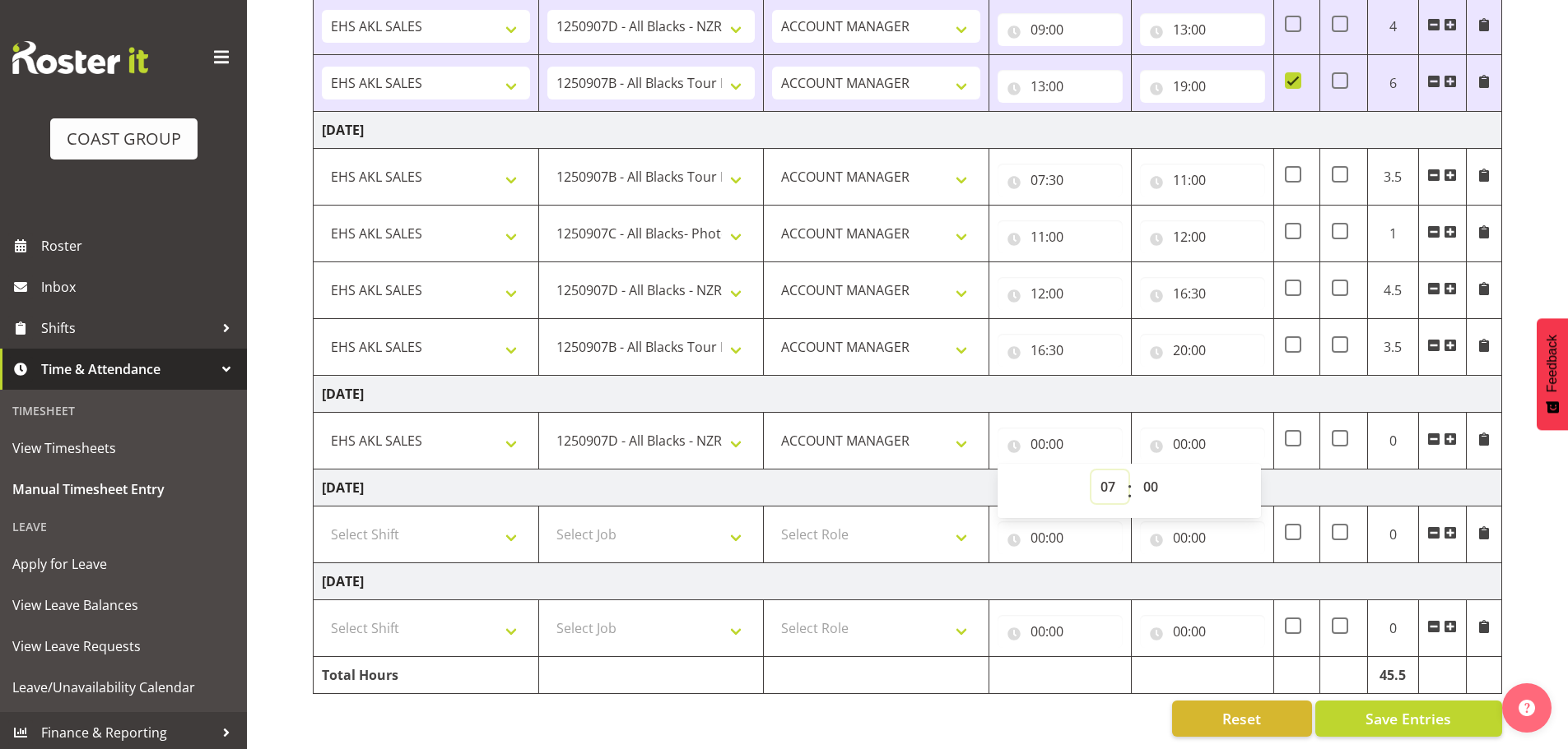
click at [1091, 471] on select "00 01 02 03 04 05 06 07 08 09 10 11 12 13 14 15 16 17 18 19 20 21 22 23" at bounding box center [1110, 487] width 37 height 33
type input "07:00"
click at [1150, 474] on select "00 01 02 03 04 05 06 07 08 09 10 11 12 13 14 15 16 17 18 19 20 21 22 23 24 25 2…" at bounding box center [1152, 487] width 37 height 33
click at [1105, 475] on select "00 01 02 03 04 05 06 07 08 09 10 11 12 13 14 15 16 17 18 19 20 21 22 23" at bounding box center [1110, 487] width 37 height 33
select select "8"
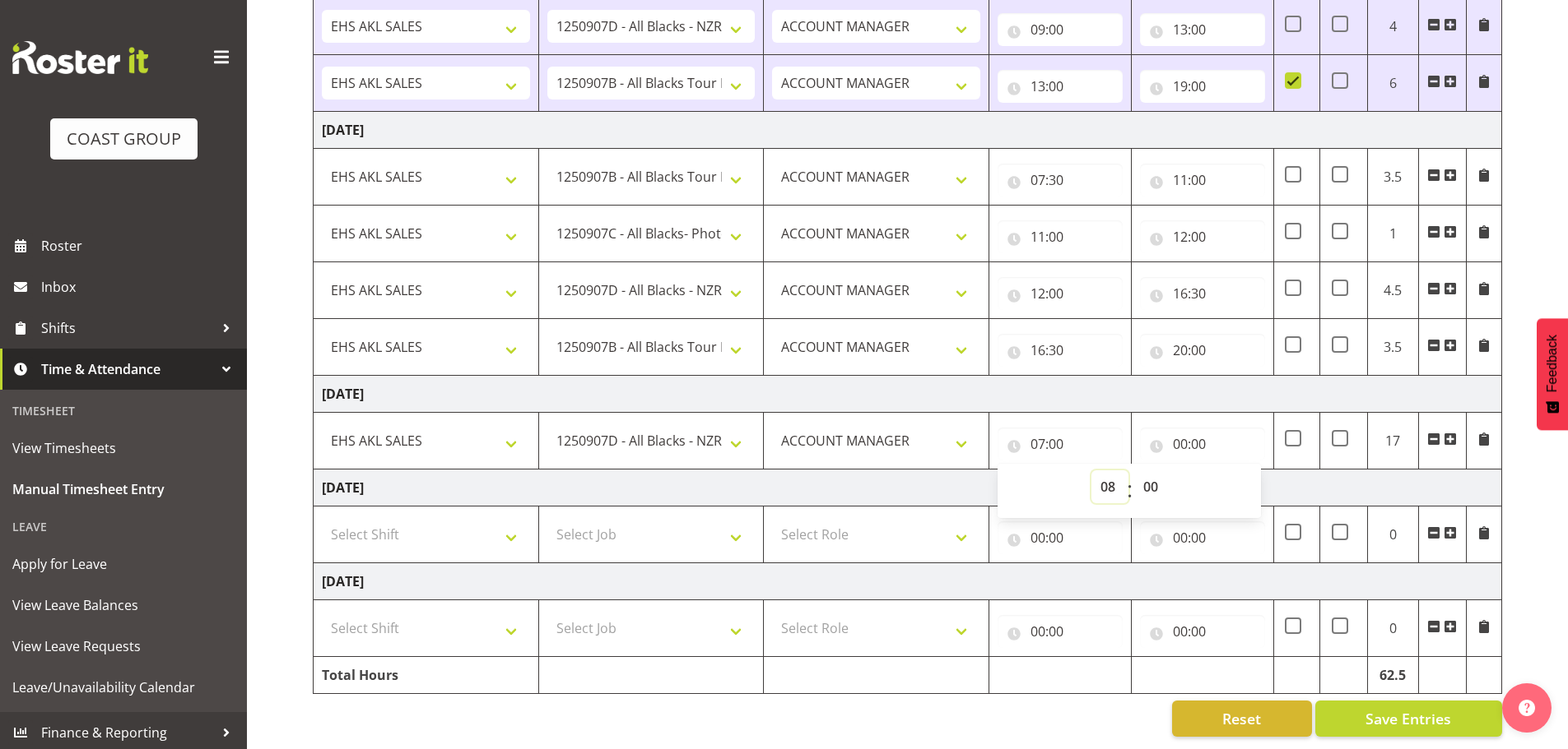
click at [1091, 471] on select "00 01 02 03 04 05 06 07 08 09 10 11 12 13 14 15 16 17 18 19 20 21 22 23" at bounding box center [1110, 487] width 37 height 33
type input "08:00"
click at [1190, 432] on input "00:00" at bounding box center [1202, 444] width 125 height 33
click at [1249, 471] on select "00 01 02 03 04 05 06 07 08 09 10 11 12 13 14 15 16 17 18 19 20 21 22 23" at bounding box center [1252, 487] width 37 height 33
select select "12"
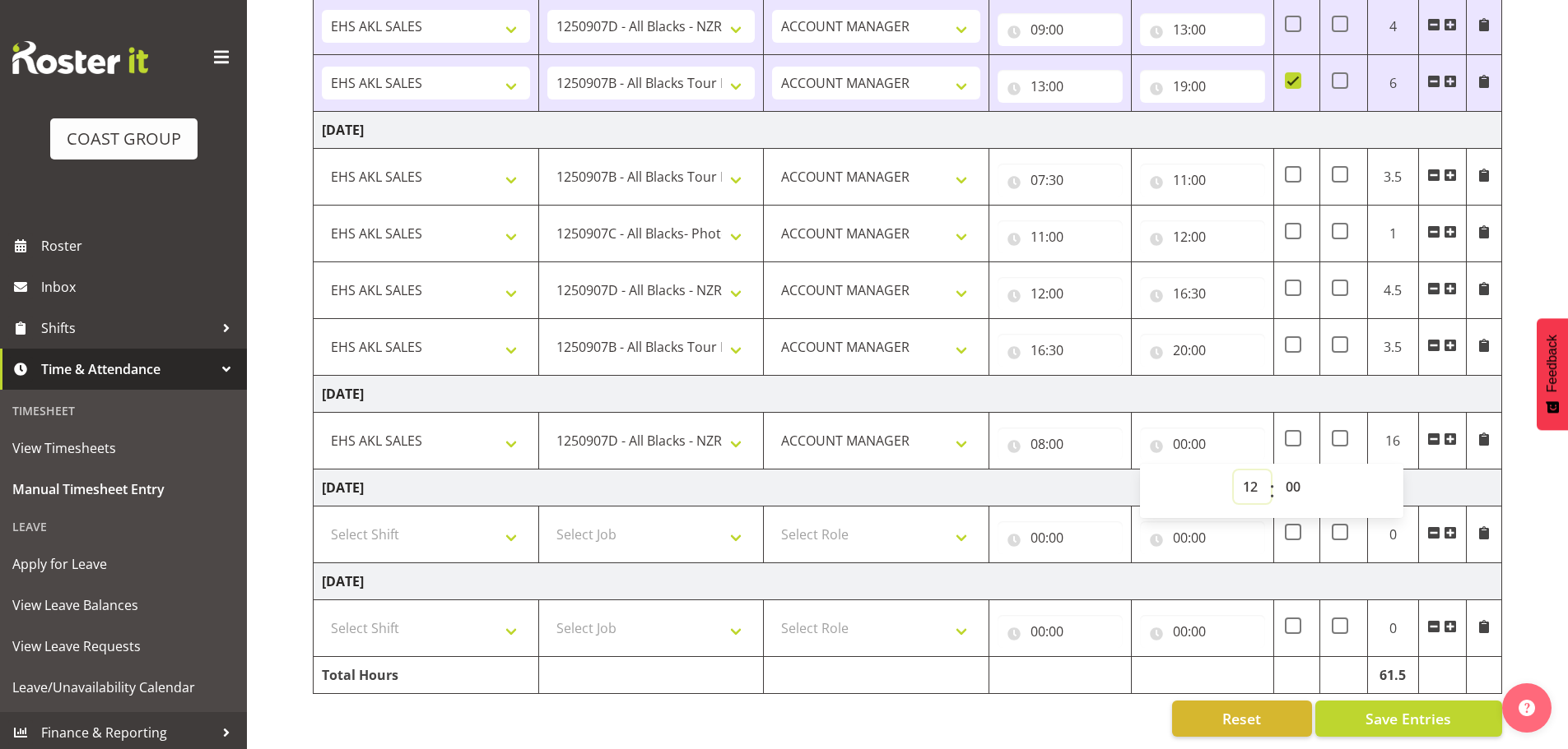
click at [1234, 471] on select "00 01 02 03 04 05 06 07 08 09 10 11 12 13 14 15 16 17 18 19 20 21 22 23" at bounding box center [1252, 487] width 37 height 33
type input "12:00"
click at [1065, 470] on td "[DATE]" at bounding box center [908, 488] width 1189 height 37
click at [1452, 432] on span at bounding box center [1450, 439] width 13 height 13
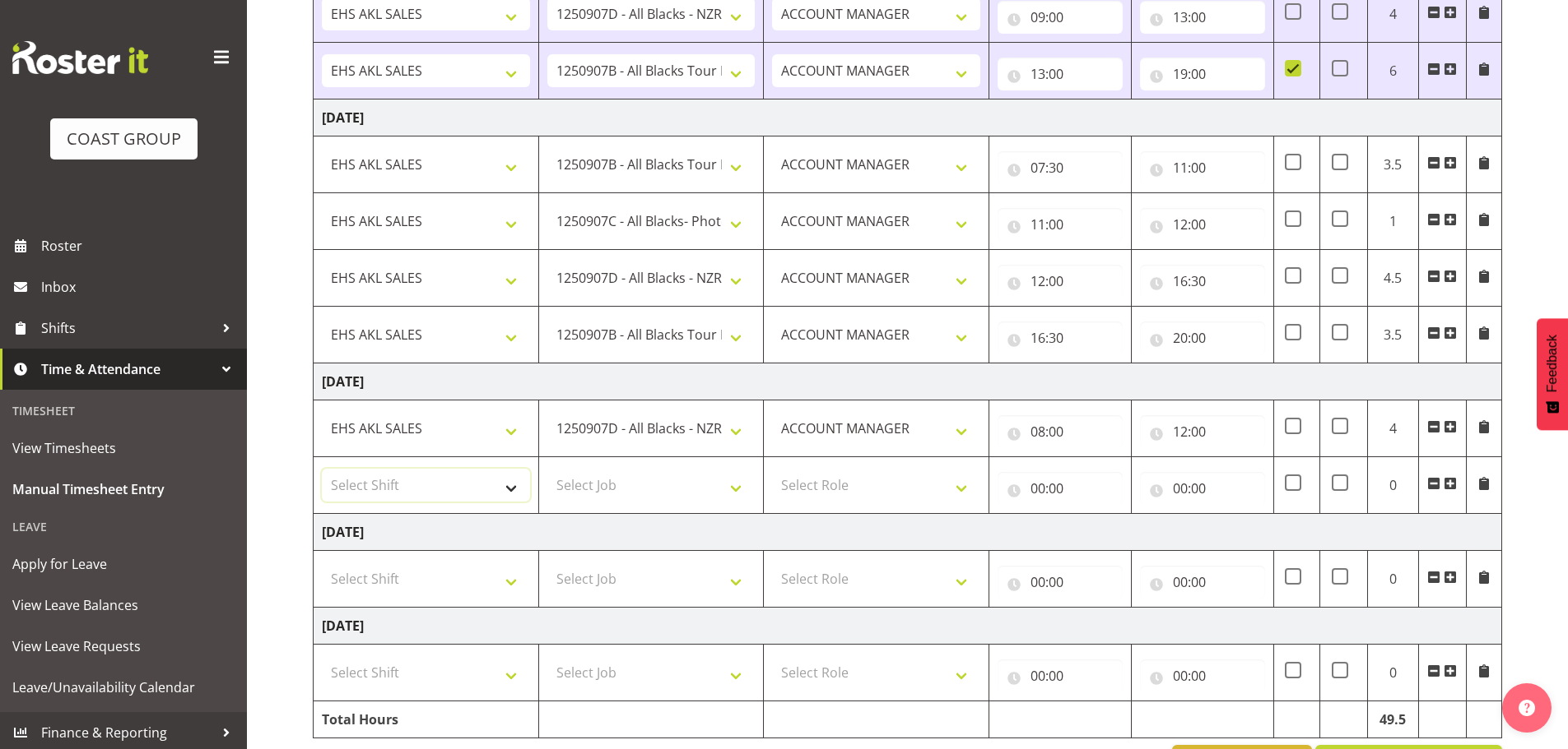
click at [376, 476] on select "Select Shift EHS AKL SALES" at bounding box center [426, 485] width 208 height 33
select select "1327"
click at [322, 469] on select "Select Shift EHS AKL SALES" at bounding box center [426, 485] width 208 height 33
click at [593, 480] on select "Select Job 1 Carlton Events 1 [PERSON_NAME][GEOGRAPHIC_DATA] 1 [PERSON_NAME][GE…" at bounding box center [651, 485] width 208 height 33
select select "10497"
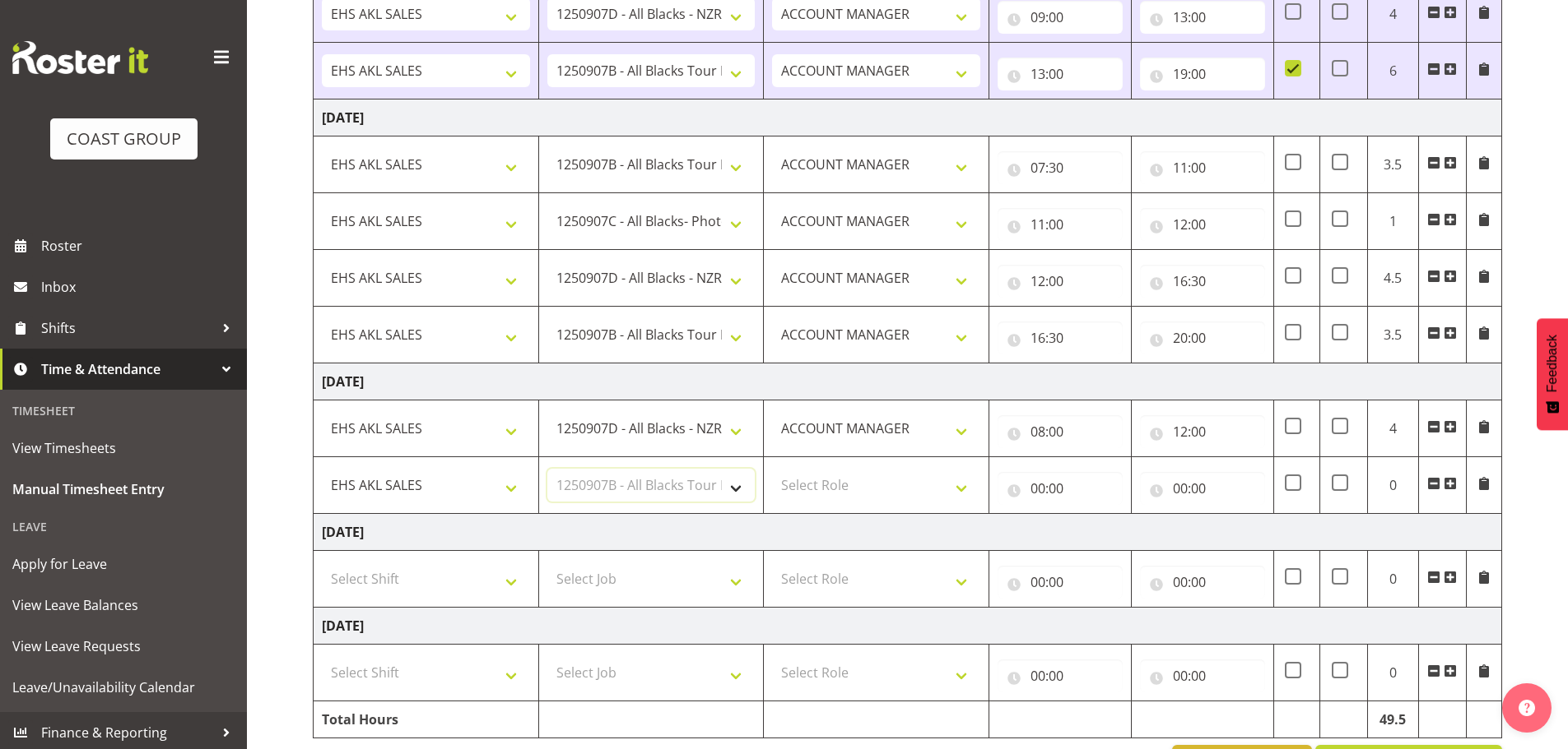
click at [547, 469] on select "Select Job 1 Carlton Events 1 [PERSON_NAME][GEOGRAPHIC_DATA] 1 [PERSON_NAME][GE…" at bounding box center [651, 485] width 208 height 33
click at [817, 482] on select "Select Role ACCOUNT MANAGER Account Manager" at bounding box center [876, 485] width 208 height 33
select select "197"
click at [772, 469] on select "Select Role ACCOUNT MANAGER Account Manager" at bounding box center [876, 485] width 208 height 33
click at [1050, 486] on input "00:00" at bounding box center [1060, 489] width 125 height 33
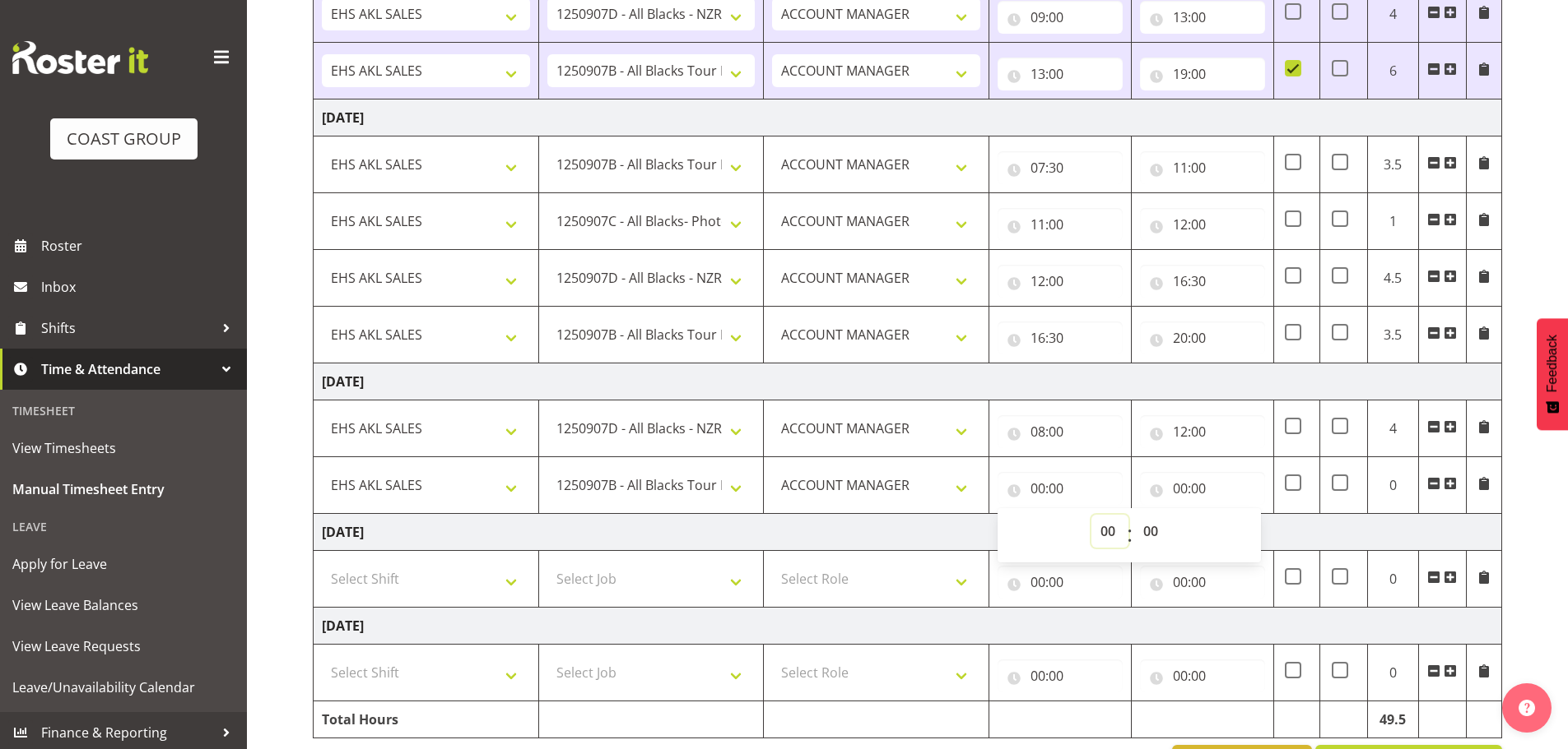
click at [1104, 526] on select "00 01 02 03 04 05 06 07 08 09 10 11 12 13 14 15 16 17 18 19 20 21 22 23" at bounding box center [1110, 531] width 37 height 33
select select "12"
click at [1091, 515] on select "00 01 02 03 04 05 06 07 08 09 10 11 12 13 14 15 16 17 18 19 20 21 22 23" at bounding box center [1110, 531] width 37 height 33
type input "12:00"
click at [1212, 491] on input "00:00" at bounding box center [1202, 489] width 125 height 33
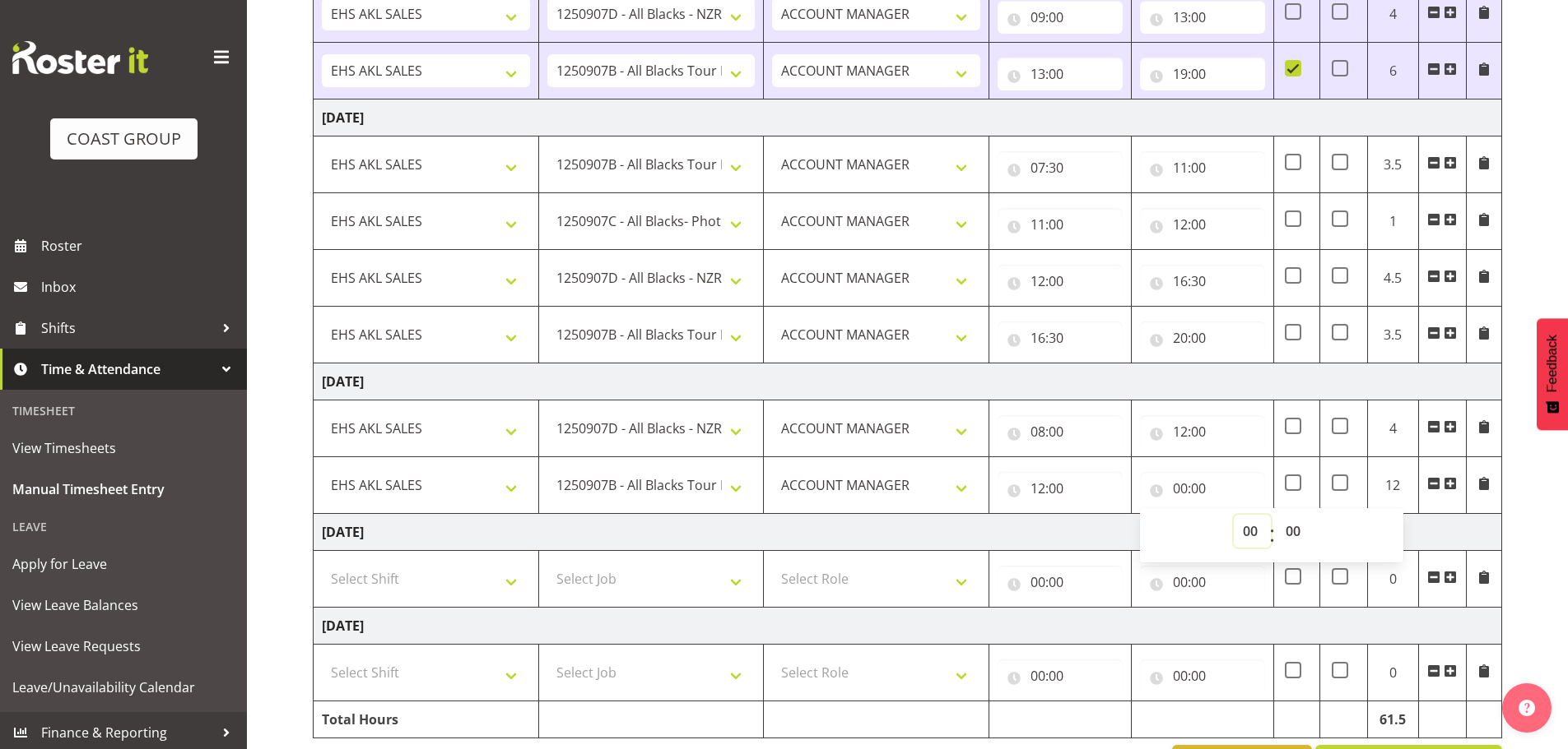
click at [1239, 527] on select "00 01 02 03 04 05 06 07 08 09 10 11 12 13 14 15 16 17 18 19 20 21 22 23" at bounding box center [1252, 531] width 37 height 33
select select "14"
click at [1234, 515] on select "00 01 02 03 04 05 06 07 08 09 10 11 12 13 14 15 16 17 18 19 20 21 22 23" at bounding box center [1252, 531] width 37 height 33
type input "14:00"
click at [1294, 535] on select "00 01 02 03 04 05 06 07 08 09 10 11 12 13 14 15 16 17 18 19 20 21 22 23 24 25 2…" at bounding box center [1295, 531] width 37 height 33
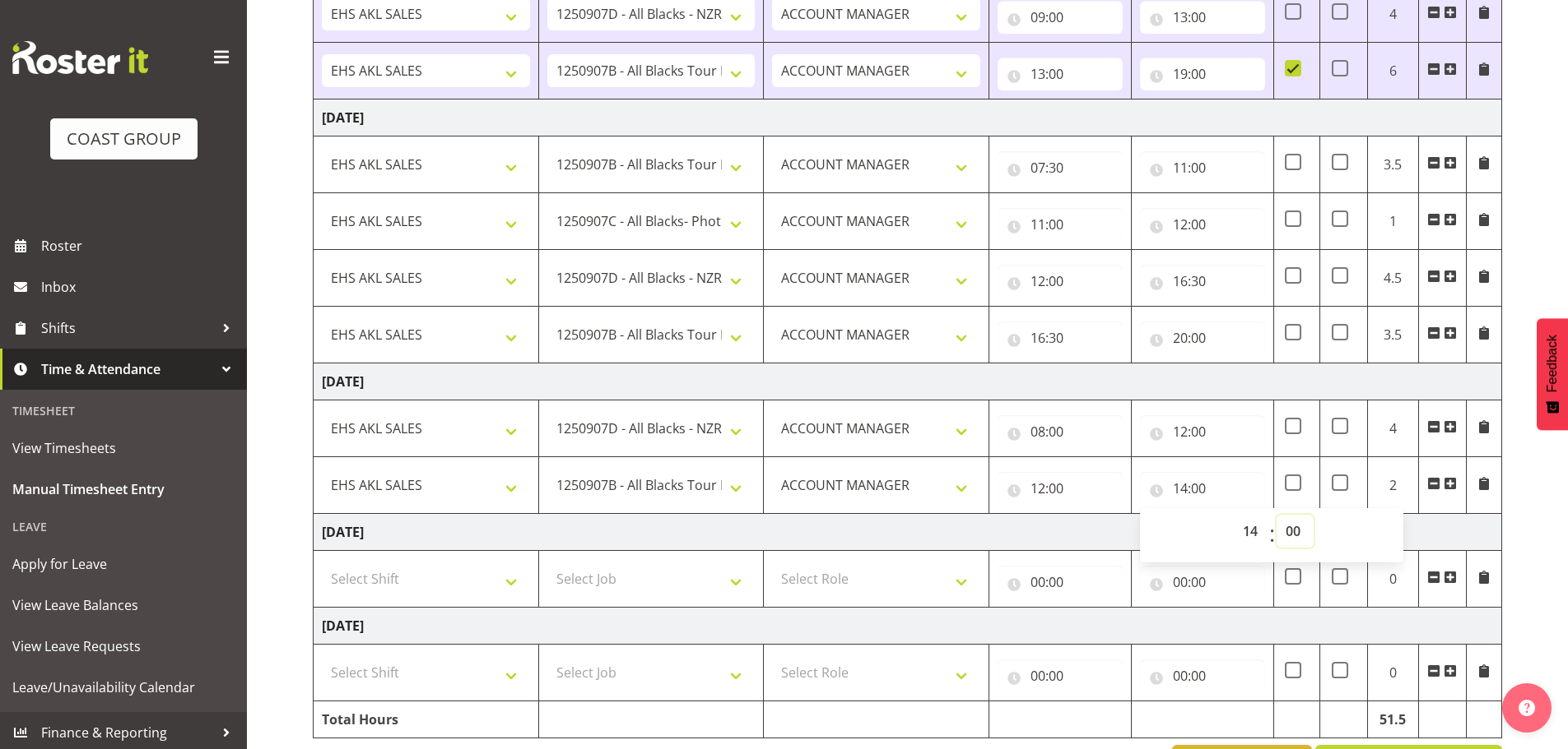
select select "30"
click at [1277, 515] on select "00 01 02 03 04 05 06 07 08 09 10 11 12 13 14 15 16 17 18 19 20 21 22 23 24 25 2…" at bounding box center [1295, 531] width 37 height 33
type input "14:30"
click at [1086, 539] on td "[DATE]" at bounding box center [908, 532] width 1189 height 37
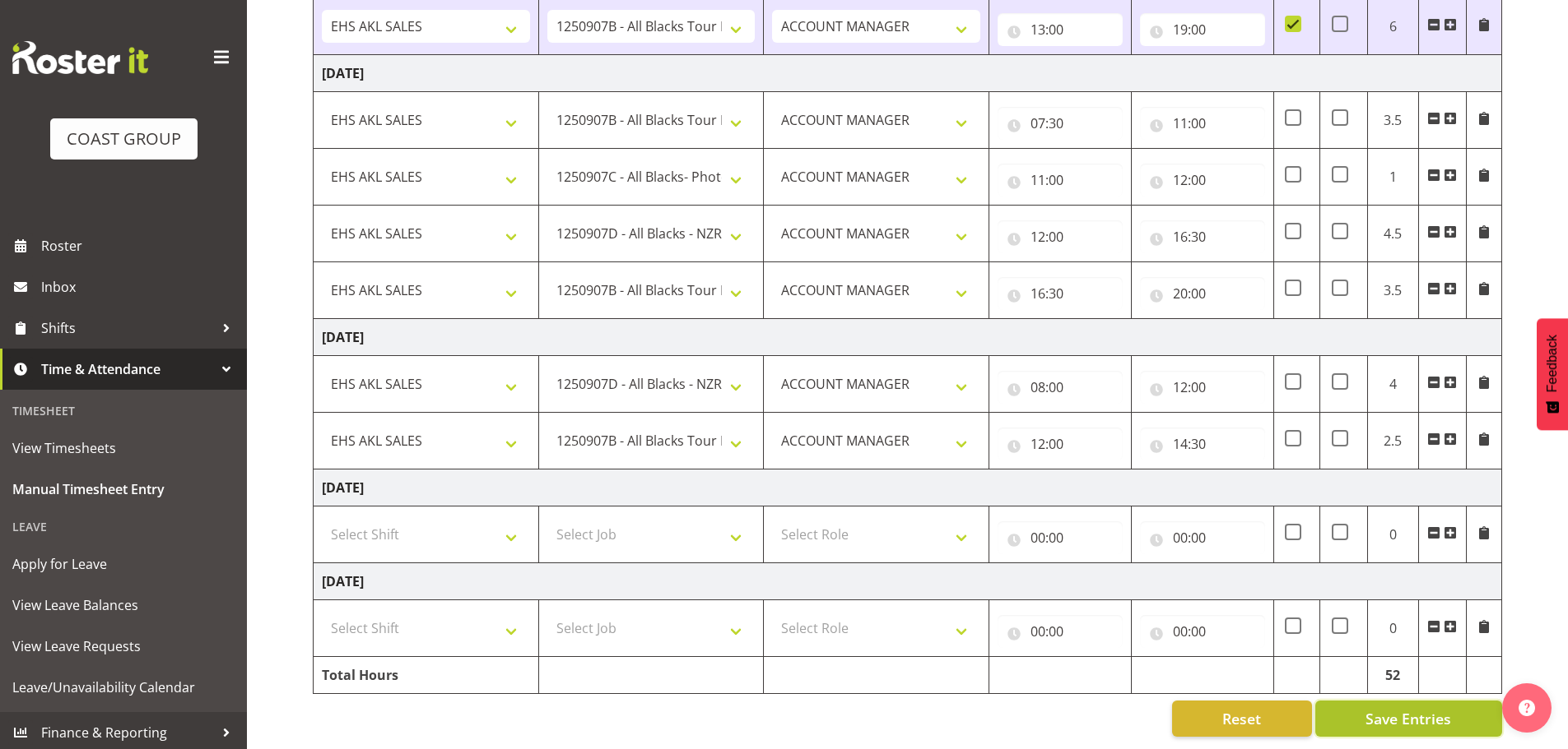
click at [1391, 708] on span "Save Entries" at bounding box center [1407, 719] width 86 height 22
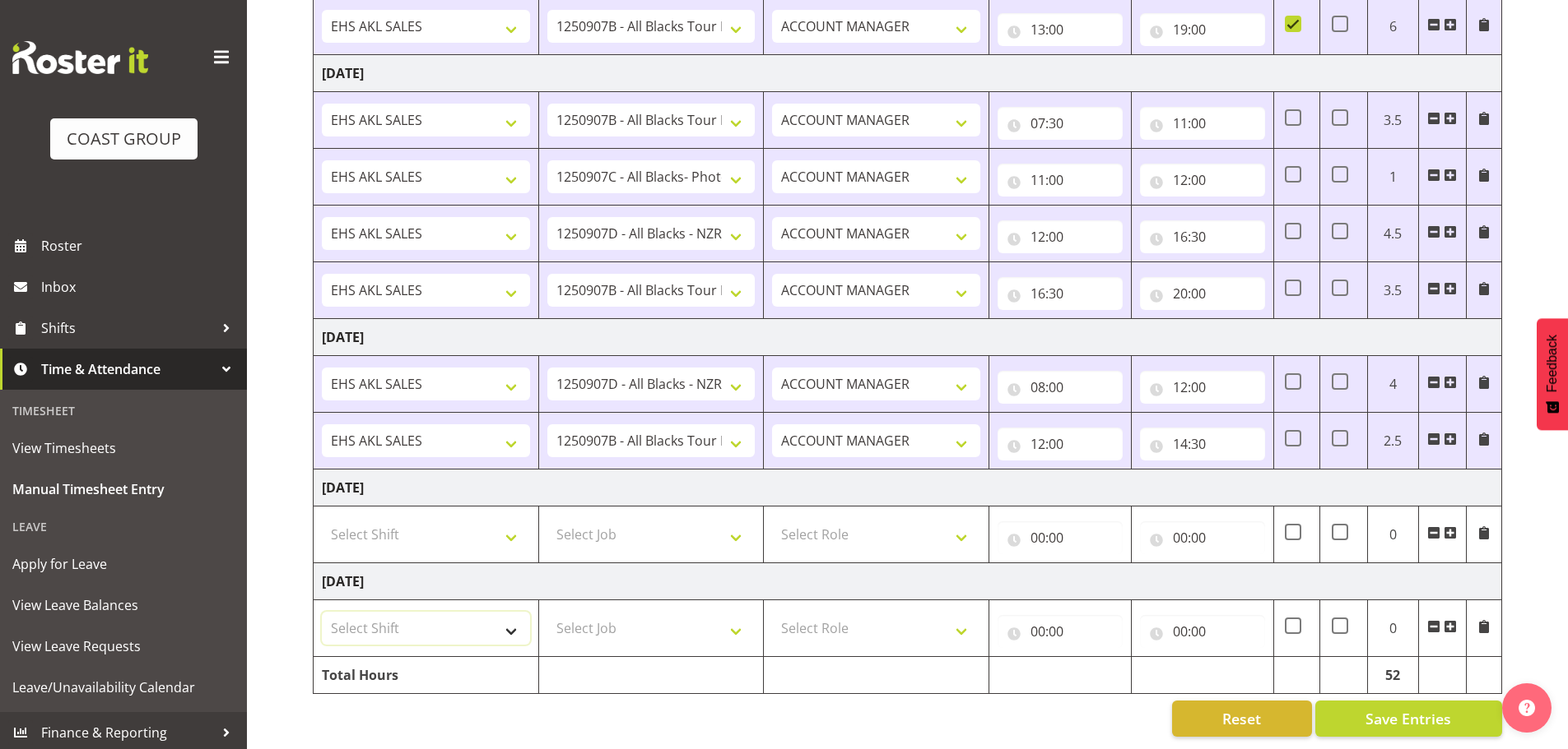
click at [379, 618] on select "Select Shift EHS AKL SALES" at bounding box center [426, 628] width 208 height 33
select select "1327"
click at [322, 612] on select "Select Shift EHS AKL SALES" at bounding box center [426, 628] width 208 height 33
click at [606, 618] on select "Select Job 1 Carlton Events 1 [PERSON_NAME][GEOGRAPHIC_DATA] 1 [PERSON_NAME][GE…" at bounding box center [651, 628] width 208 height 33
select select "9957"
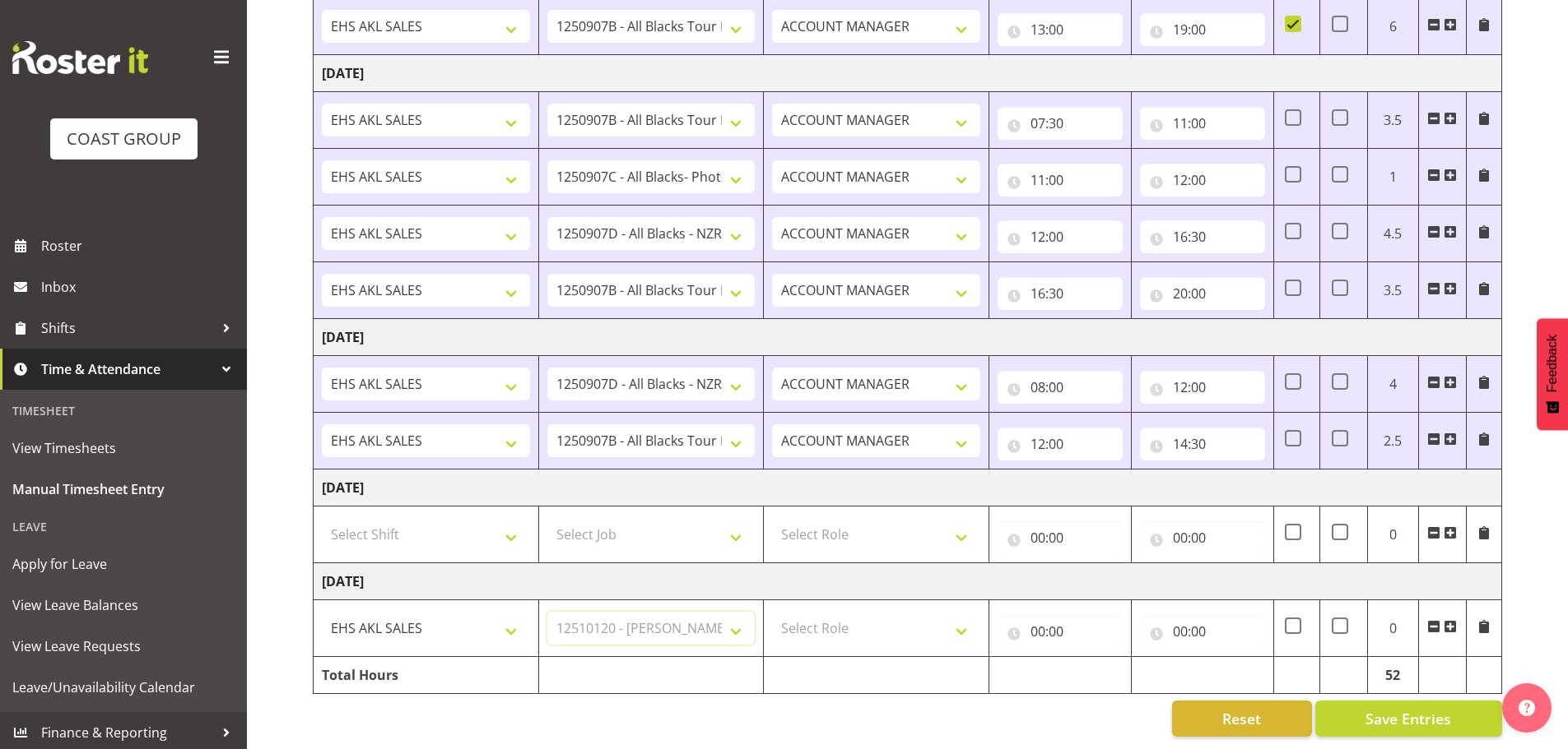
click at [547, 612] on select "Select Job 1 Carlton Events 1 [PERSON_NAME][GEOGRAPHIC_DATA] 1 [PERSON_NAME][GE…" at bounding box center [651, 628] width 208 height 33
click at [824, 613] on select "Select Role ACCOUNT MANAGER Account Manager" at bounding box center [876, 628] width 208 height 33
select select "197"
click at [772, 612] on select "Select Role ACCOUNT MANAGER Account Manager" at bounding box center [876, 628] width 208 height 33
click at [1046, 618] on input "00:00" at bounding box center [1060, 632] width 125 height 33
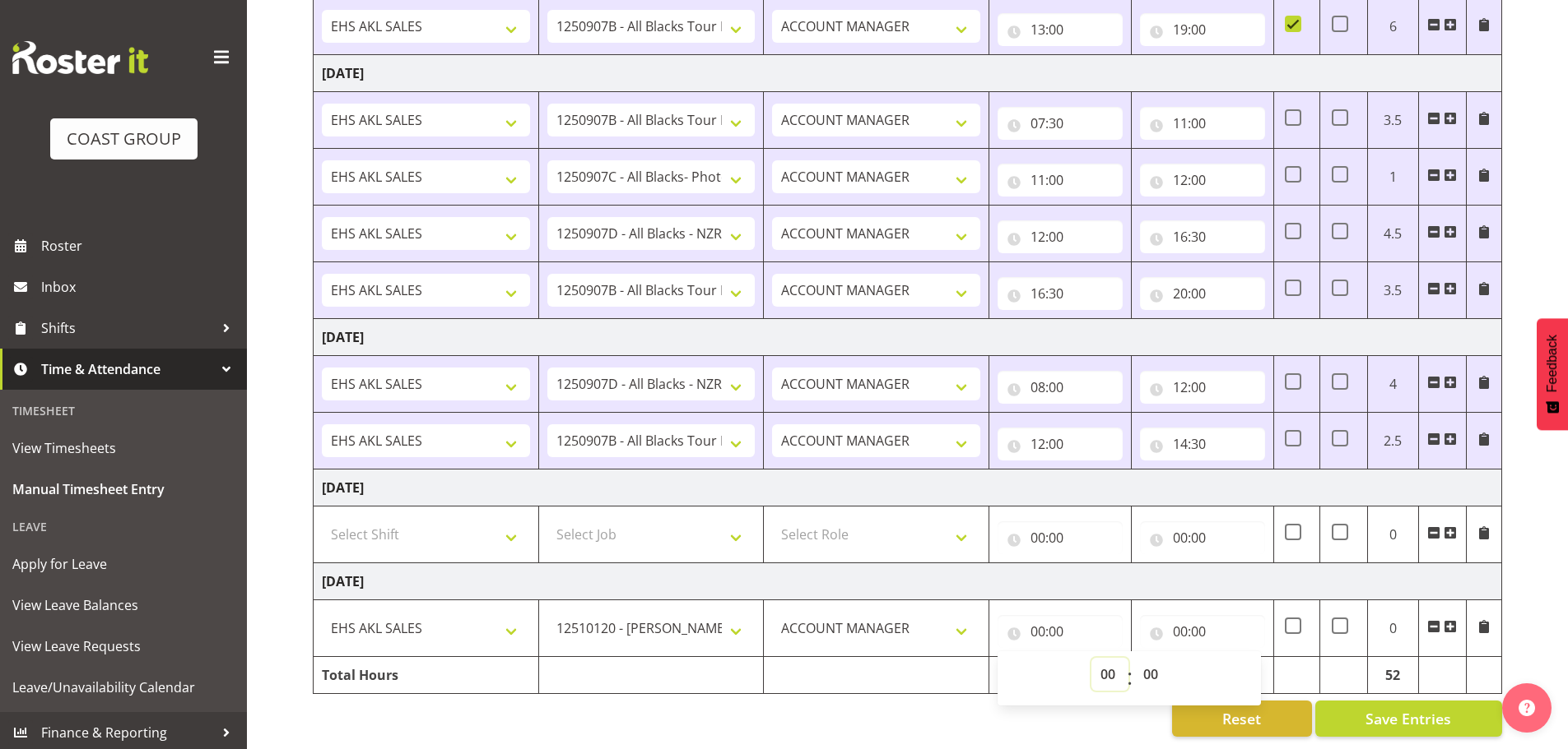
click at [1104, 660] on select "00 01 02 03 04 05 06 07 08 09 10 11 12 13 14 15 16 17 18 19 20 21 22 23" at bounding box center [1110, 675] width 37 height 33
select select "7"
click at [1091, 658] on select "00 01 02 03 04 05 06 07 08 09 10 11 12 13 14 15 16 17 18 19 20 21 22 23" at bounding box center [1110, 675] width 37 height 33
type input "07:00"
click at [1151, 658] on select "00 01 02 03 04 05 06 07 08 09 10 11 12 13 14 15 16 17 18 19 20 21 22 23 24 25 2…" at bounding box center [1152, 675] width 37 height 33
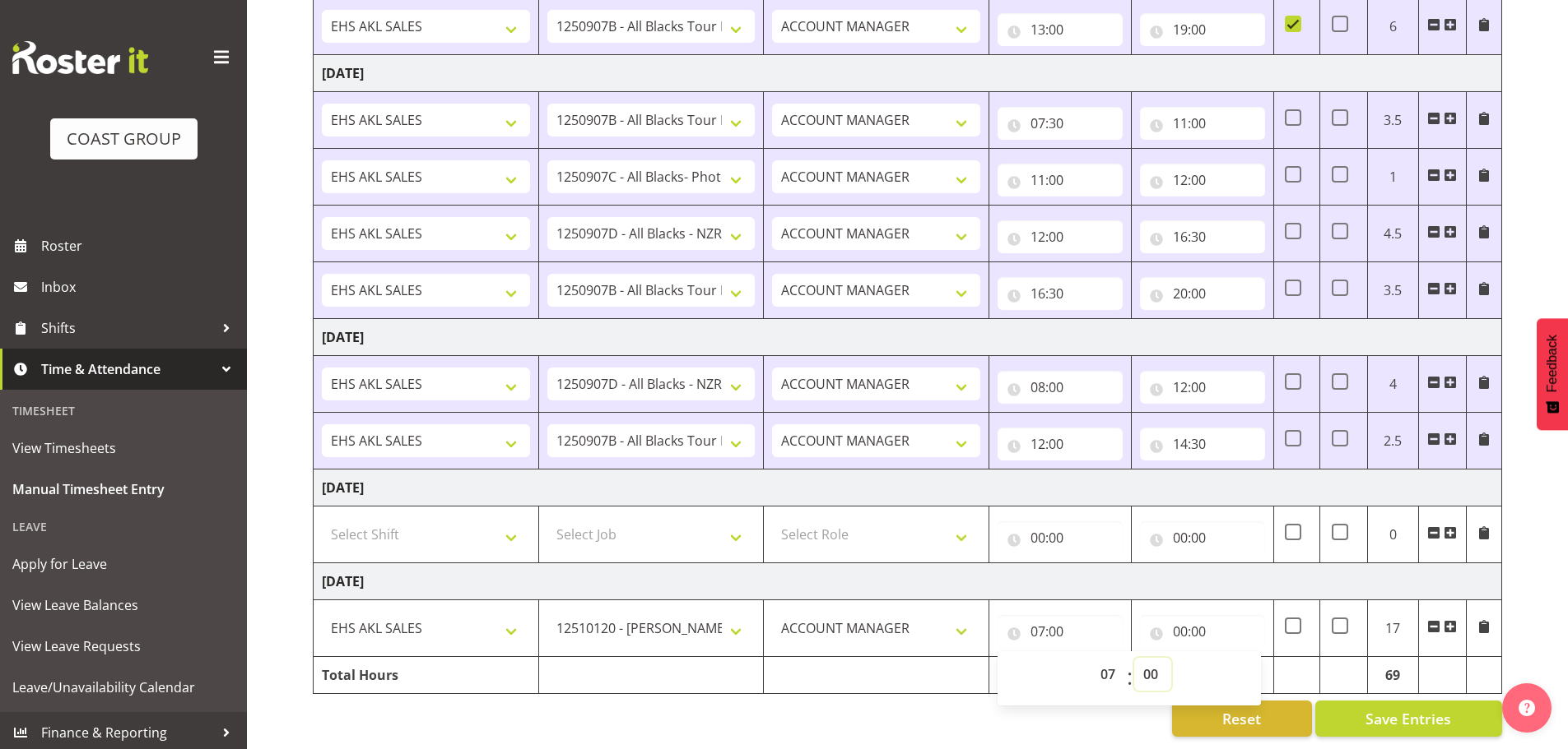
select select "30"
click at [1134, 658] on select "00 01 02 03 04 05 06 07 08 09 10 11 12 13 14 15 16 17 18 19 20 21 22 23 24 25 2…" at bounding box center [1152, 675] width 37 height 33
type input "07:30"
click at [1175, 622] on input "00:00" at bounding box center [1202, 632] width 125 height 33
click at [1239, 658] on select "00 01 02 03 04 05 06 07 08 09 10 11 12 13 14 15 16 17 18 19 20 21 22 23" at bounding box center [1252, 675] width 37 height 33
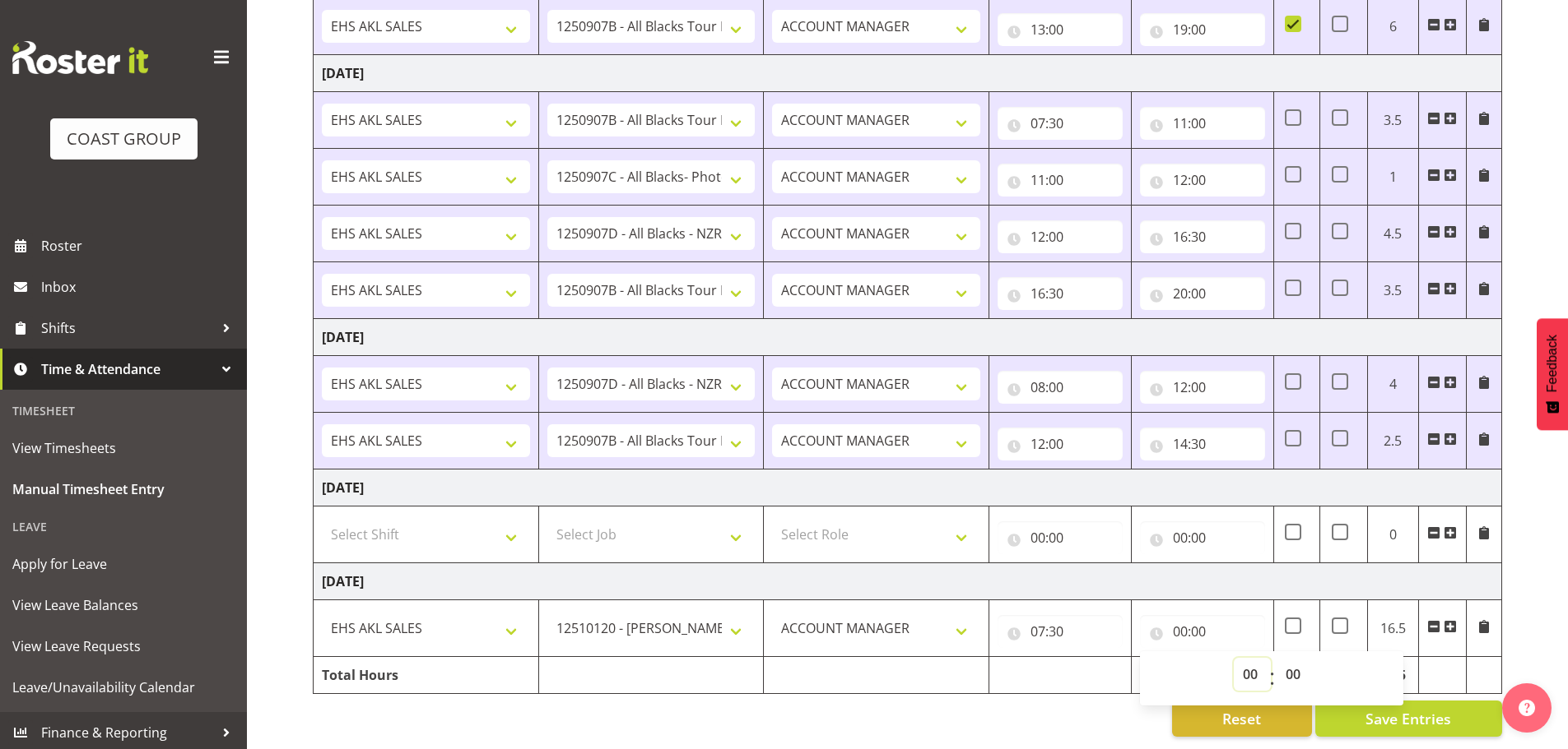
select select "9"
click at [1234, 658] on select "00 01 02 03 04 05 06 07 08 09 10 11 12 13 14 15 16 17 18 19 20 21 22 23" at bounding box center [1252, 675] width 37 height 33
type input "09:00"
click at [1449, 620] on span at bounding box center [1450, 627] width 13 height 13
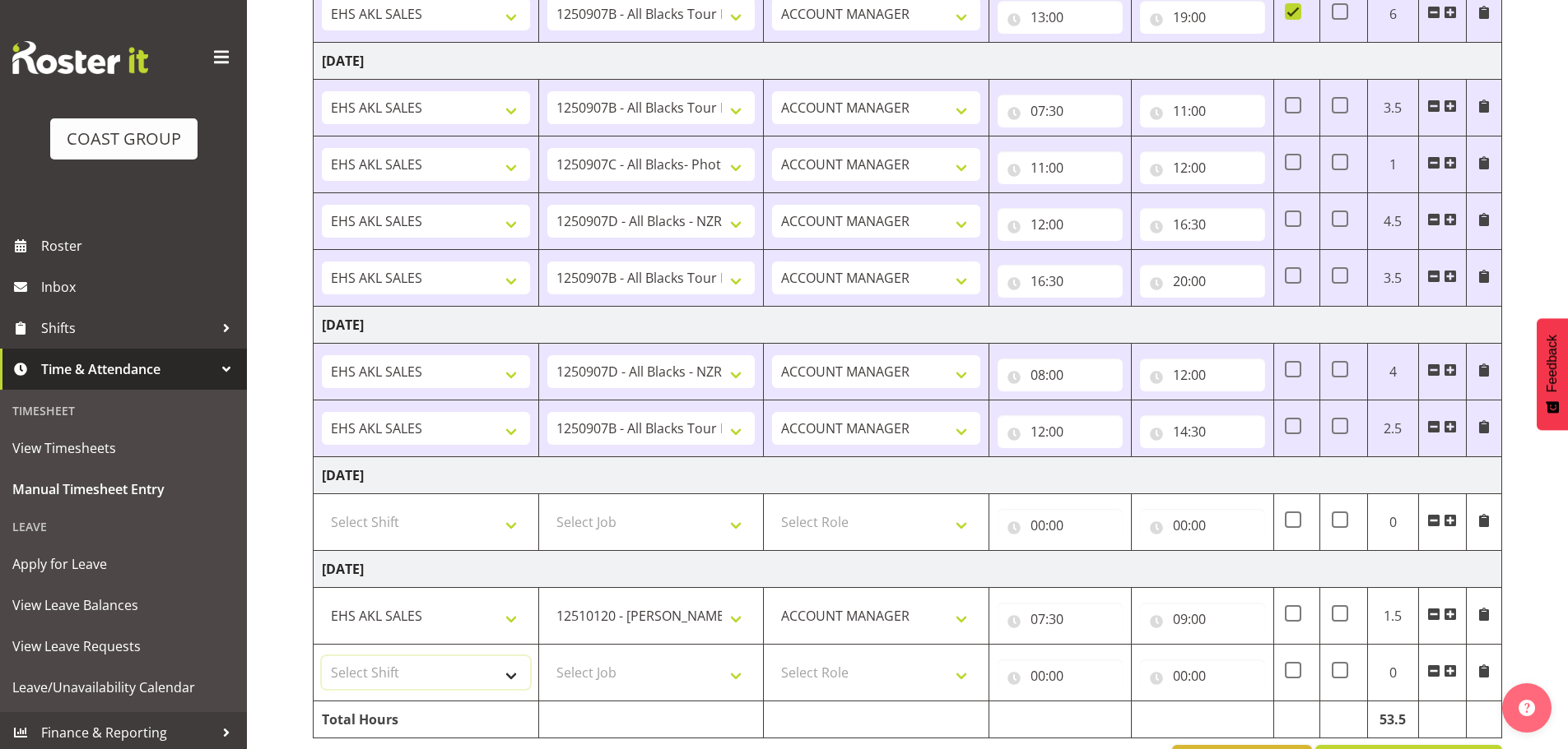
click at [367, 671] on select "Select Shift EHS AKL SALES" at bounding box center [426, 673] width 208 height 33
select select "1327"
click at [322, 657] on select "Select Shift EHS AKL SALES" at bounding box center [426, 673] width 208 height 33
click at [592, 678] on select "Select Job 1 Carlton Events 1 [PERSON_NAME][GEOGRAPHIC_DATA] 1 [PERSON_NAME][GE…" at bounding box center [651, 673] width 208 height 33
select select "10649"
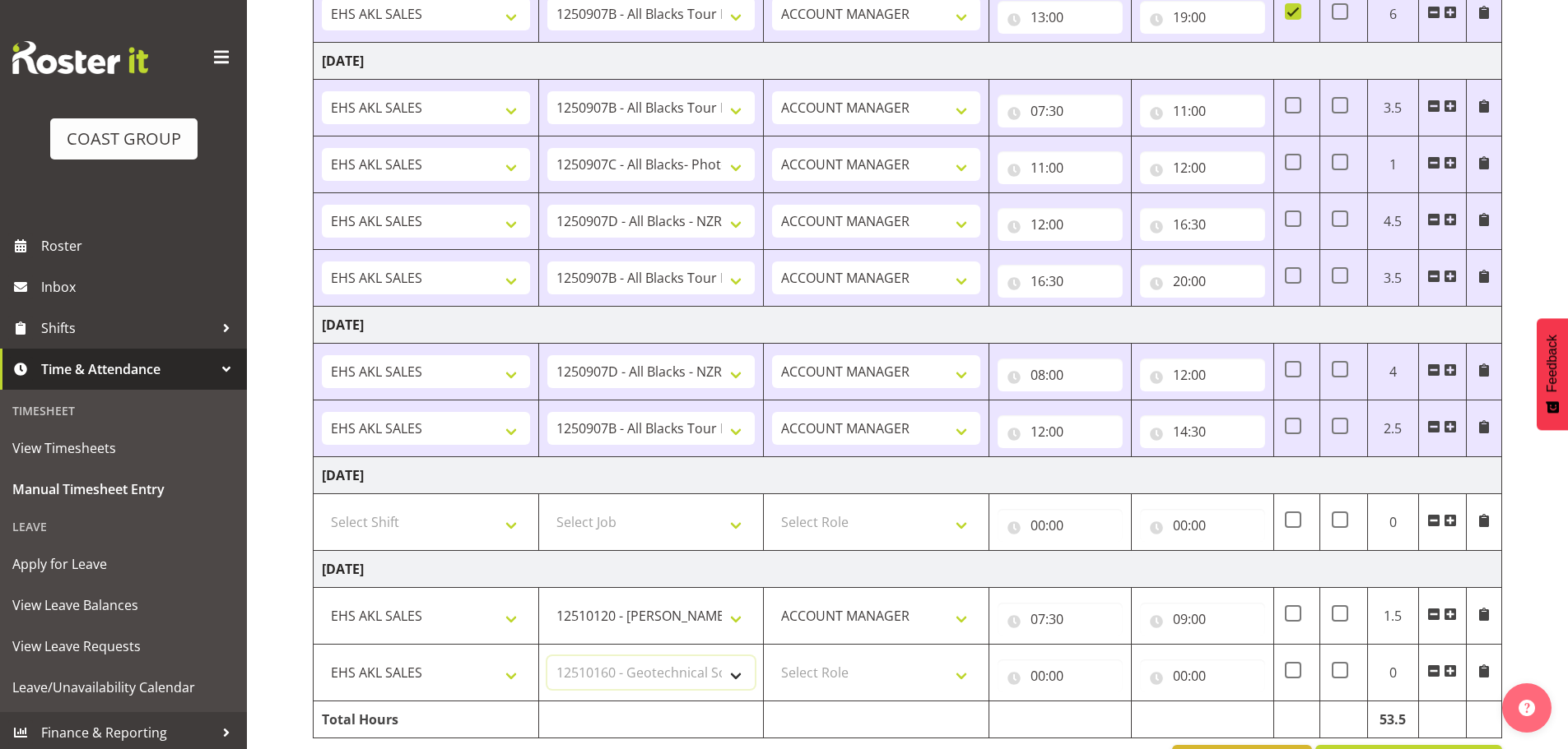
click at [547, 657] on select "Select Job 1 Carlton Events 1 [PERSON_NAME][GEOGRAPHIC_DATA] 1 [PERSON_NAME][GE…" at bounding box center [651, 673] width 208 height 33
click at [822, 668] on select "Select Role ACCOUNT MANAGER Account Manager" at bounding box center [876, 673] width 208 height 33
select select "197"
click at [772, 657] on select "Select Role ACCOUNT MANAGER Account Manager" at bounding box center [876, 673] width 208 height 33
click at [1044, 672] on input "00:00" at bounding box center [1060, 677] width 125 height 33
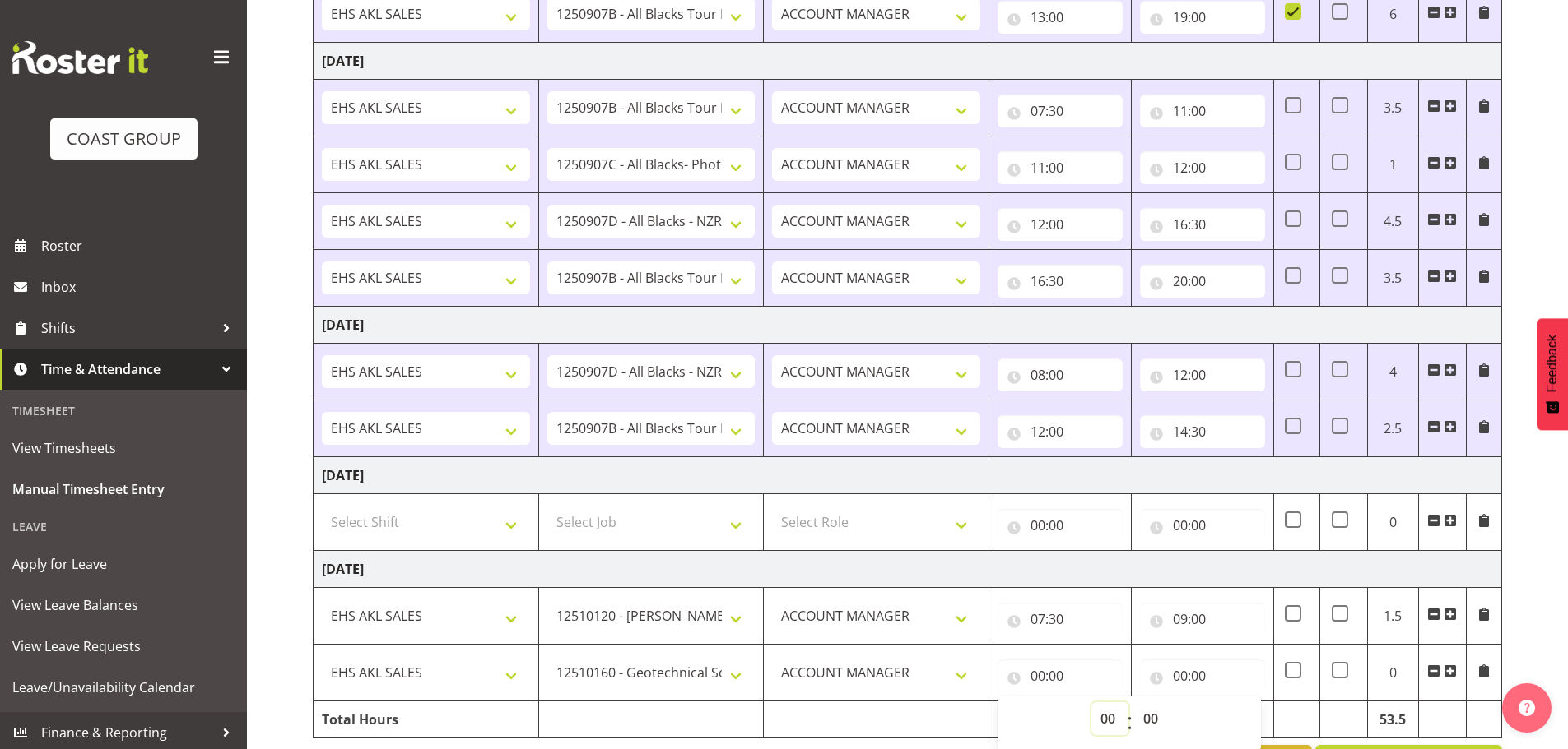
click at [1104, 722] on select "00 01 02 03 04 05 06 07 08 09 10 11 12 13 14 15 16 17 18 19 20 21 22 23" at bounding box center [1110, 719] width 37 height 33
select select "9"
click at [1091, 702] on select "00 01 02 03 04 05 06 07 08 09 10 11 12 13 14 15 16 17 18 19 20 21 22 23" at bounding box center [1110, 719] width 37 height 33
type input "09:00"
click at [1214, 675] on input "00:00" at bounding box center [1202, 677] width 125 height 33
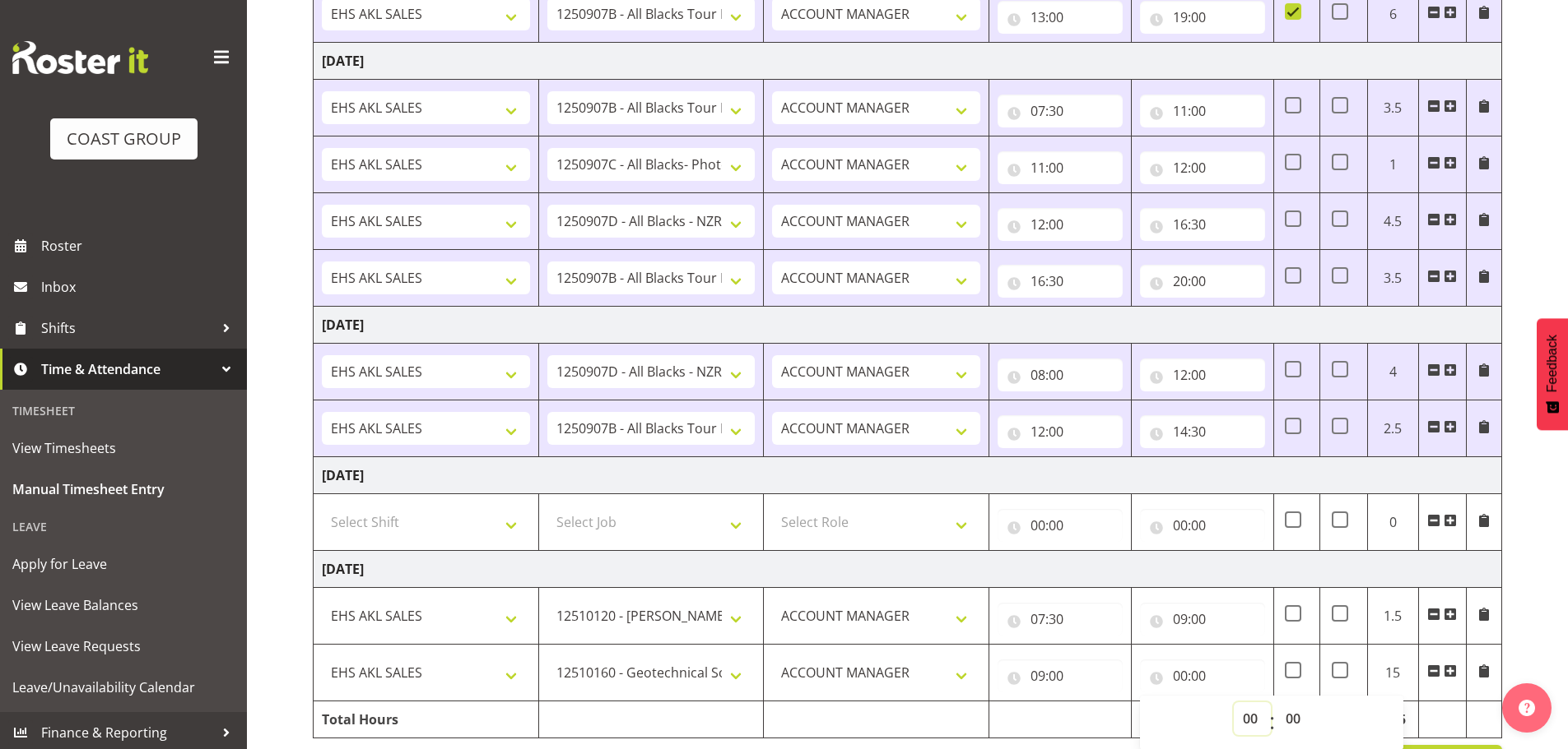
click at [1256, 716] on select "00 01 02 03 04 05 06 07 08 09 10 11 12 13 14 15 16 17 18 19 20 21 22 23" at bounding box center [1252, 719] width 37 height 33
select select "13"
click at [1234, 702] on select "00 01 02 03 04 05 06 07 08 09 10 11 12 13 14 15 16 17 18 19 20 21 22 23" at bounding box center [1252, 719] width 37 height 33
type input "13:00"
click at [1203, 571] on td "[DATE]" at bounding box center [908, 569] width 1189 height 37
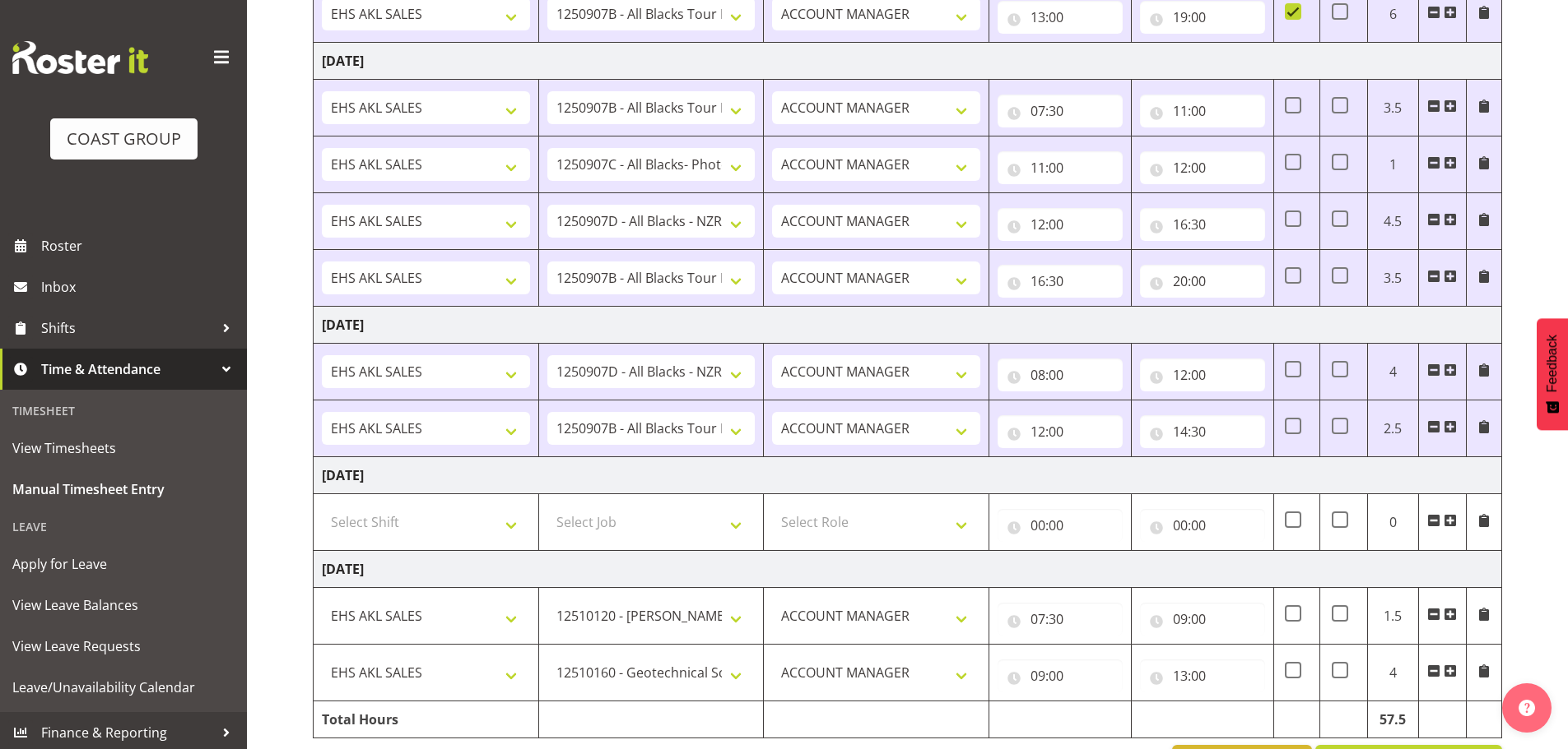
click at [1447, 672] on span at bounding box center [1450, 671] width 13 height 13
click at [369, 727] on select "Select Shift EHS AKL SALES" at bounding box center [426, 730] width 208 height 33
select select "1327"
click at [322, 713] on select "Select Shift EHS AKL SALES" at bounding box center [426, 730] width 208 height 33
click at [591, 735] on select "Select Job 1 Carlton Events 1 [PERSON_NAME][GEOGRAPHIC_DATA] 1 [PERSON_NAME][GE…" at bounding box center [651, 730] width 208 height 33
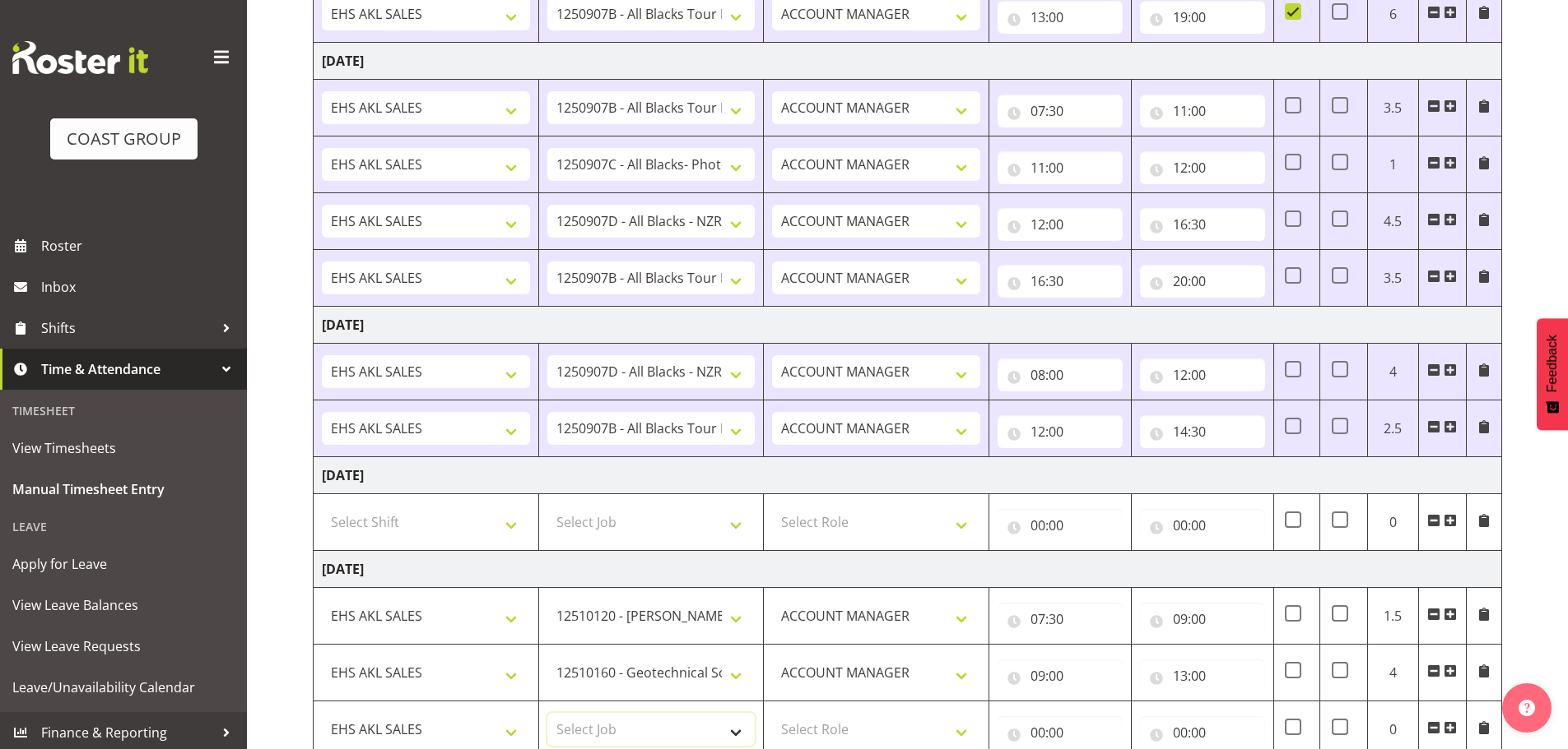
select select "10244"
click at [547, 713] on select "Select Job 1 Carlton Events 1 [PERSON_NAME][GEOGRAPHIC_DATA] 1 [PERSON_NAME][GE…" at bounding box center [651, 730] width 208 height 33
click at [828, 730] on select "Select Role ACCOUNT MANAGER Account Manager" at bounding box center [876, 730] width 208 height 33
select select "197"
click at [772, 713] on select "Select Role ACCOUNT MANAGER Account Manager" at bounding box center [876, 730] width 208 height 33
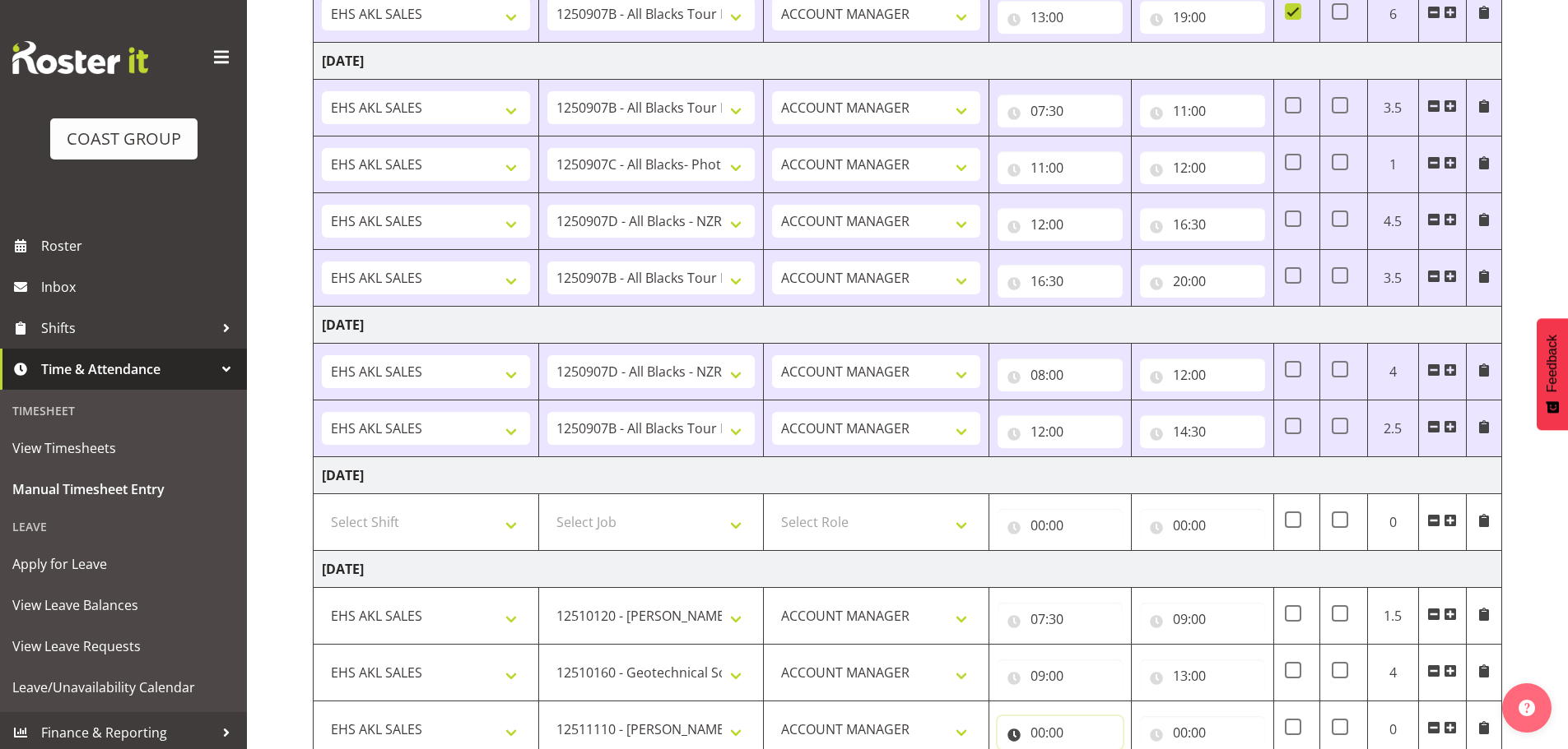
click at [1056, 732] on input "00:00" at bounding box center [1060, 733] width 125 height 33
click at [1038, 732] on input "00:00" at bounding box center [1060, 733] width 125 height 33
click at [1036, 731] on input "00:00" at bounding box center [1060, 733] width 125 height 33
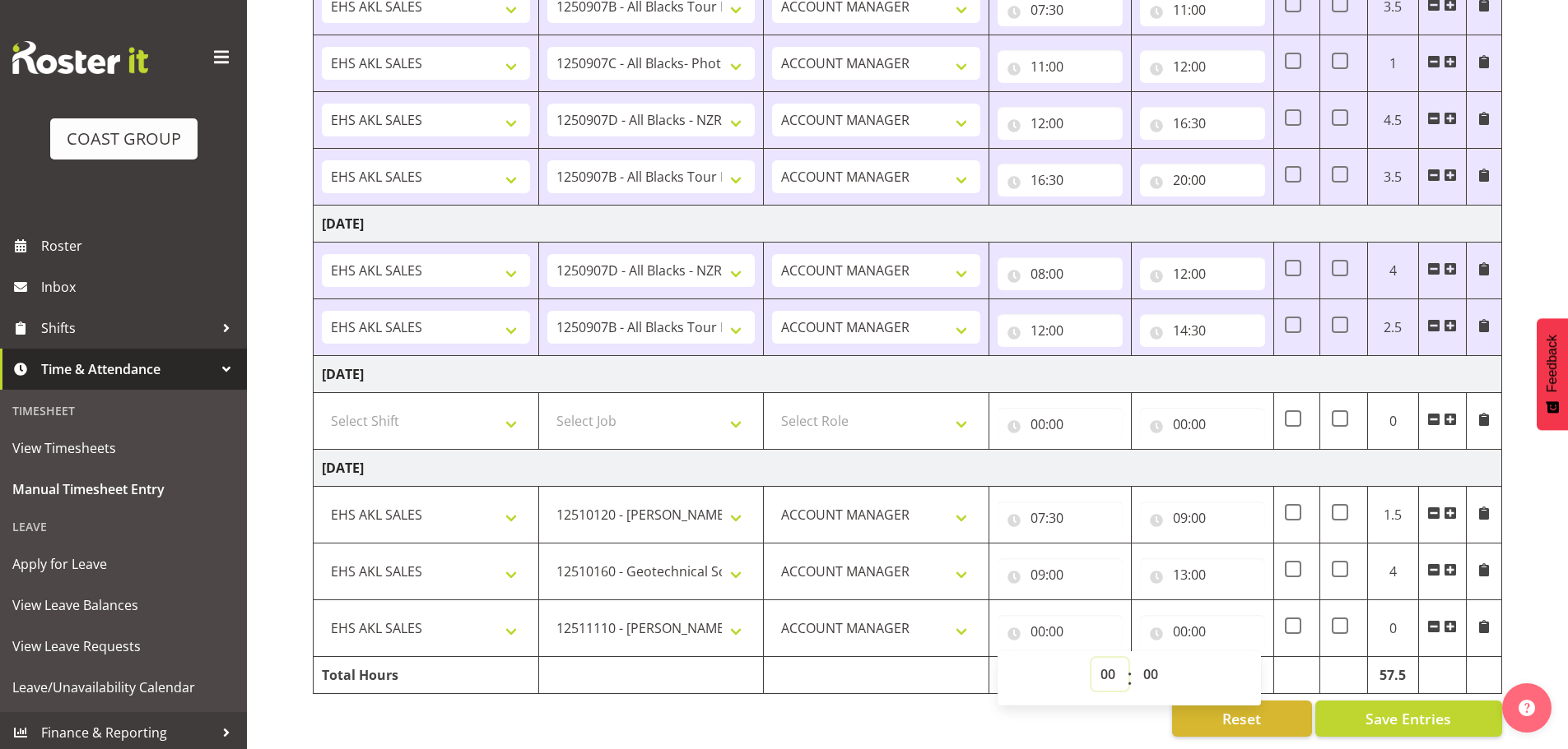
click at [1108, 658] on select "00 01 02 03 04 05 06 07 08 09 10 11 12 13 14 15 16 17 18 19 20 21 22 23" at bounding box center [1110, 675] width 37 height 33
select select "13"
click at [1091, 658] on select "00 01 02 03 04 05 06 07 08 09 10 11 12 13 14 15 16 17 18 19 20 21 22 23" at bounding box center [1110, 675] width 37 height 33
type input "13:00"
click at [1150, 660] on select "00 01 02 03 04 05 06 07 08 09 10 11 12 13 14 15 16 17 18 19 20 21 22 23 24 25 2…" at bounding box center [1152, 675] width 37 height 33
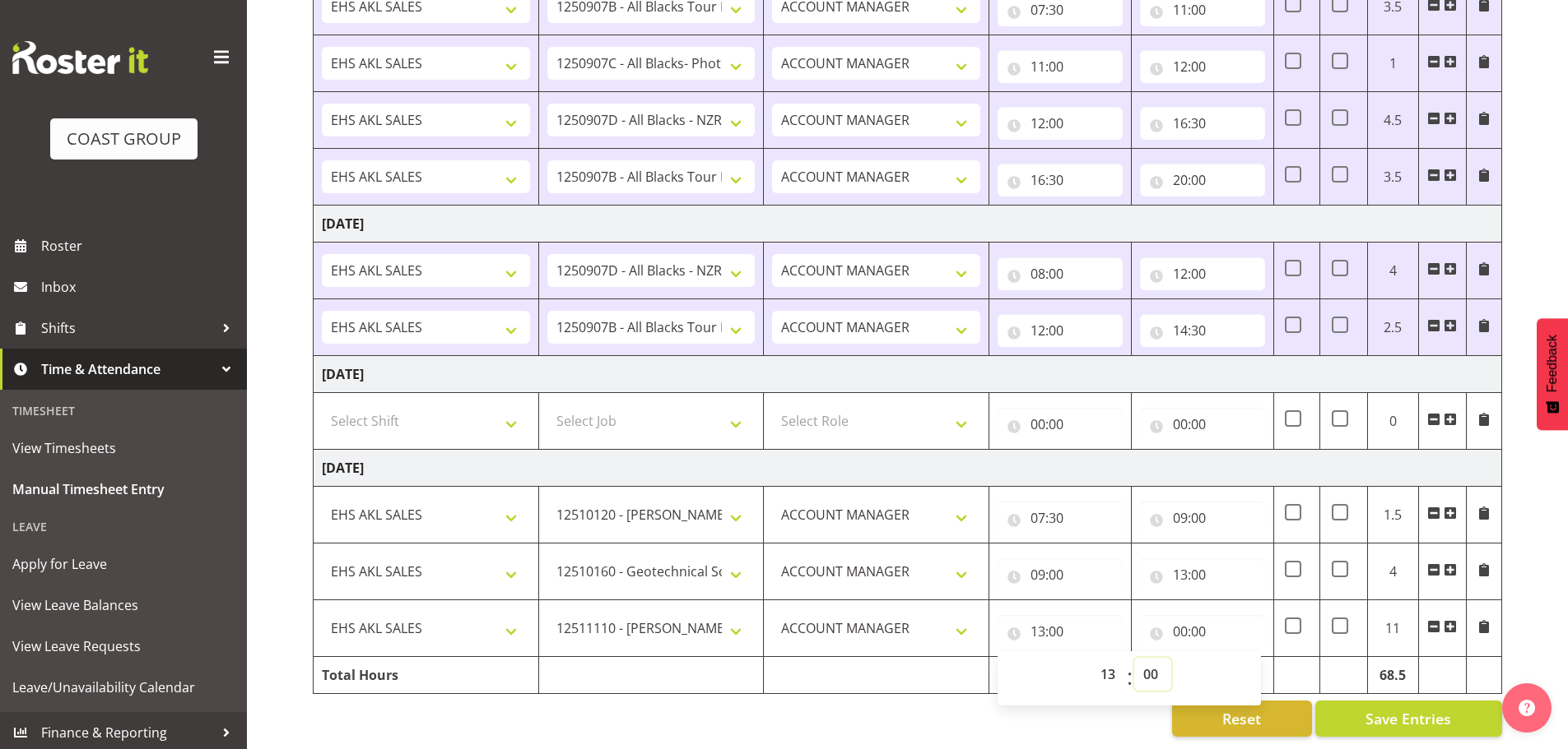
select select "30"
click at [1134, 658] on select "00 01 02 03 04 05 06 07 08 09 10 11 12 13 14 15 16 17 18 19 20 21 22 23 24 25 2…" at bounding box center [1152, 675] width 37 height 33
type input "13:30"
click at [1182, 619] on input "00:00" at bounding box center [1202, 632] width 125 height 33
click at [1241, 658] on select "00 01 02 03 04 05 06 07 08 09 10 11 12 13 14 15 16 17 18 19 20 21 22 23" at bounding box center [1252, 675] width 37 height 33
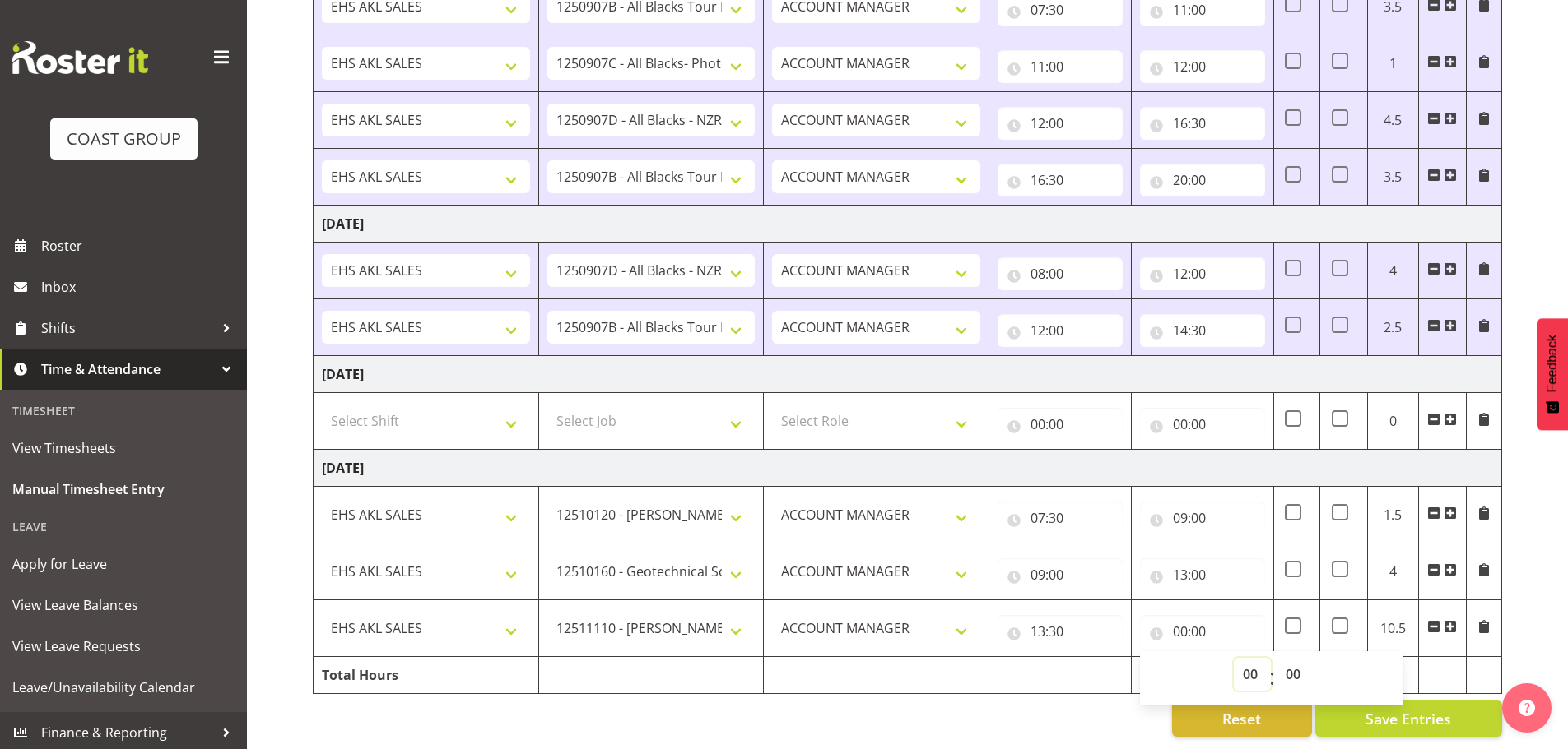
select select "16"
click at [1234, 658] on select "00 01 02 03 04 05 06 07 08 09 10 11 12 13 14 15 16 17 18 19 20 21 22 23" at bounding box center [1252, 675] width 37 height 33
type input "16:00"
click at [1059, 665] on td at bounding box center [1060, 676] width 142 height 37
click at [1391, 708] on span "Save Entries" at bounding box center [1407, 719] width 86 height 22
